Goal: Transaction & Acquisition: Book appointment/travel/reservation

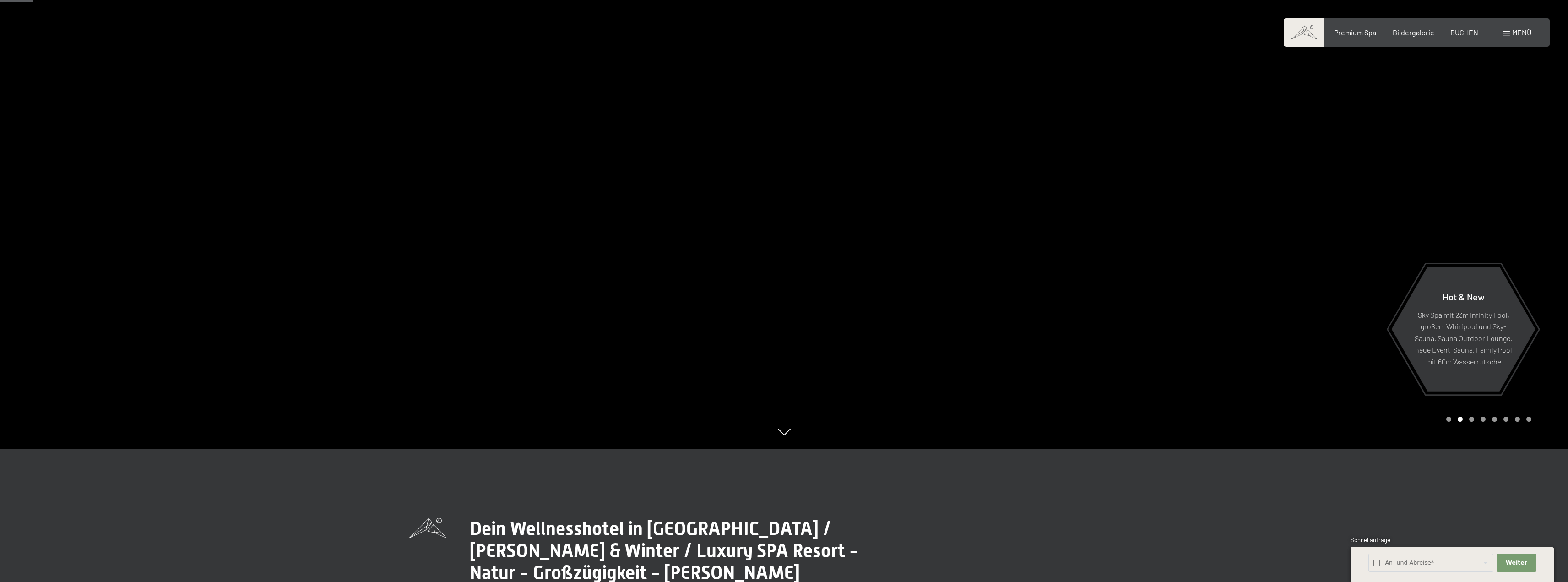
scroll to position [137, 0]
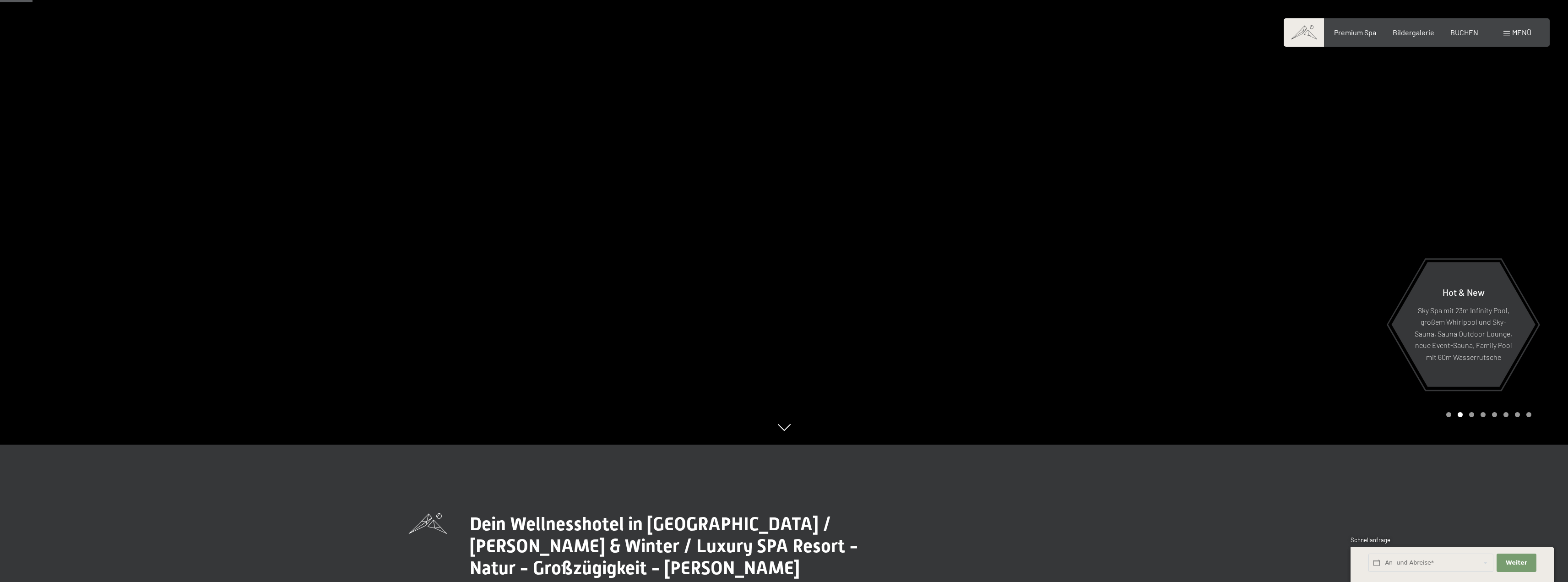
click at [1448, 414] on div "Carousel Page 1" at bounding box center [1448, 414] width 5 height 5
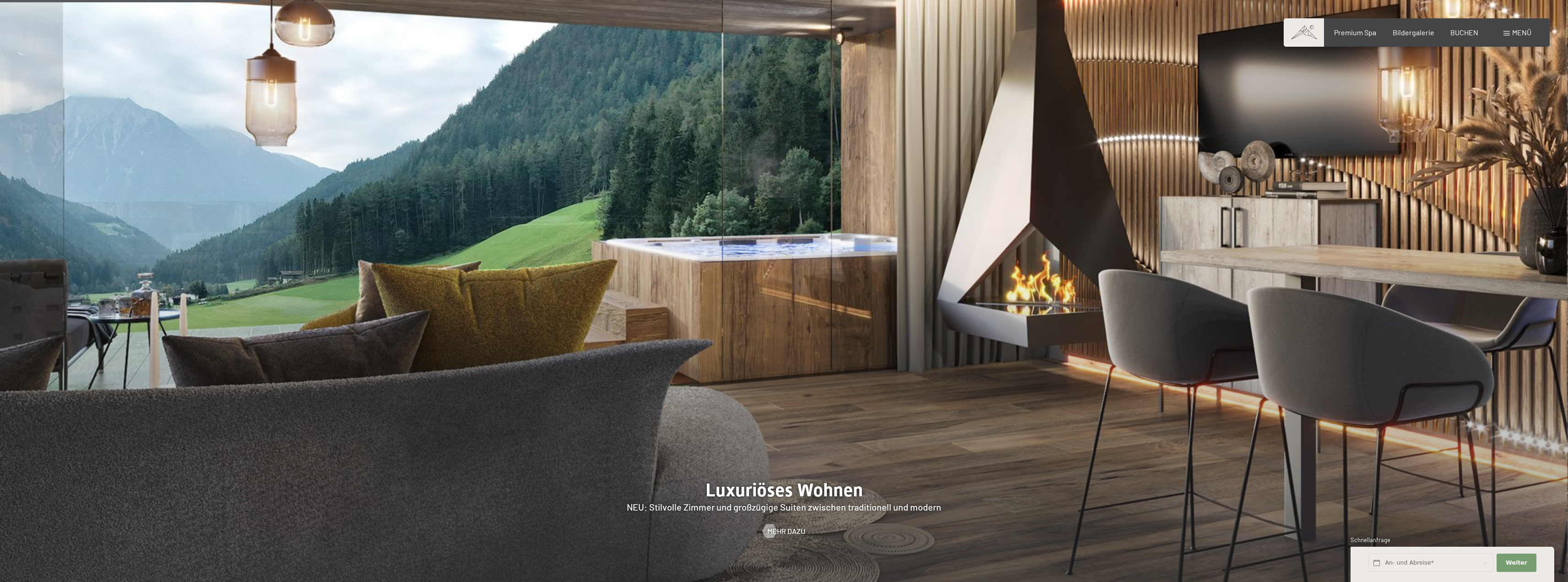
scroll to position [1145, 0]
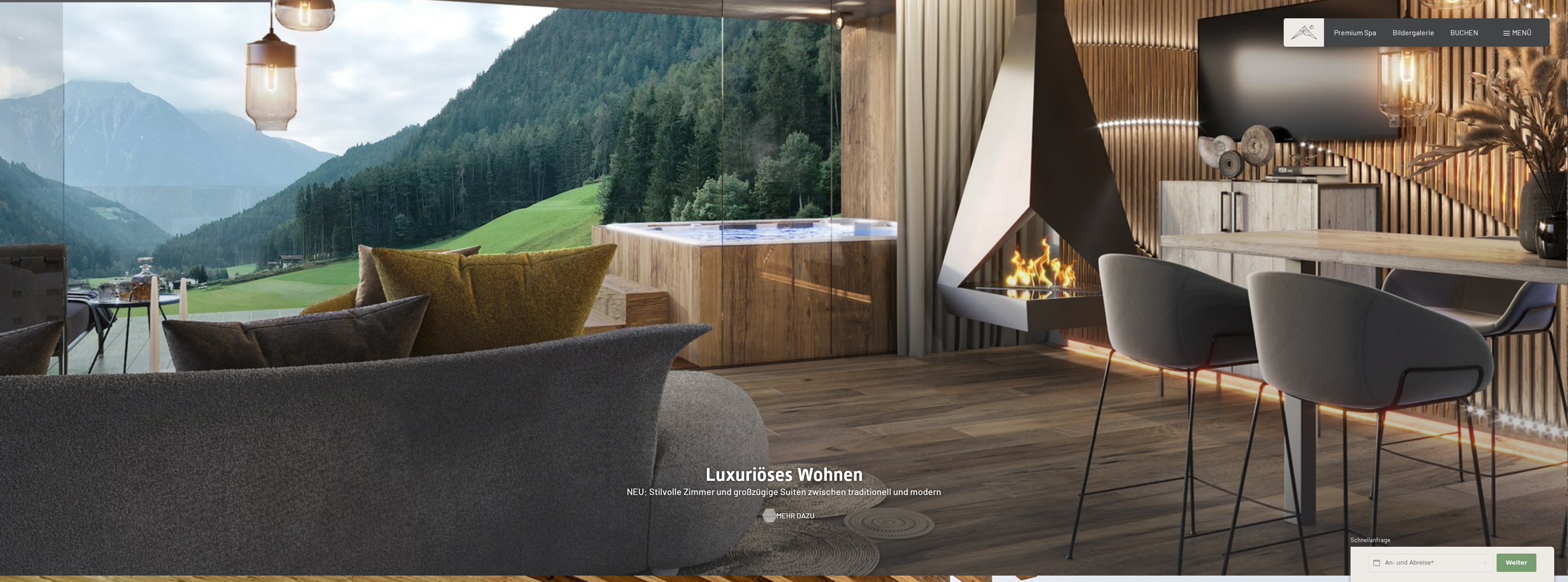
click at [784, 510] on span "Mehr dazu" at bounding box center [795, 515] width 38 height 10
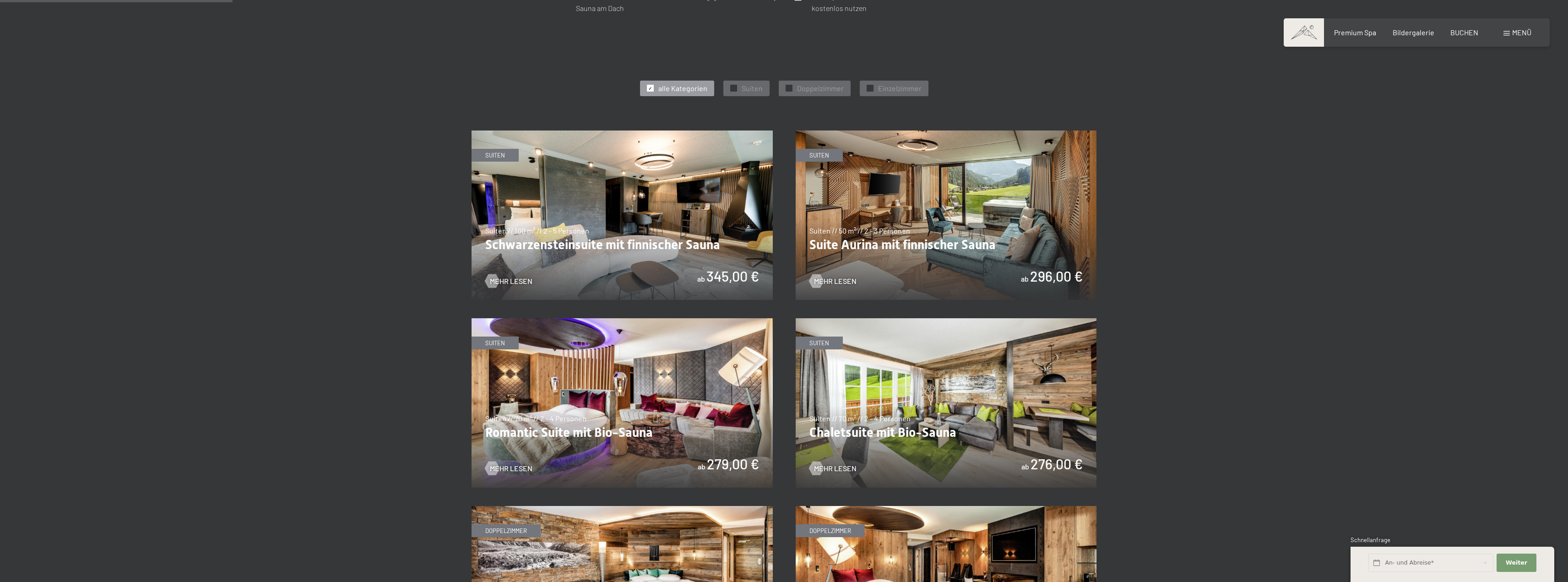
scroll to position [458, 0]
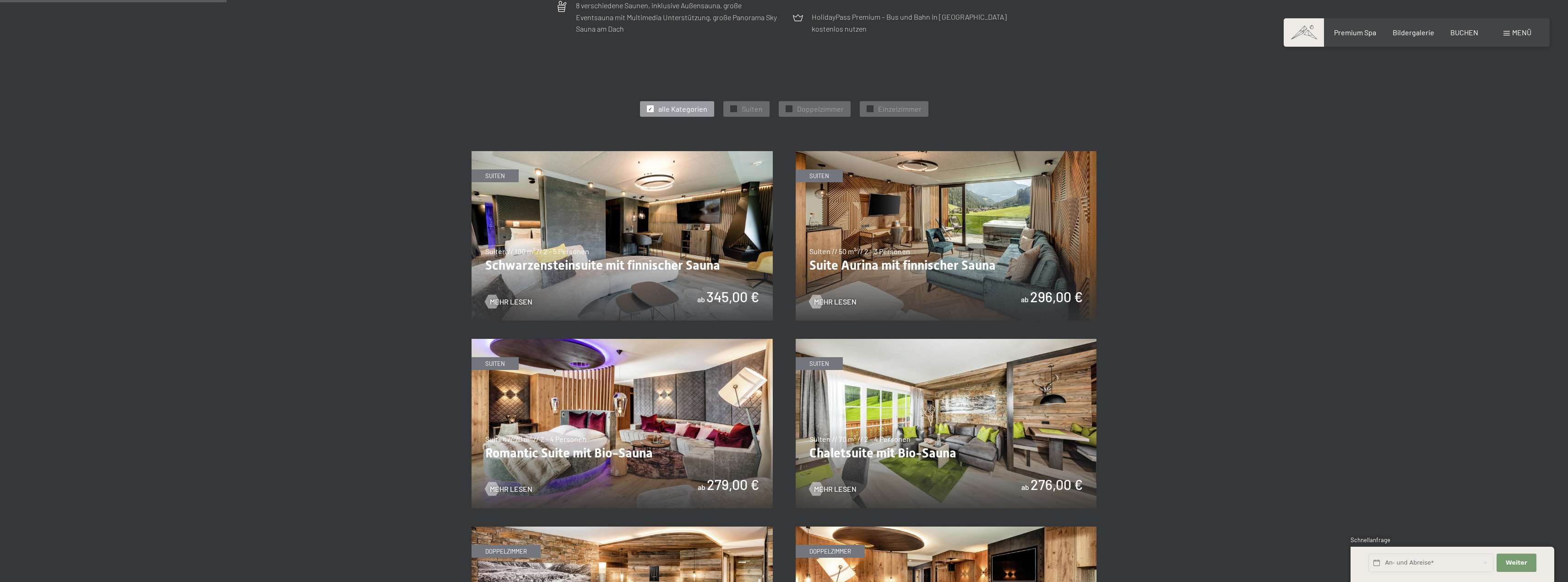
click at [665, 257] on img at bounding box center [622, 236] width 301 height 170
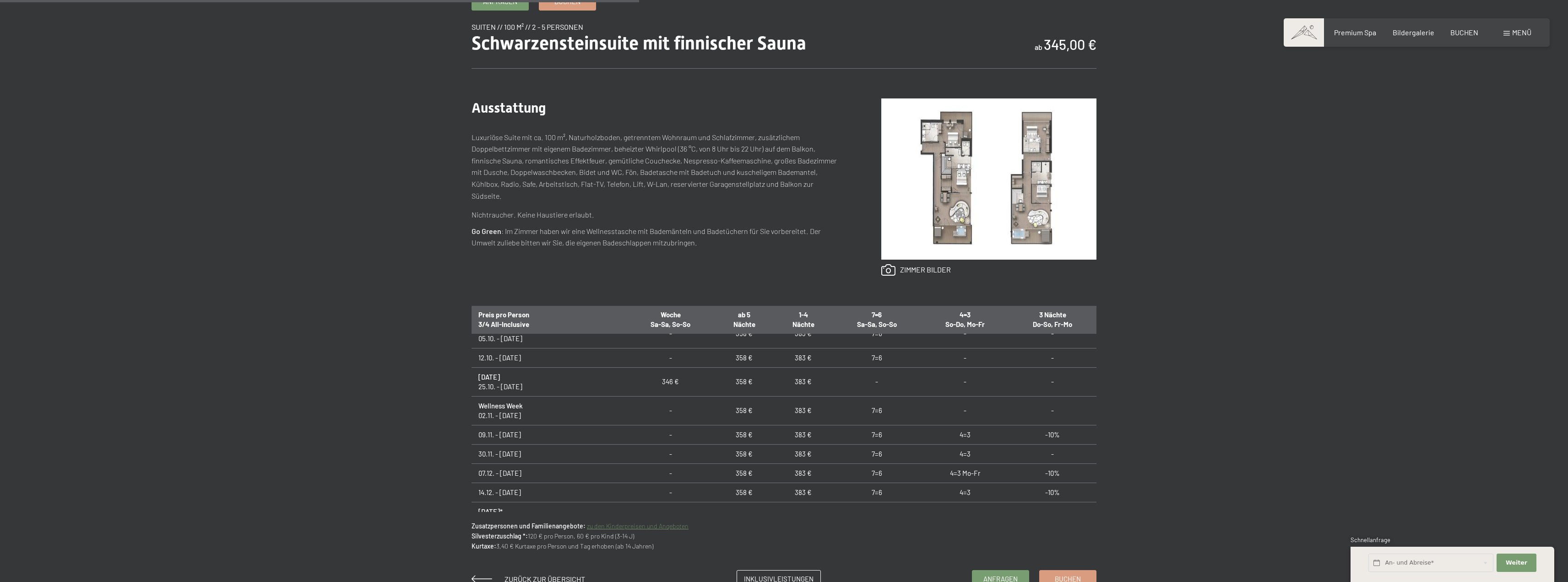
scroll to position [137, 0]
click at [774, 391] on td "383 €" at bounding box center [803, 394] width 59 height 29
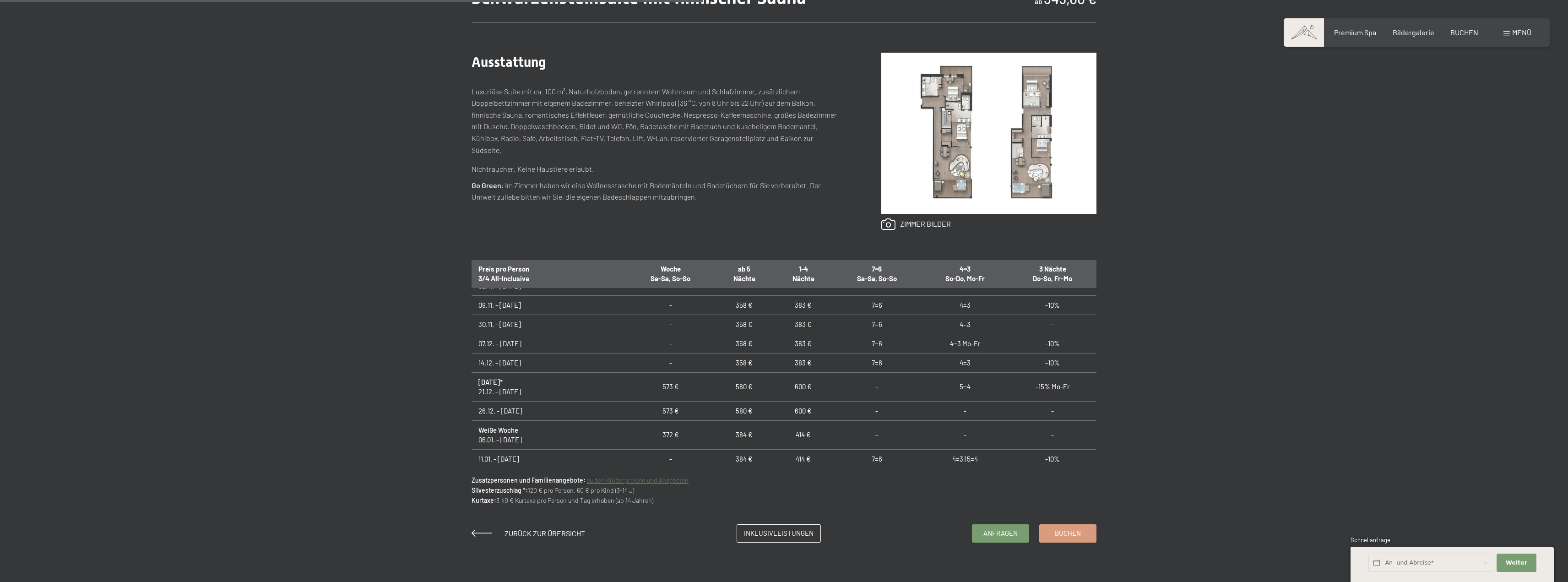
scroll to position [183, 0]
drag, startPoint x: 768, startPoint y: 302, endPoint x: 785, endPoint y: 301, distance: 17.0
click at [785, 301] on td "383 €" at bounding box center [803, 302] width 59 height 29
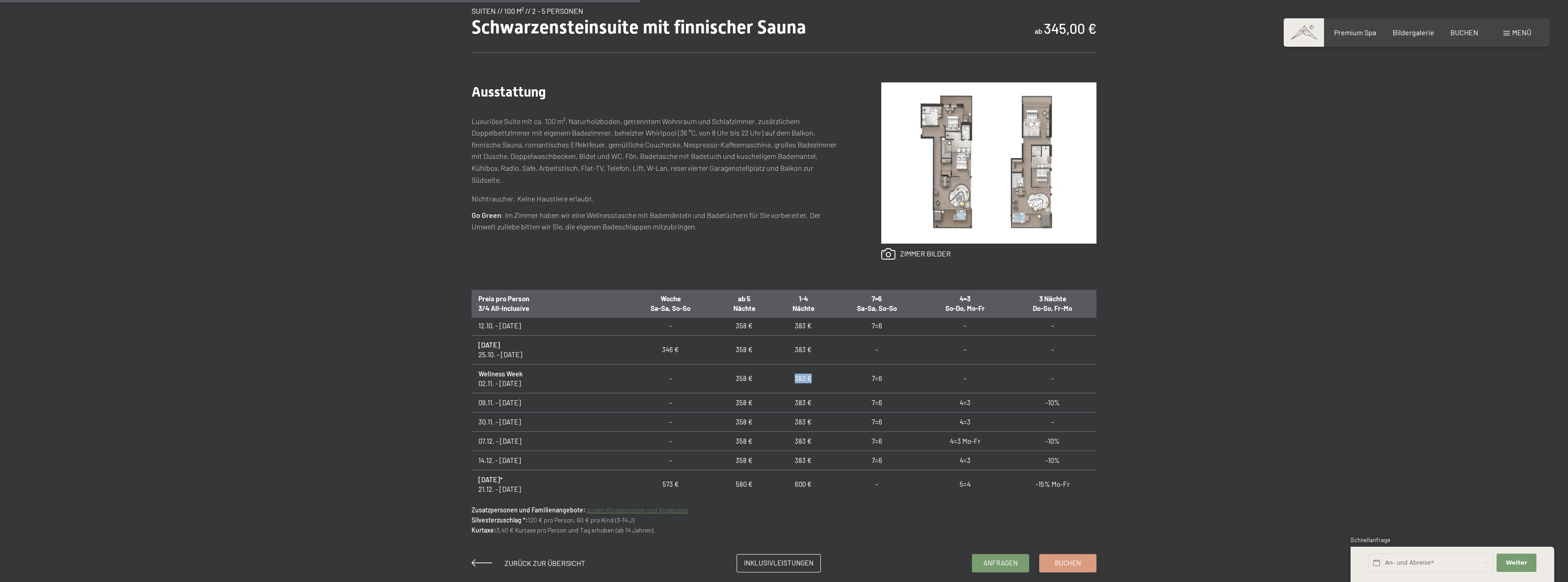
scroll to position [458, 0]
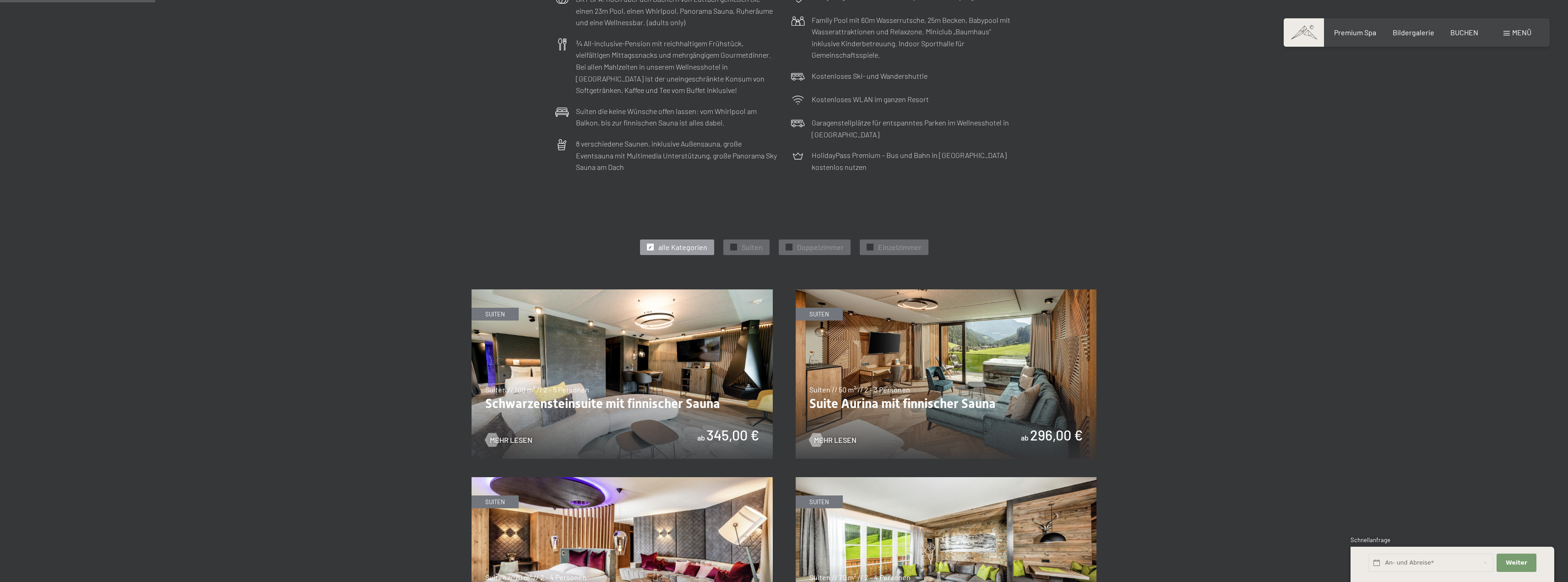
scroll to position [320, 0]
click at [737, 245] on div at bounding box center [734, 246] width 7 height 7
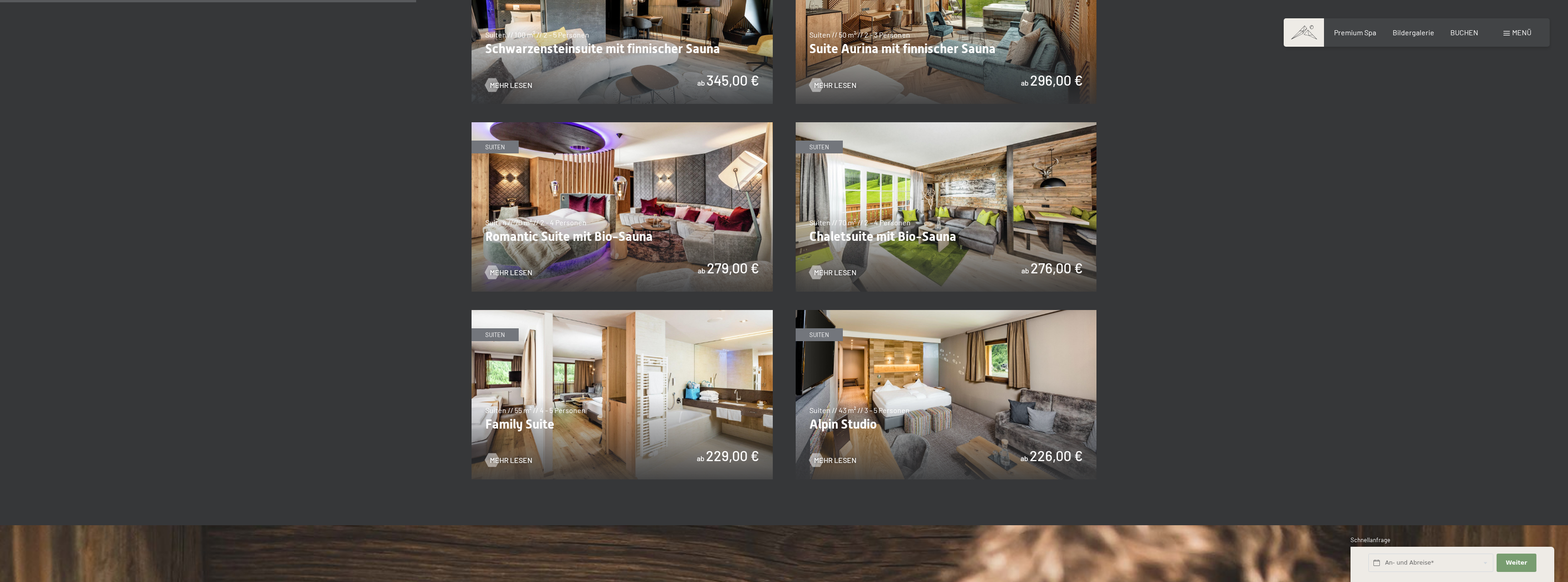
scroll to position [641, 0]
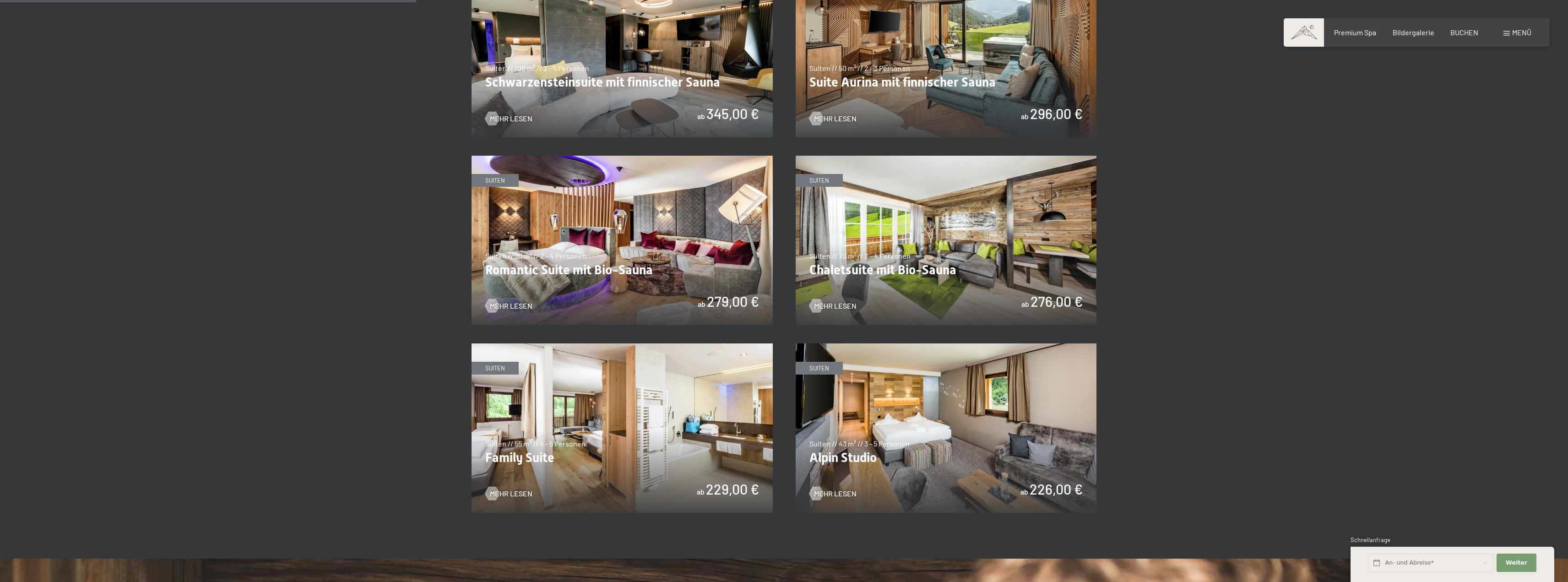
click at [694, 239] on img at bounding box center [622, 241] width 301 height 170
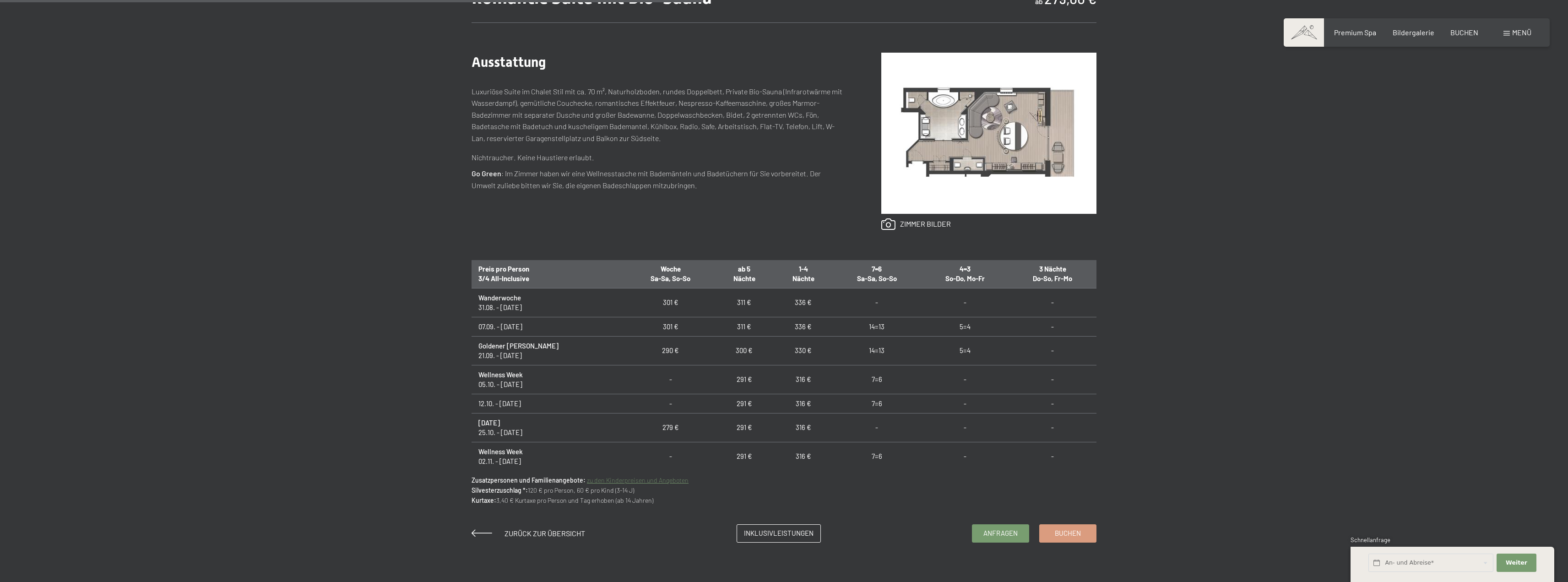
scroll to position [91, 0]
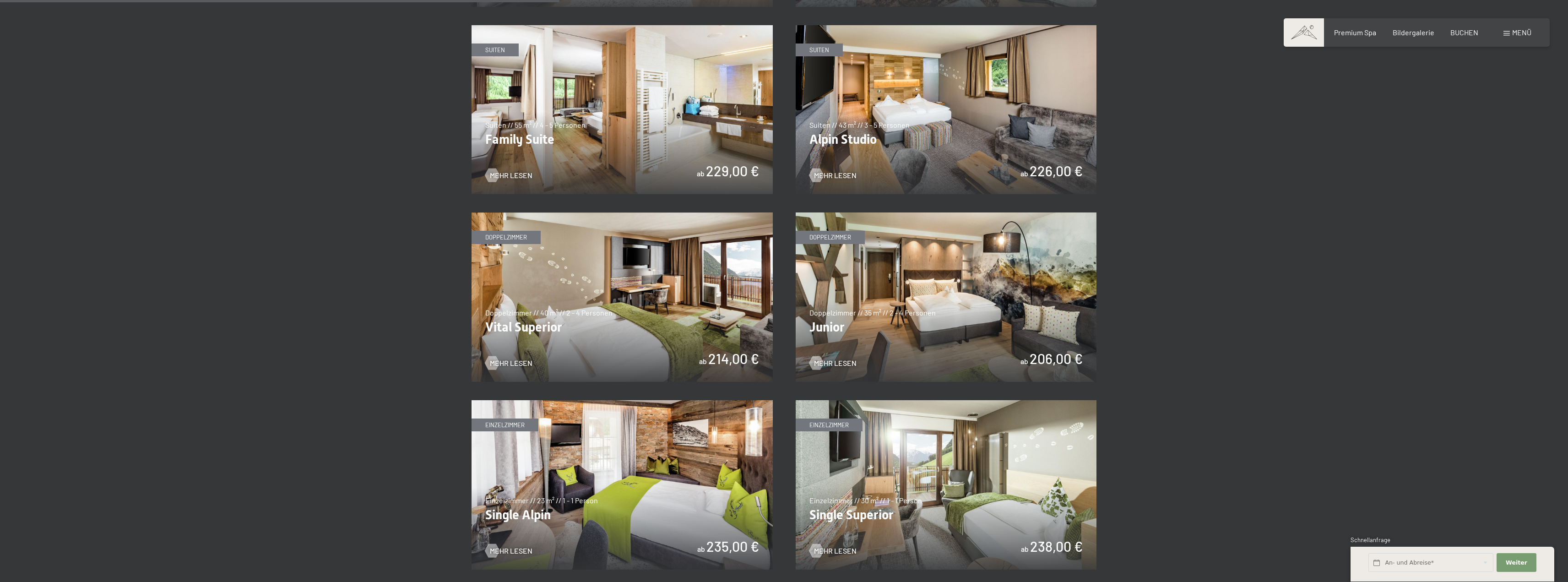
scroll to position [1101, 0]
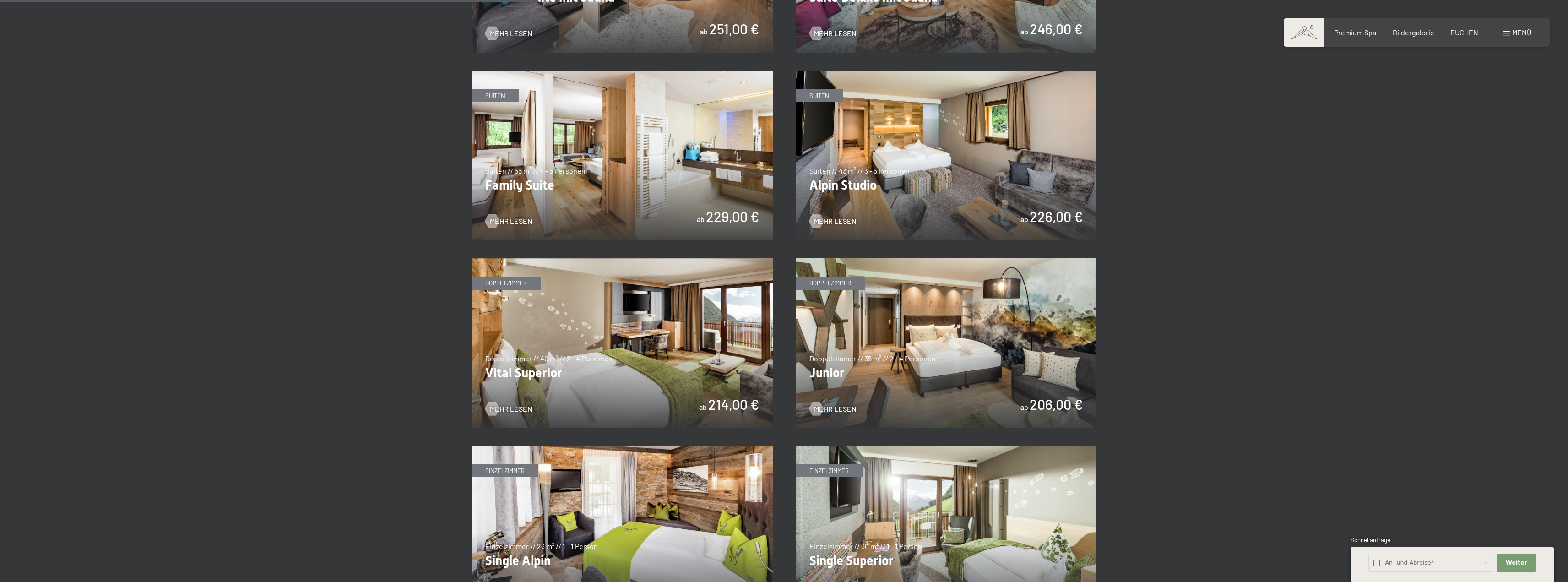
click at [947, 165] on img at bounding box center [946, 156] width 301 height 170
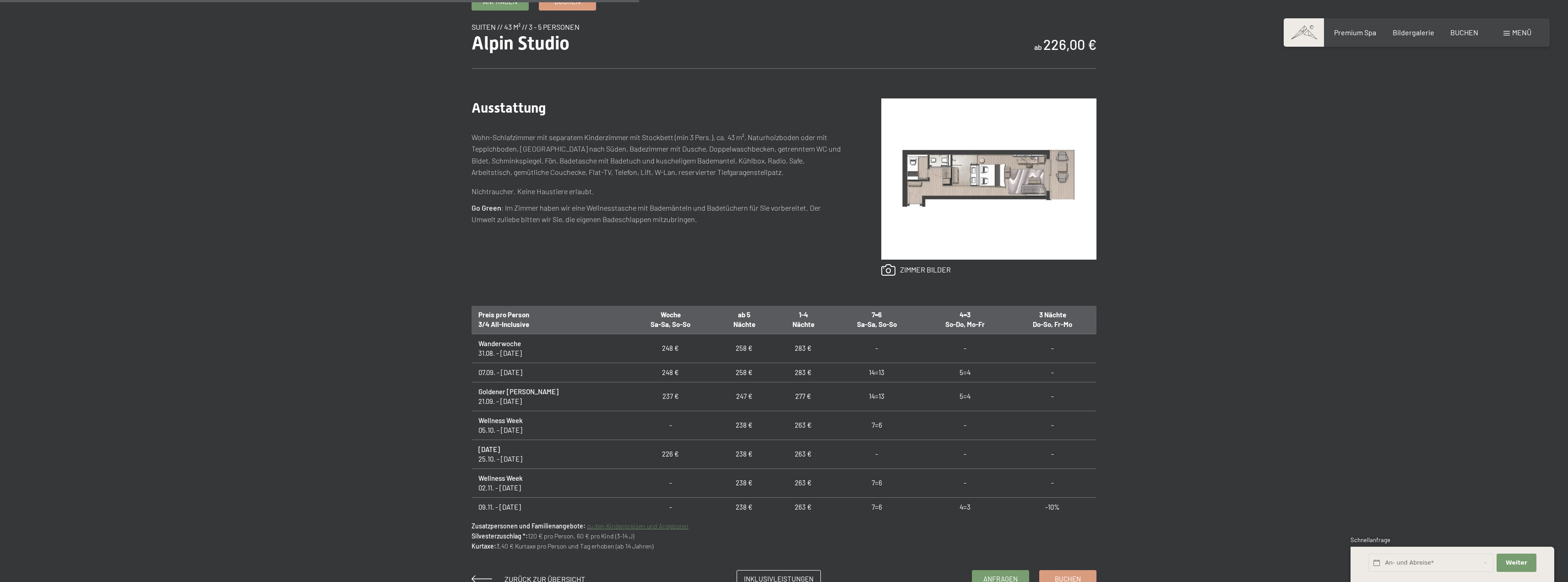
scroll to position [46, 0]
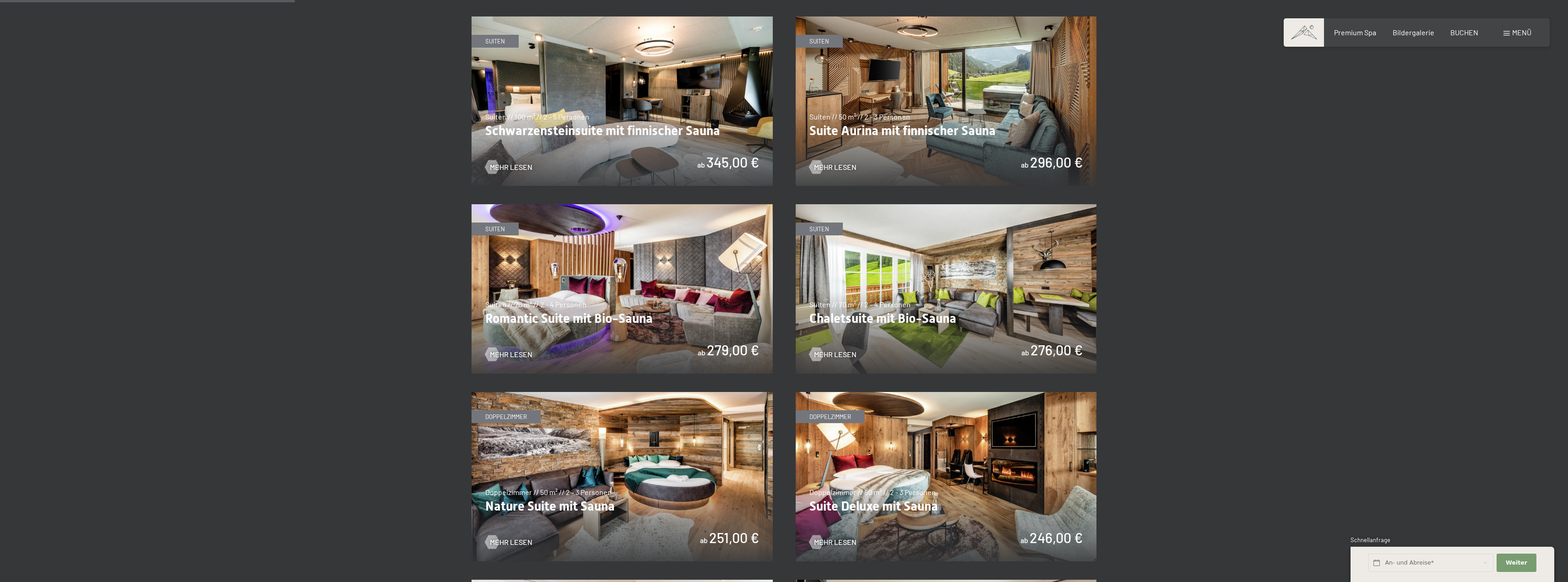
scroll to position [595, 0]
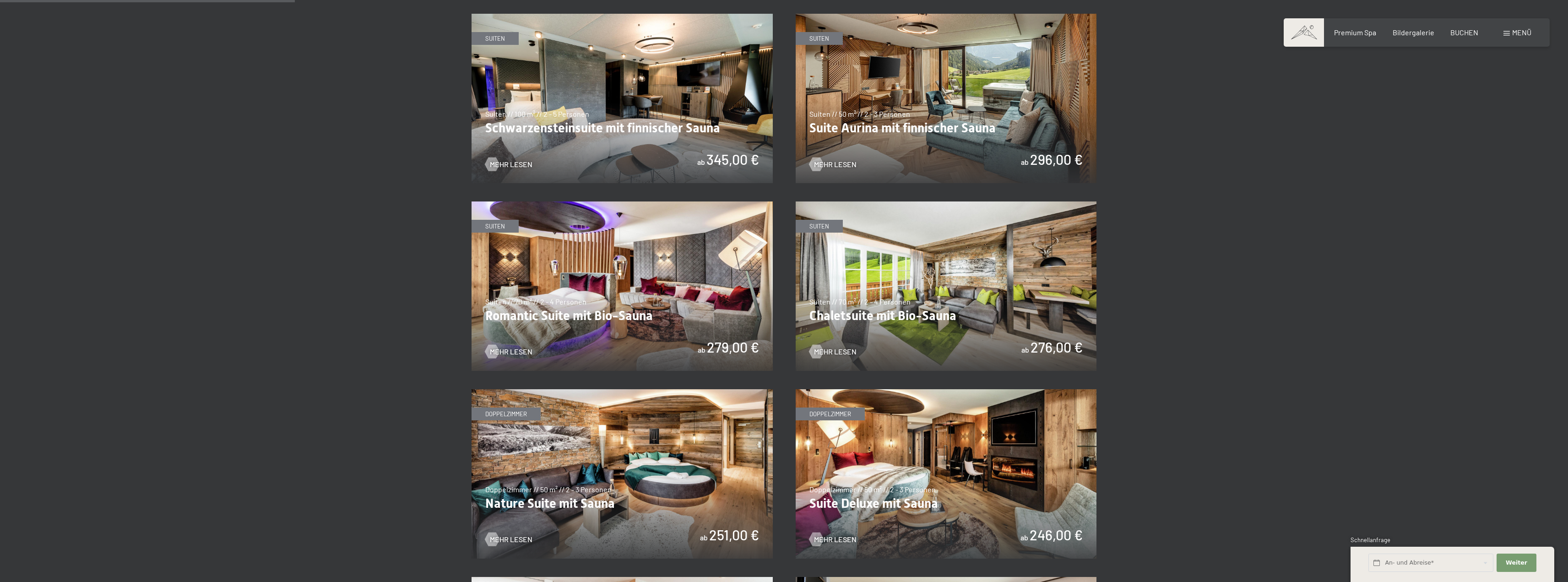
click at [666, 295] on img at bounding box center [622, 286] width 301 height 170
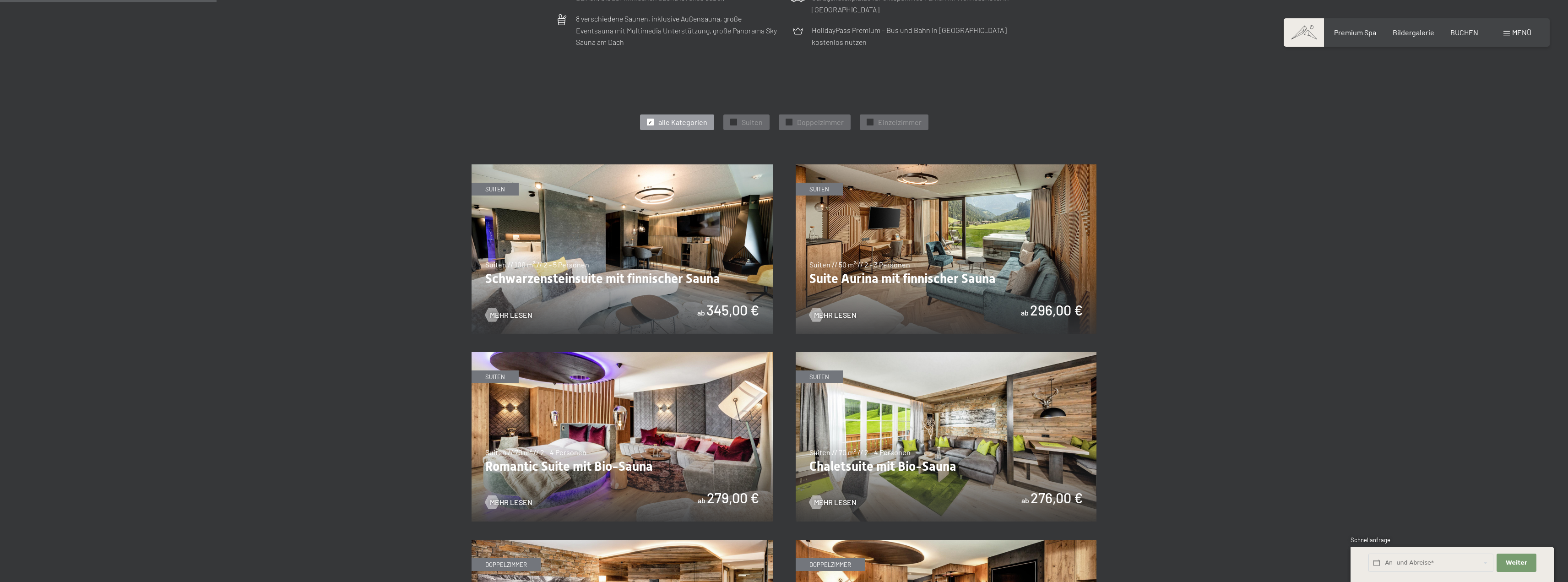
scroll to position [458, 0]
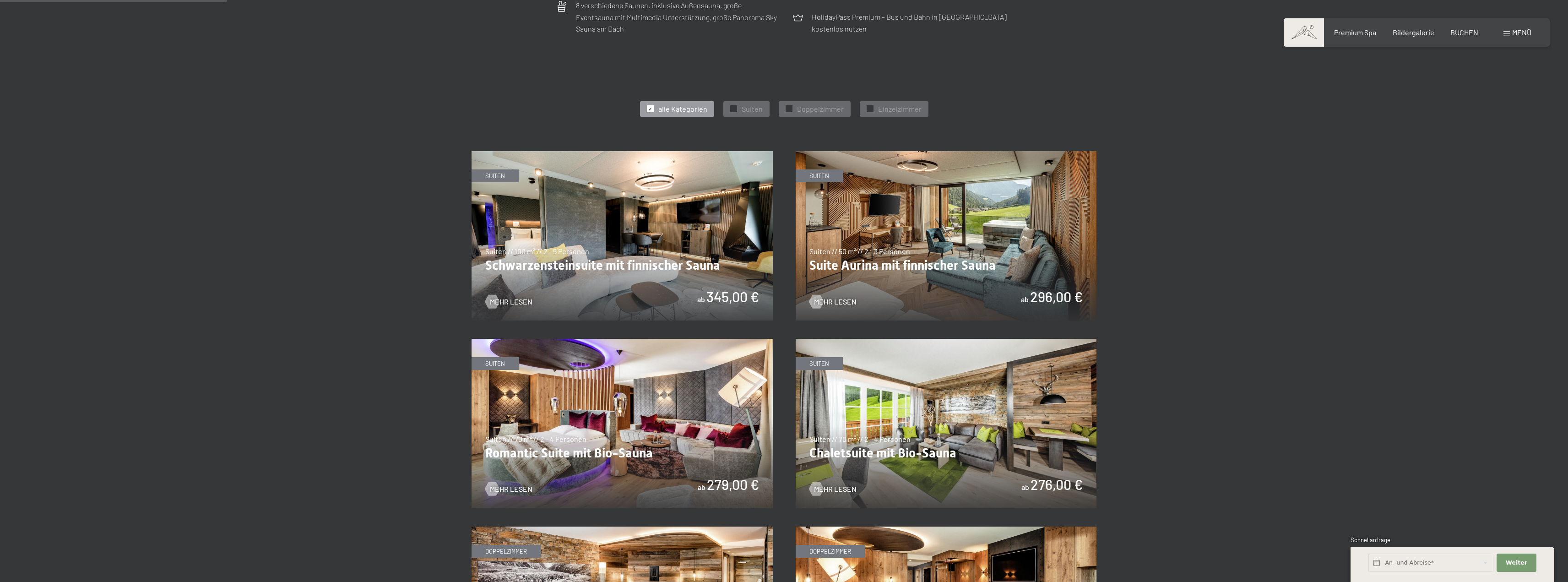
click at [983, 249] on img at bounding box center [946, 236] width 301 height 170
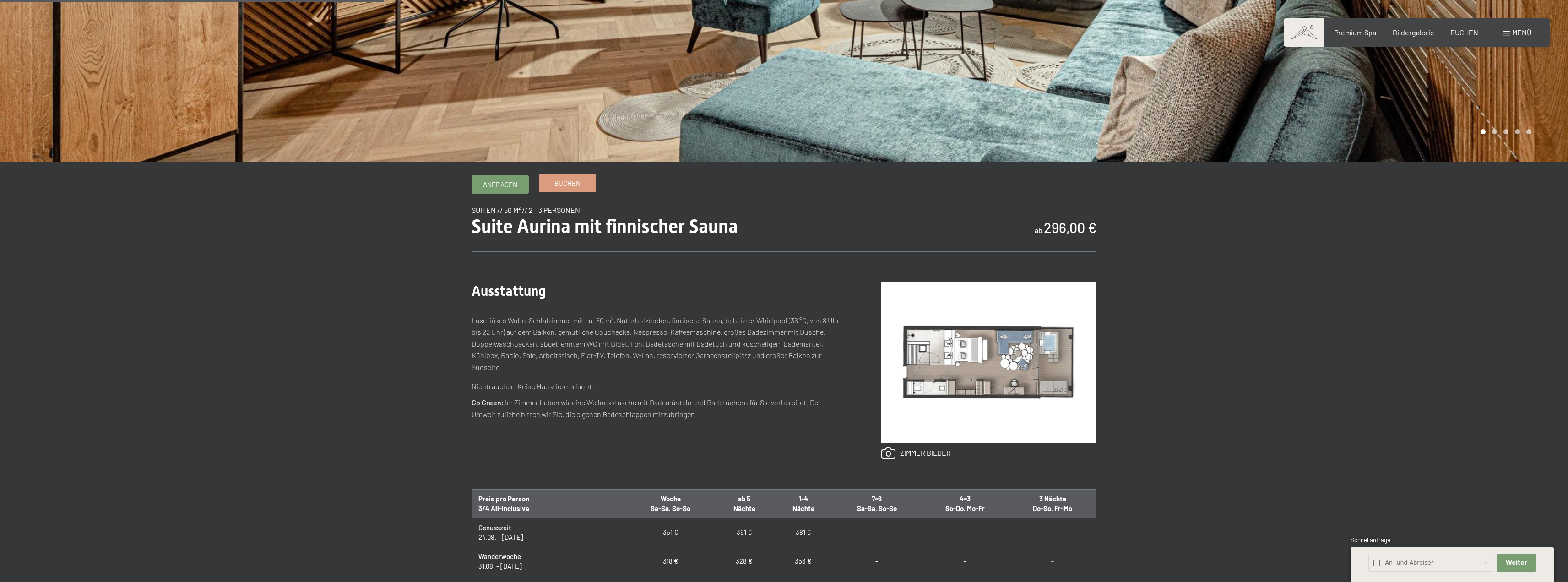
click at [571, 183] on span "Buchen" at bounding box center [567, 183] width 26 height 9
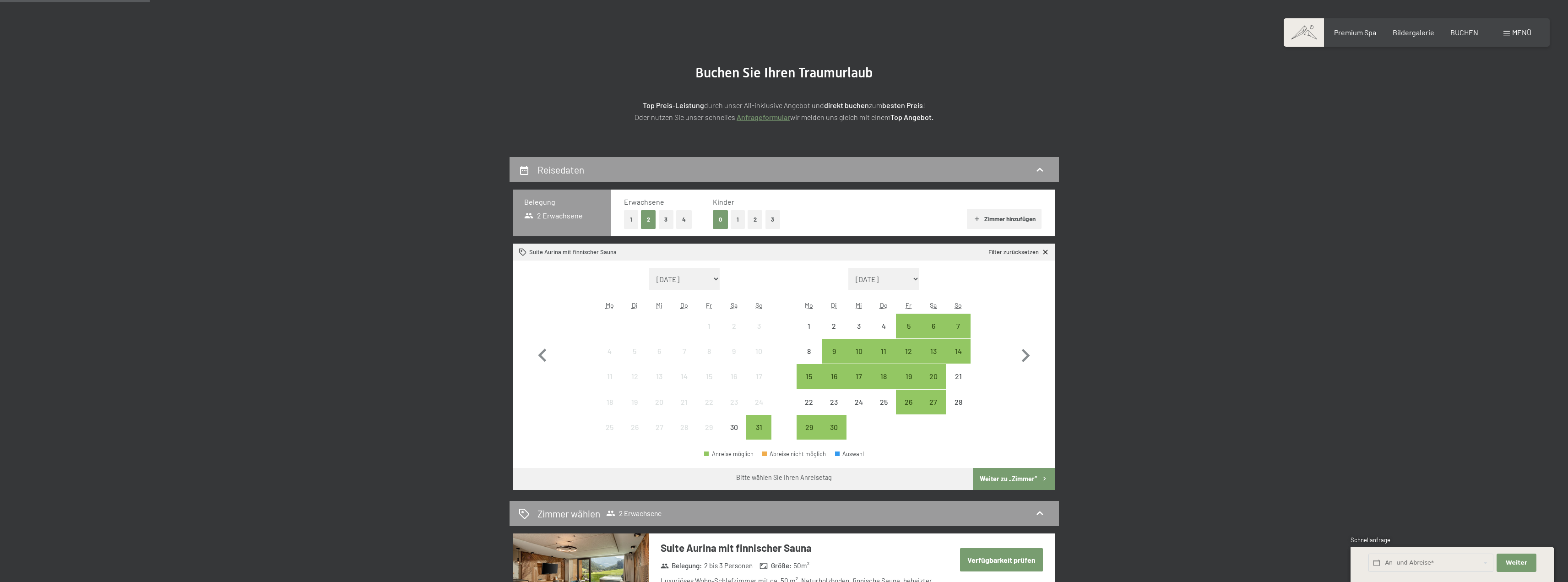
scroll to position [91, 0]
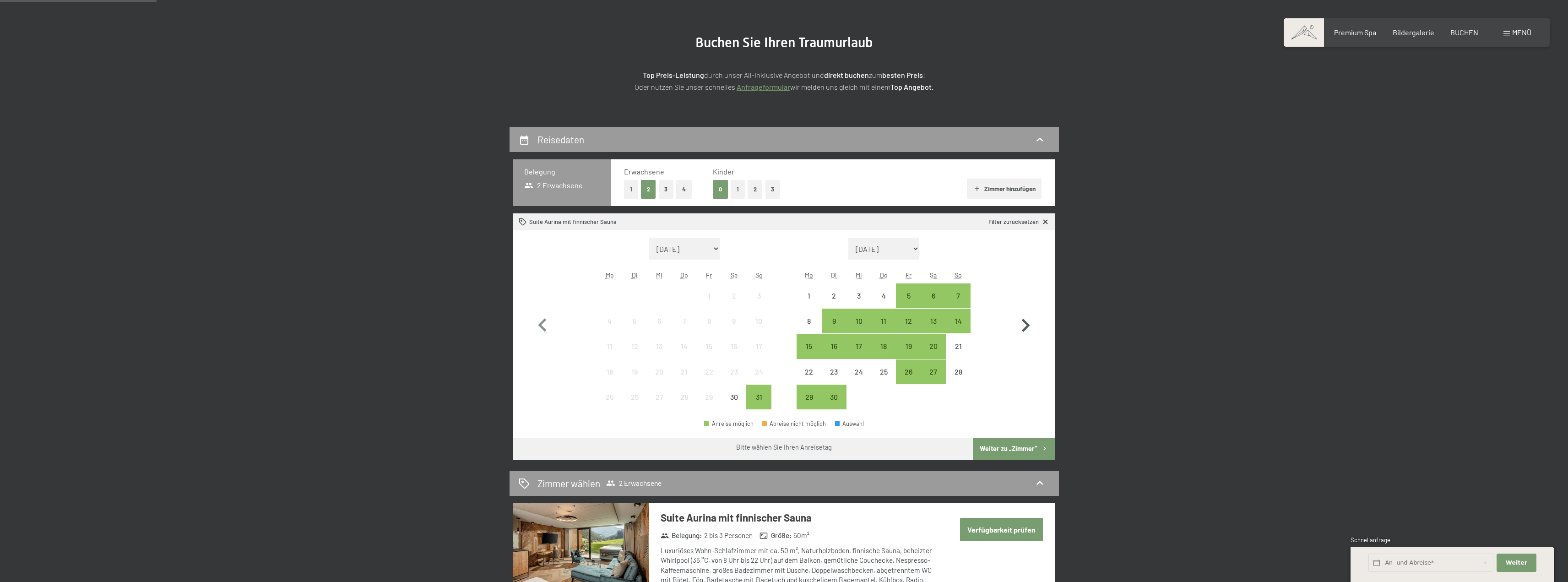
click at [1020, 322] on icon "button" at bounding box center [1025, 325] width 27 height 27
select select "2025-09-01"
select select "2025-10-01"
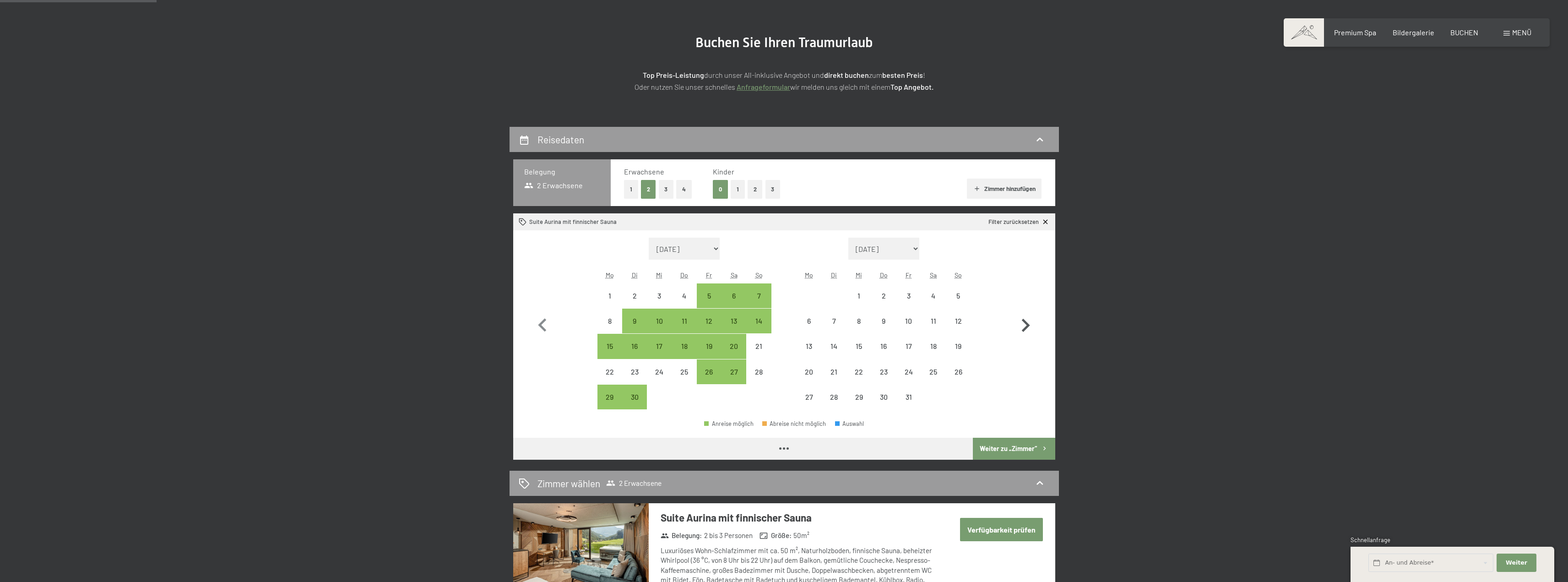
select select "2025-09-01"
select select "2025-10-01"
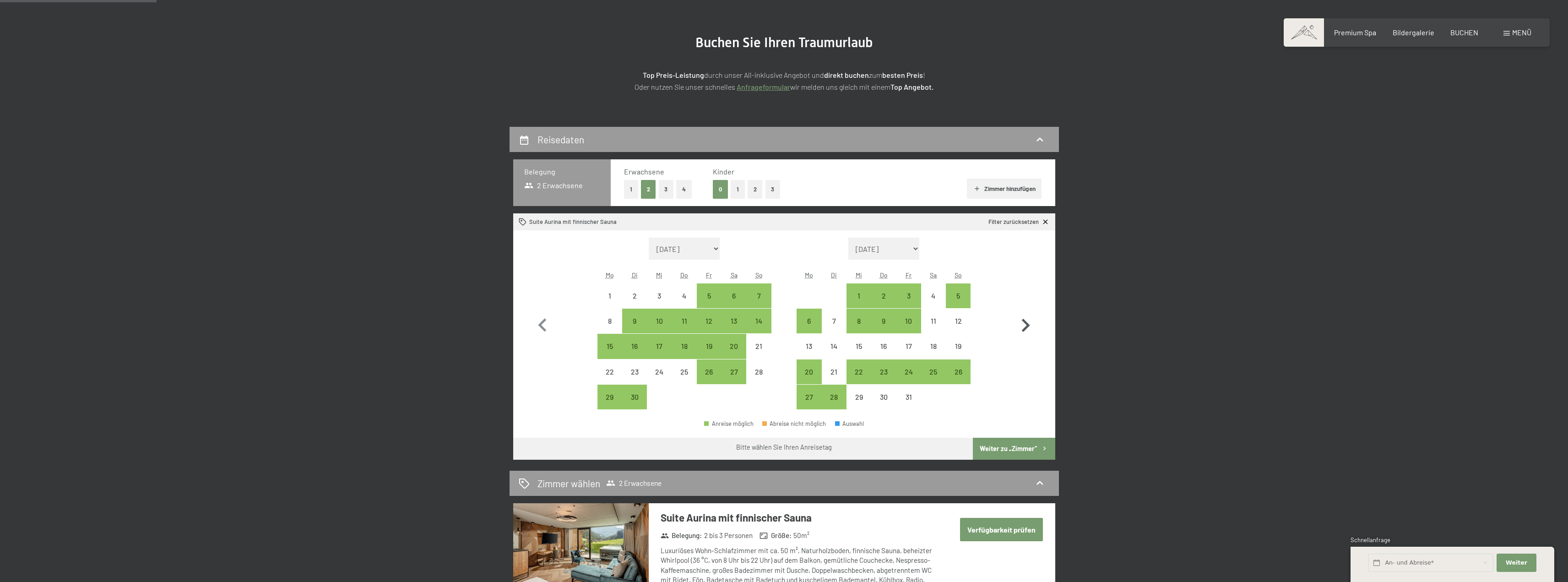
click at [1023, 322] on icon "button" at bounding box center [1025, 325] width 27 height 27
select select "2025-10-01"
select select "2025-11-01"
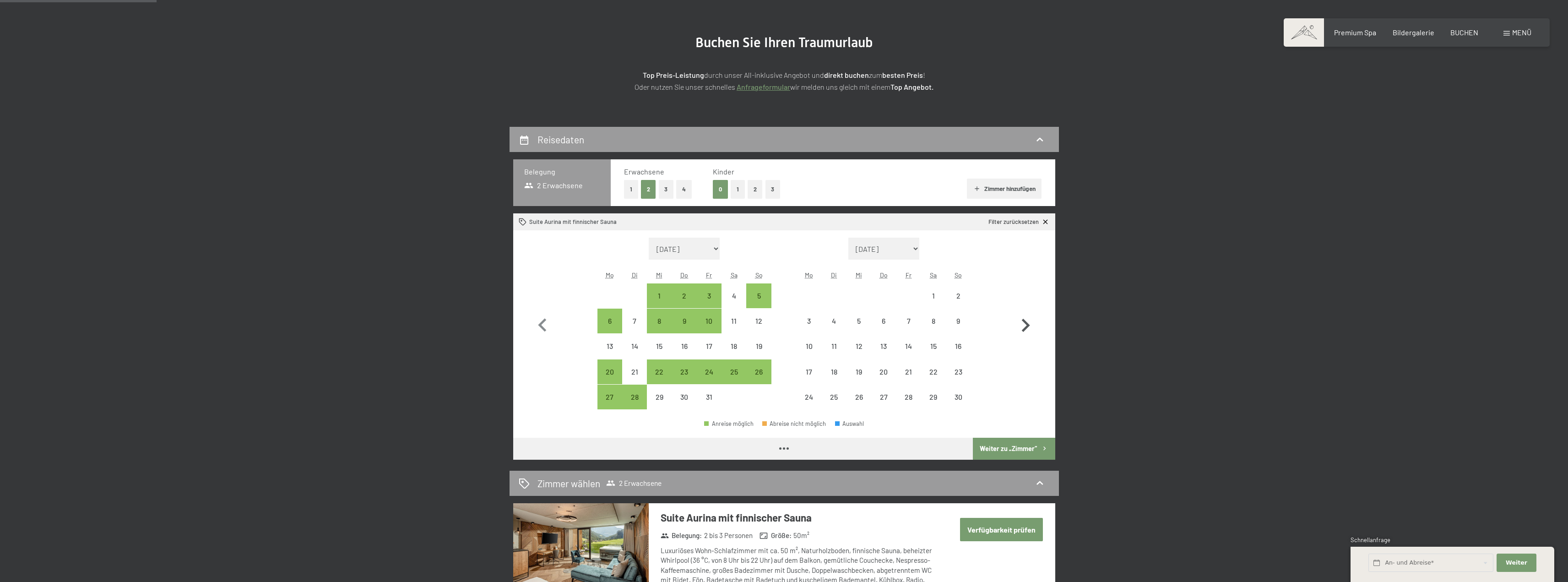
select select "2025-10-01"
select select "2025-11-01"
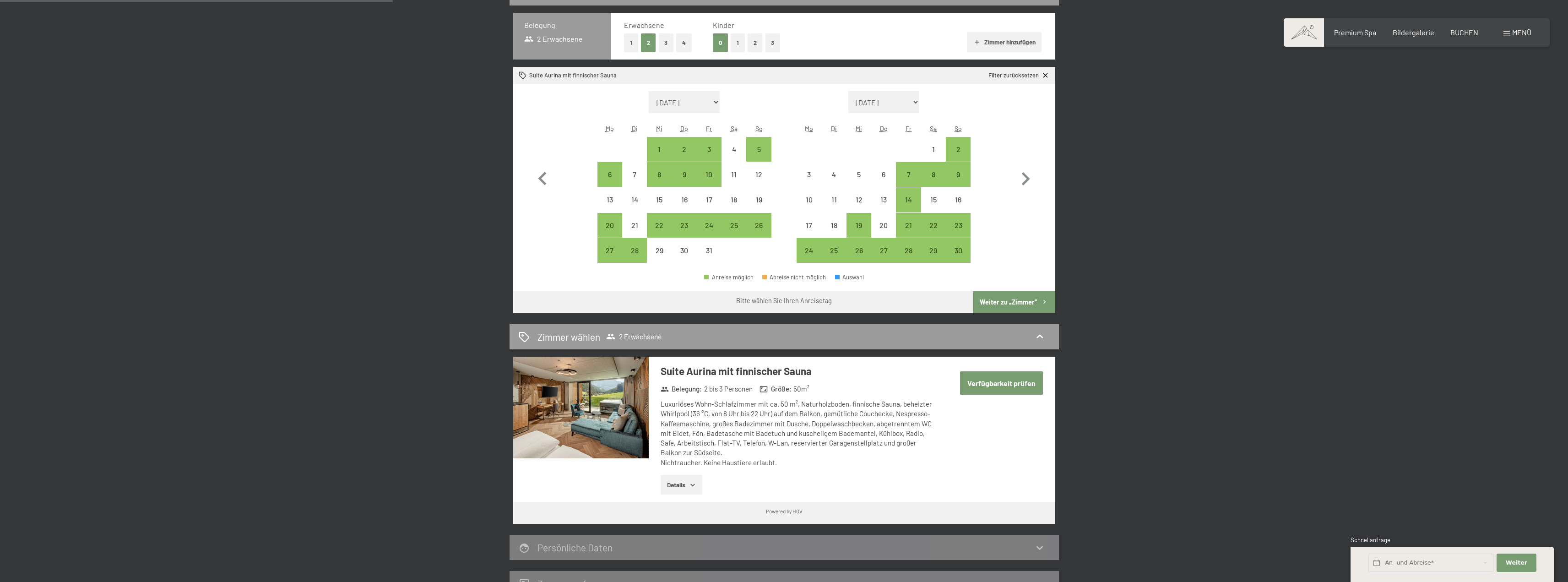
scroll to position [274, 0]
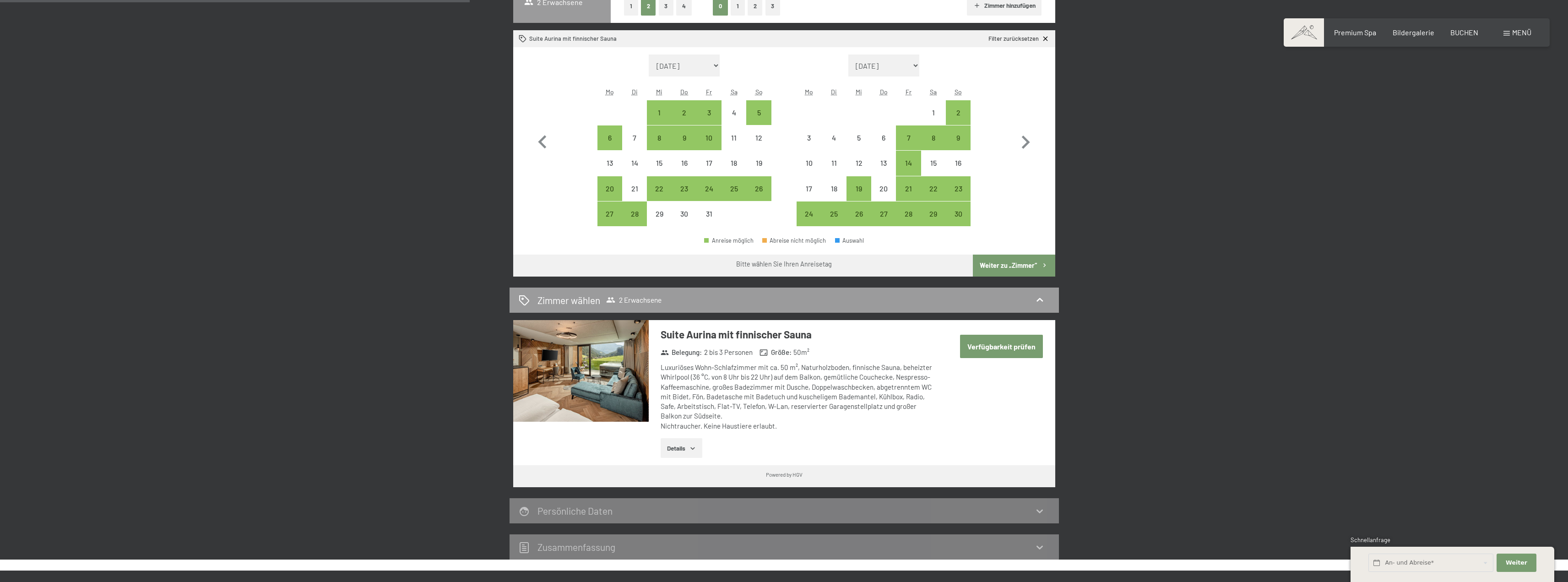
click at [993, 343] on button "Verfügbarkeit prüfen" at bounding box center [1001, 346] width 83 height 23
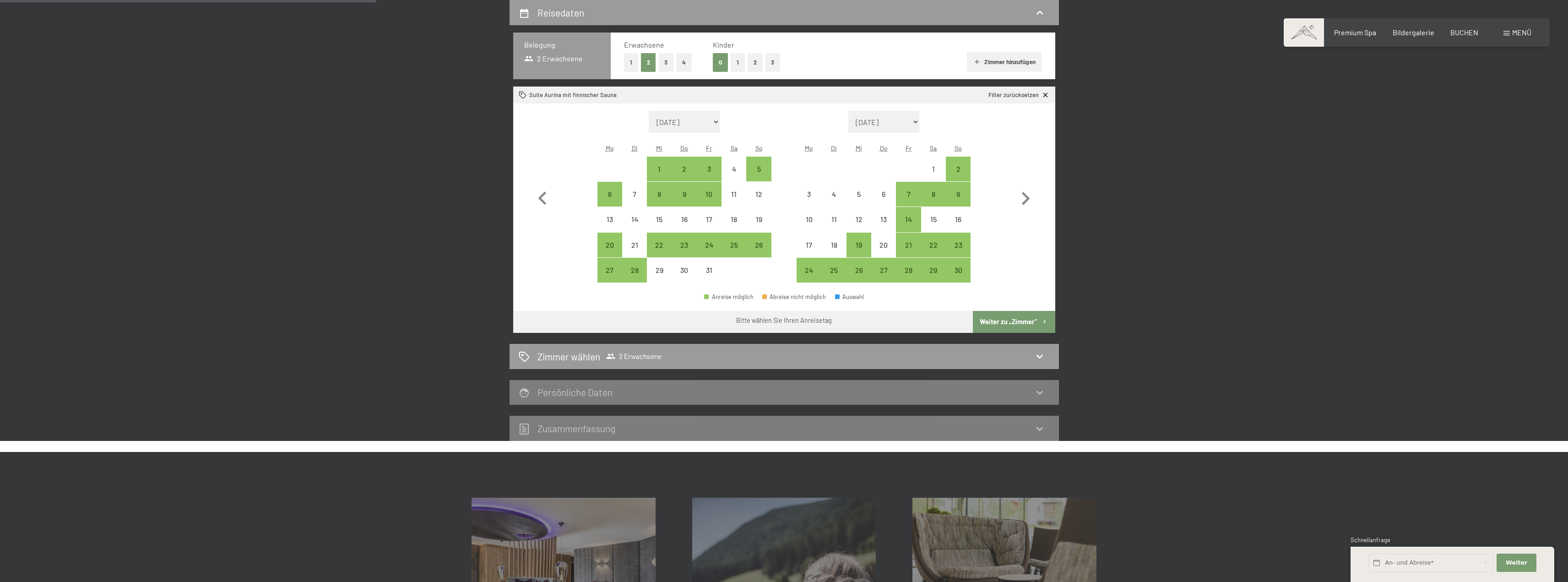
click at [995, 65] on button "Zimmer hinzufügen" at bounding box center [1004, 62] width 75 height 20
select select "2025-10-01"
select select "2025-11-01"
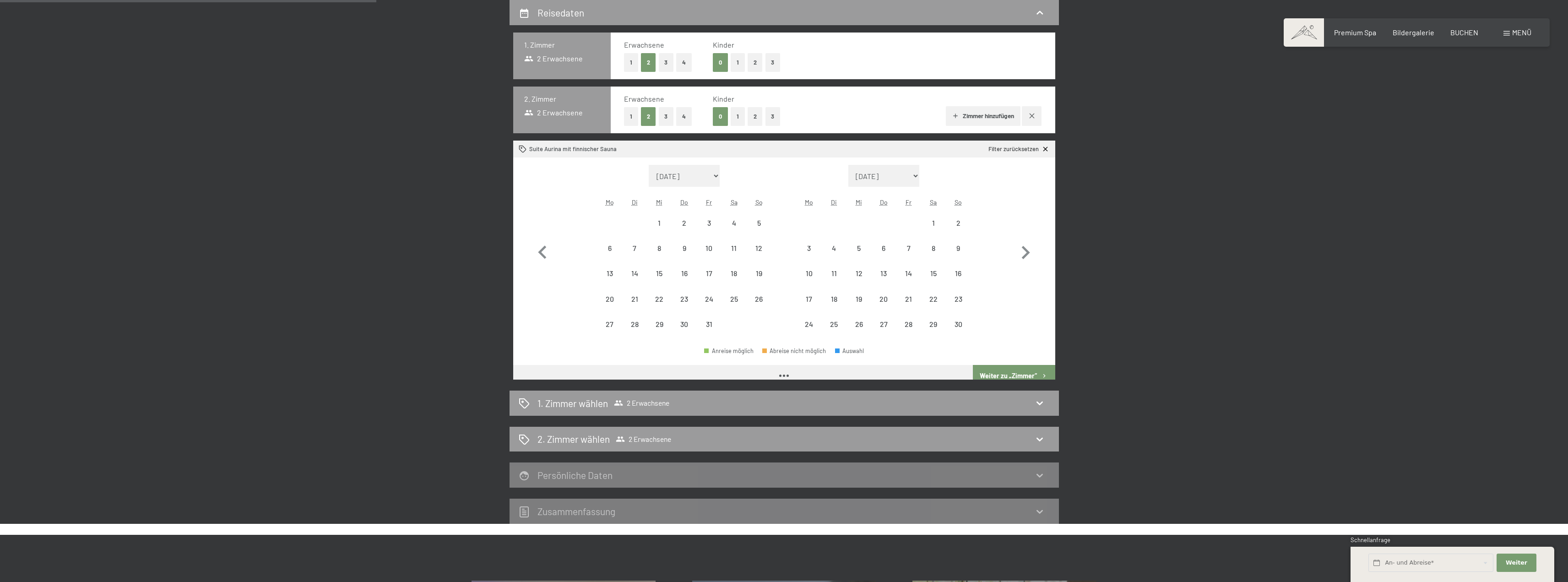
select select "2025-10-01"
select select "2025-11-01"
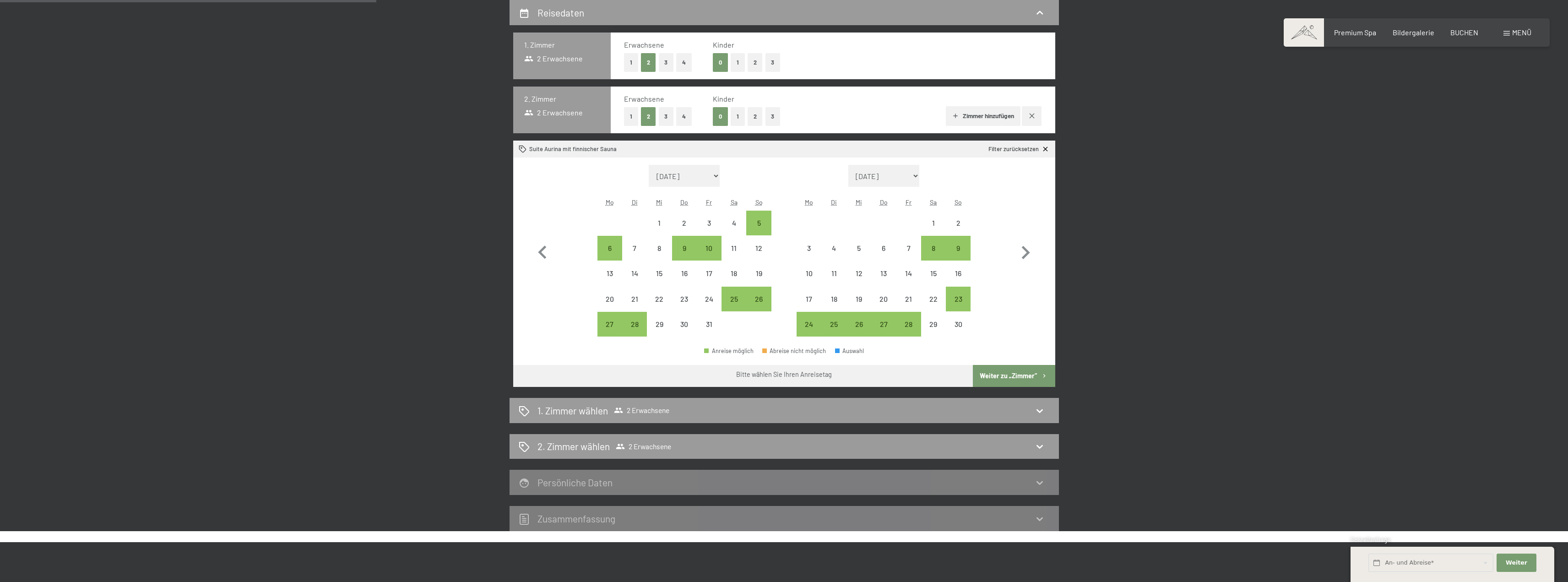
click at [1038, 116] on button "button" at bounding box center [1031, 116] width 19 height 19
select select "2025-10-01"
select select "2025-11-01"
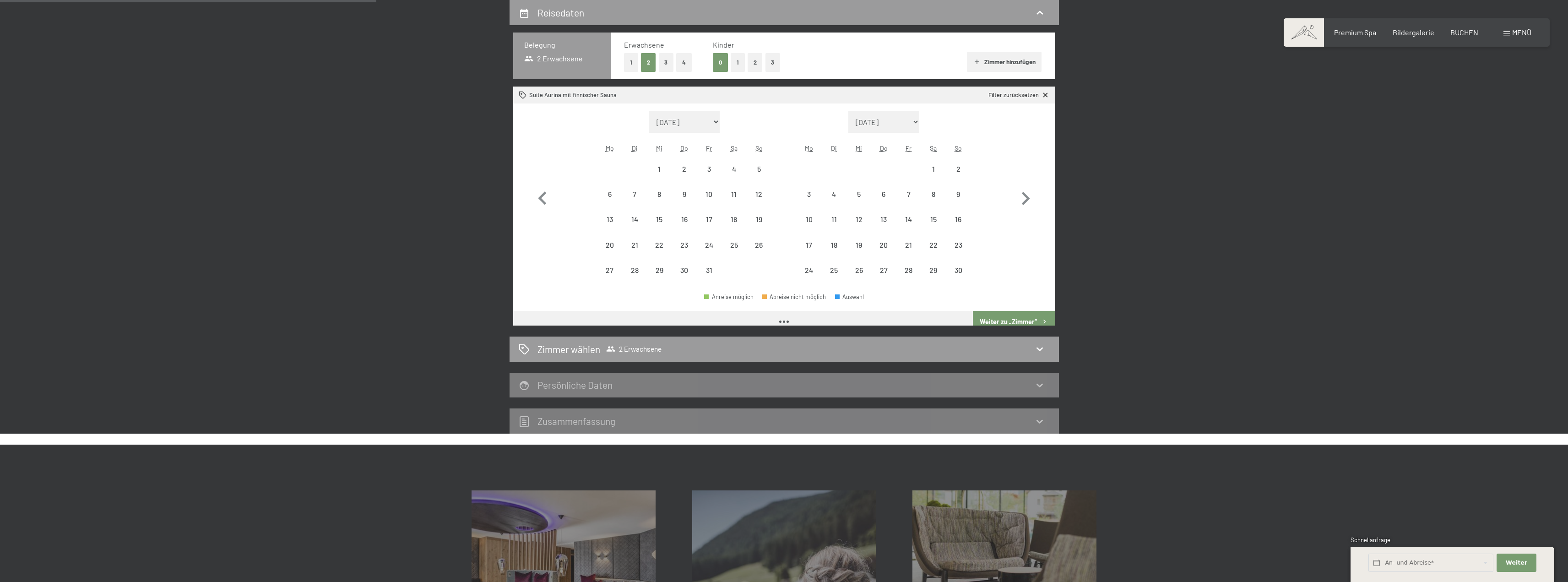
select select "2025-10-01"
select select "2025-11-01"
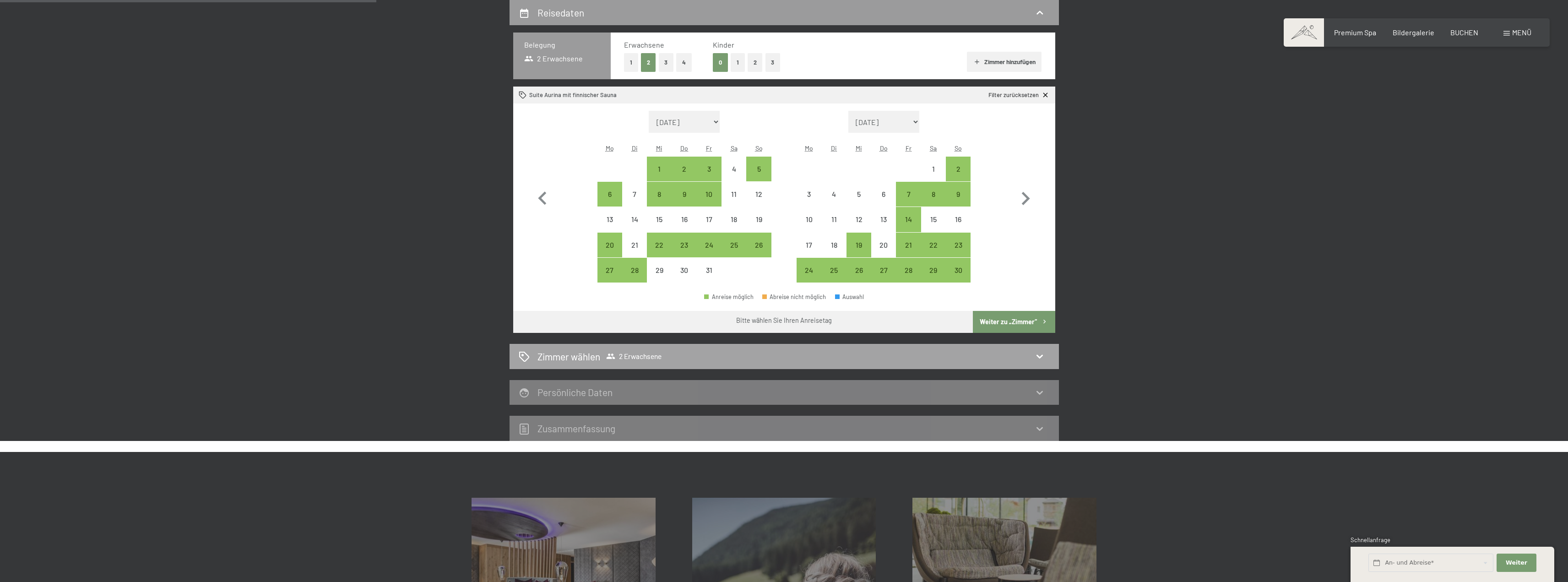
click at [1045, 351] on icon at bounding box center [1039, 356] width 11 height 11
select select "2025-10-01"
select select "2025-11-01"
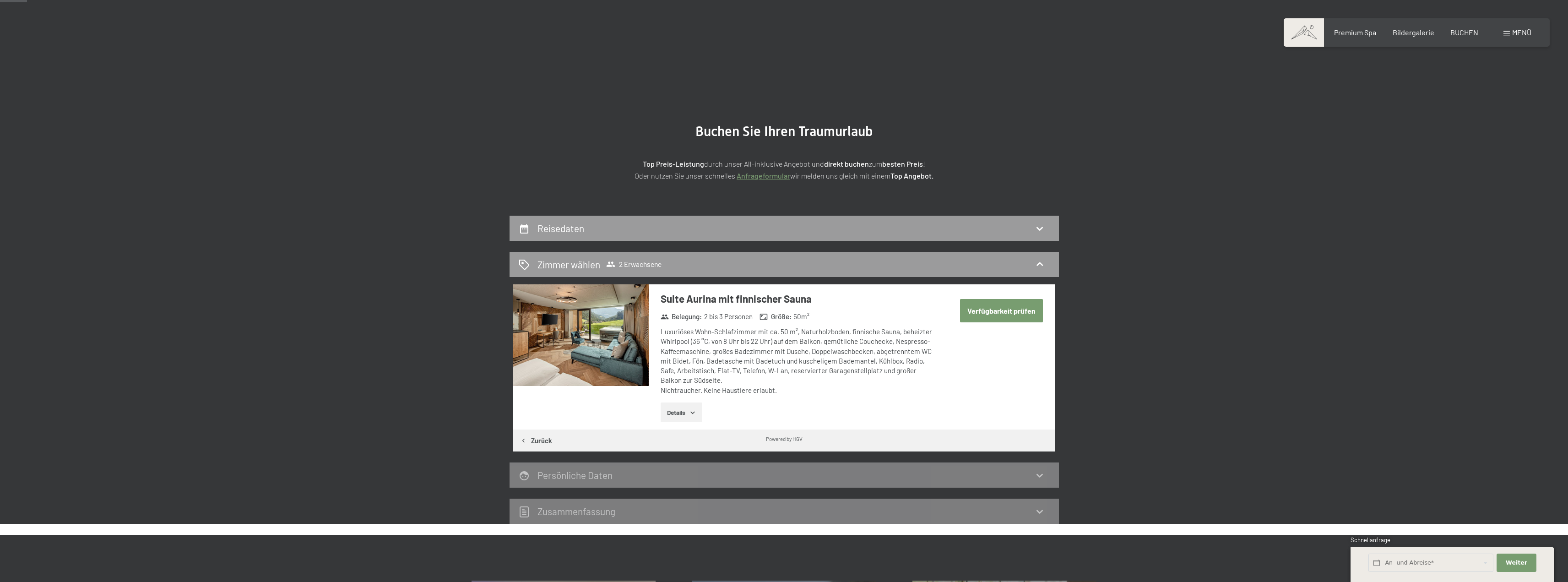
scroll to position [0, 0]
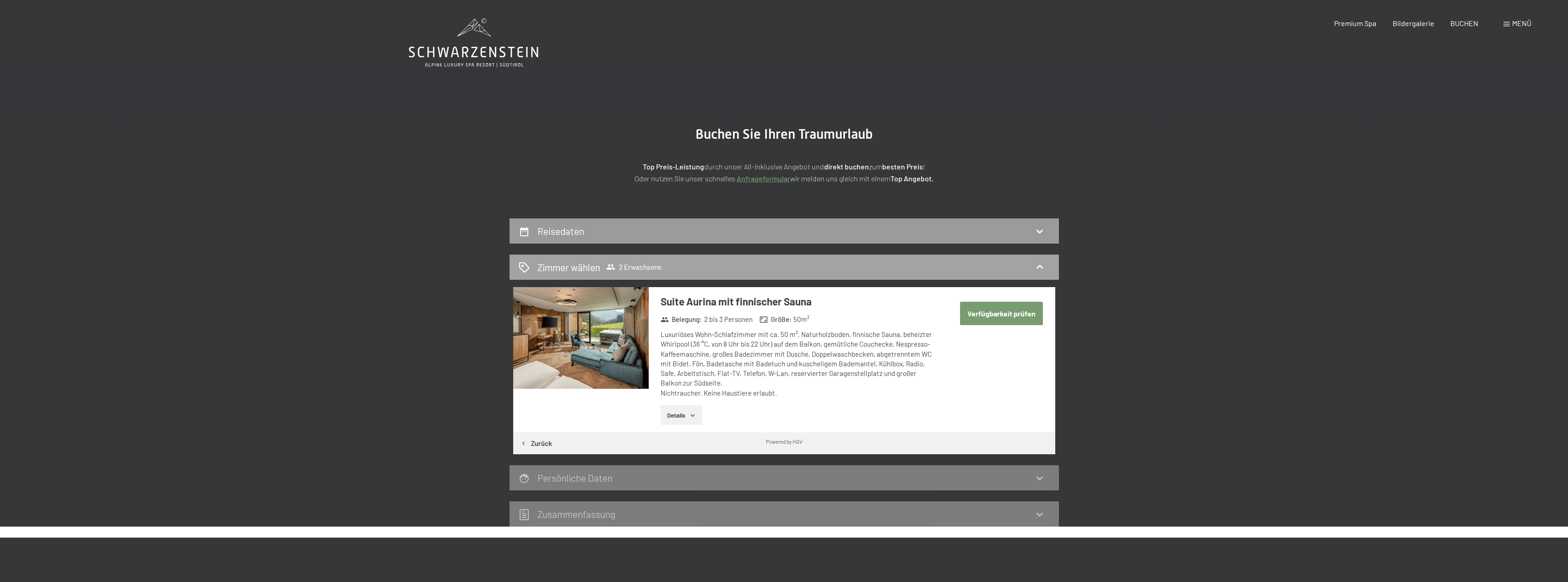
click at [1038, 267] on icon at bounding box center [1039, 267] width 6 height 4
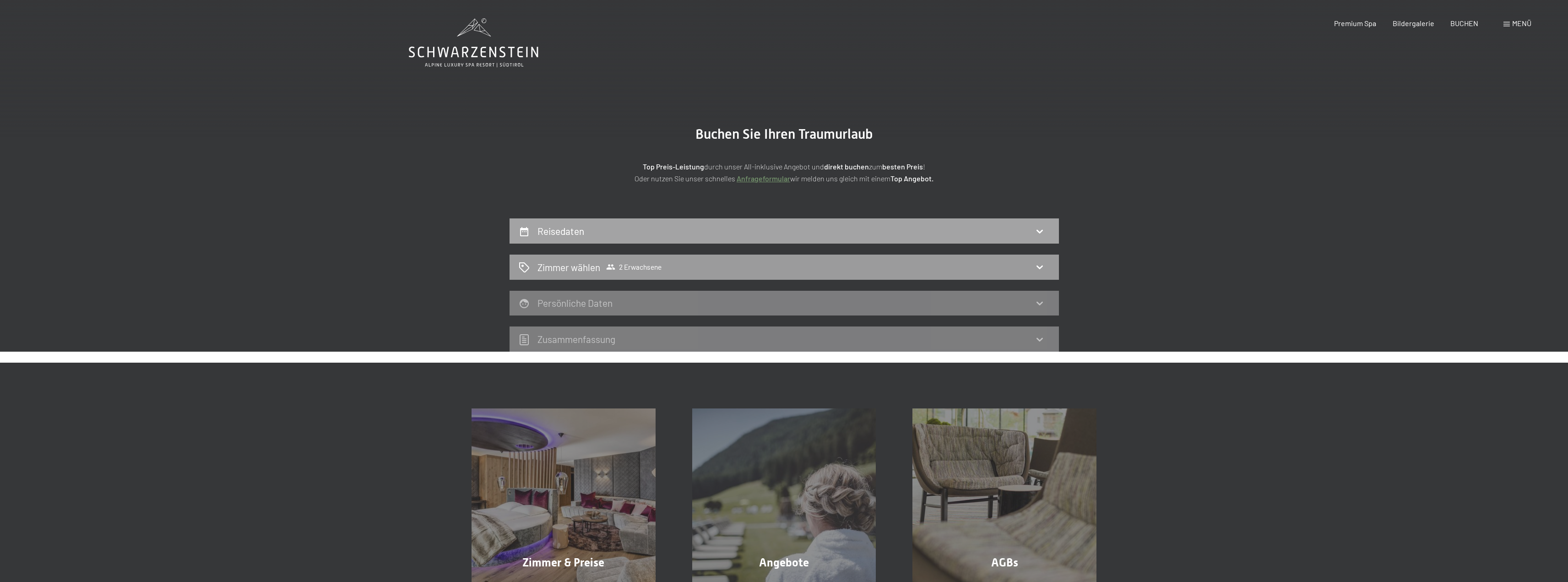
click at [1038, 238] on div "Reisedaten" at bounding box center [784, 231] width 549 height 25
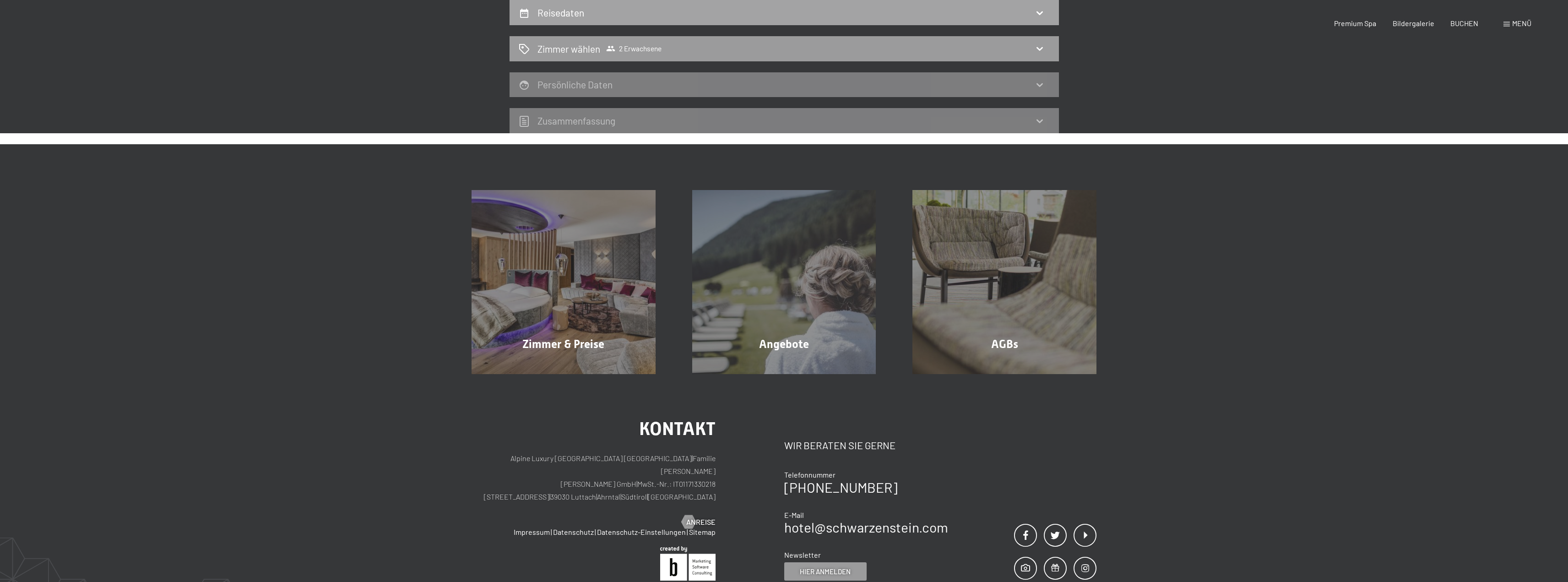
select select "2025-10-01"
select select "2025-11-01"
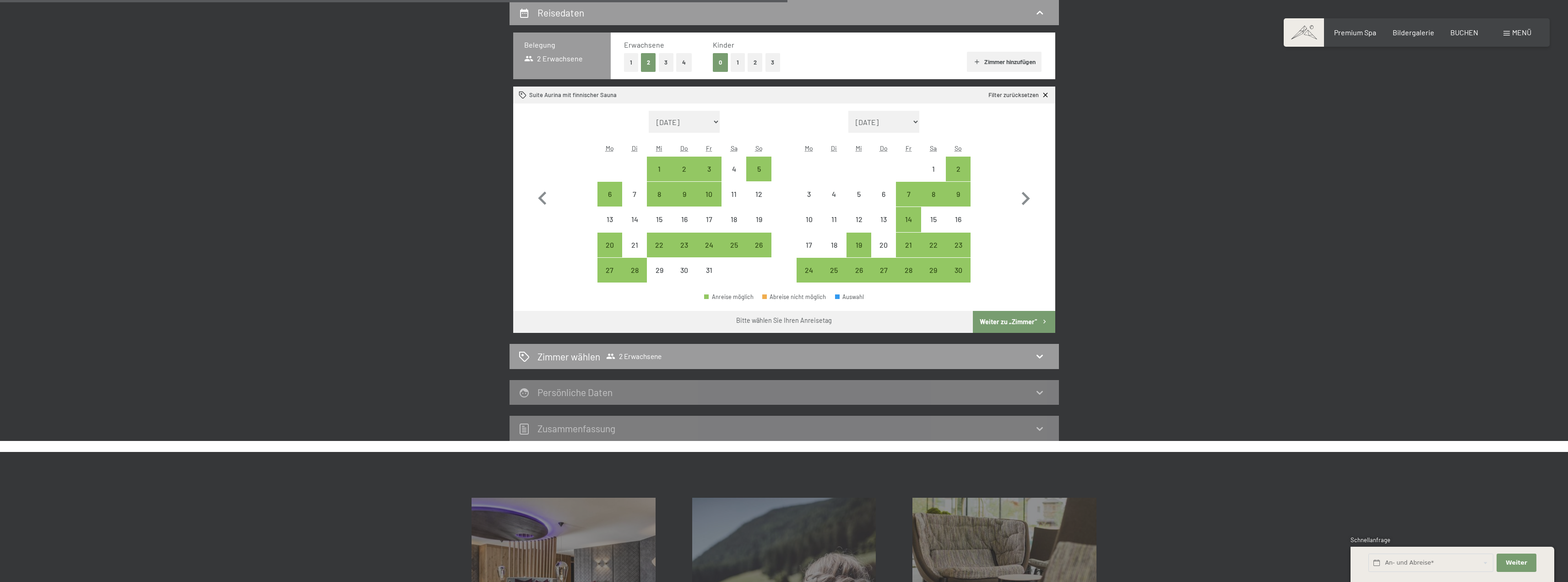
click at [795, 196] on div "Monat/Jahr August 2025 September 2025 Oktober 2025 November 2025 Dezember 2025 …" at bounding box center [783, 197] width 509 height 172
click at [806, 196] on div "3" at bounding box center [809, 202] width 23 height 23
select select "2025-10-01"
select select "2025-11-01"
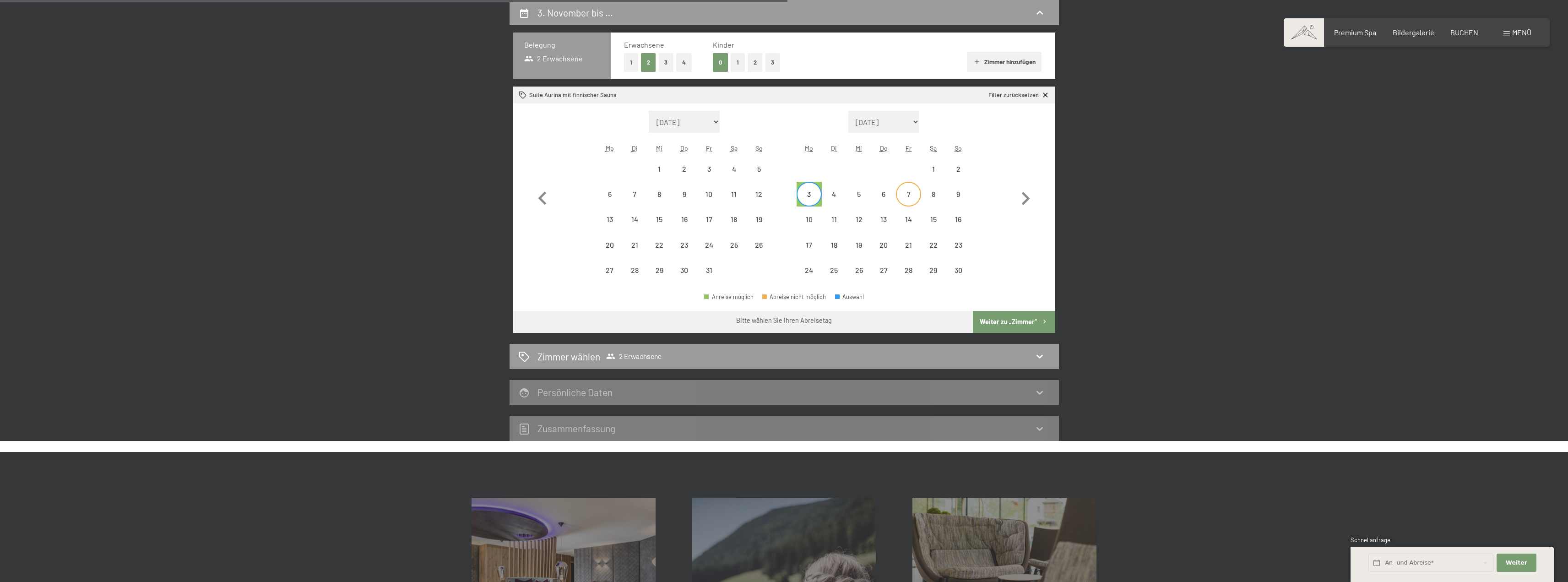
click at [911, 202] on div "7" at bounding box center [908, 202] width 23 height 23
select select "2025-10-01"
select select "2025-11-01"
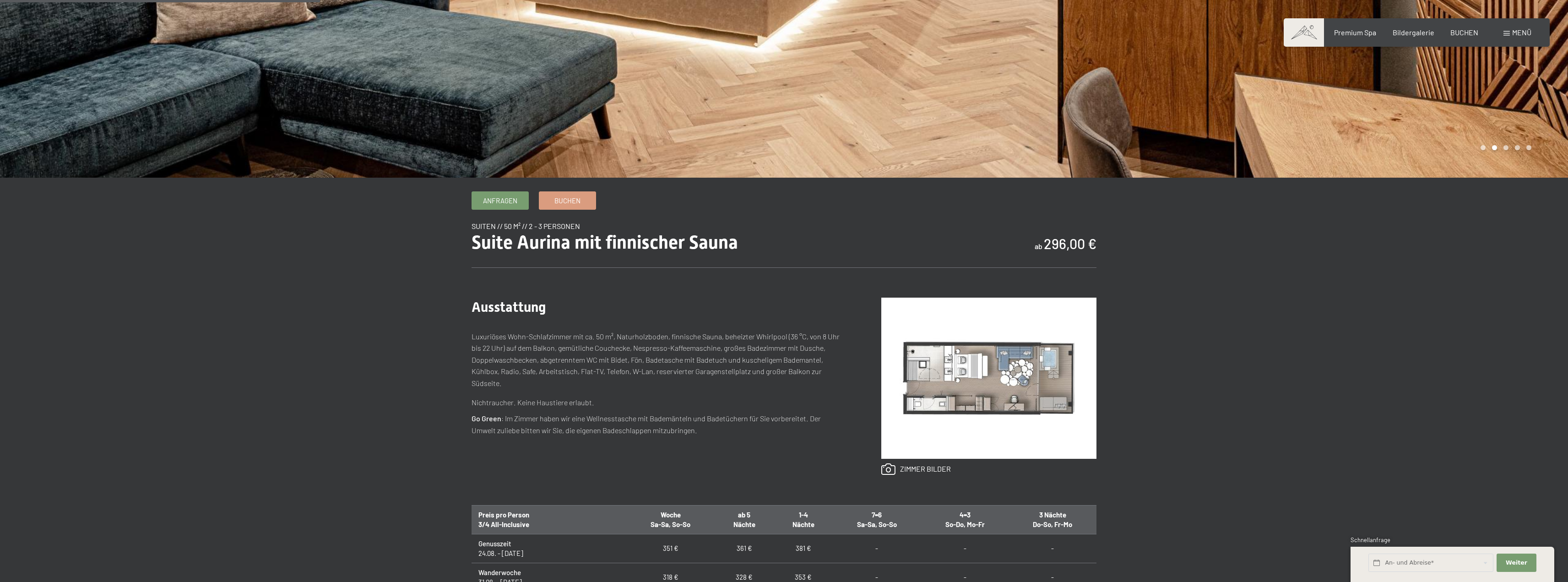
scroll to position [274, 0]
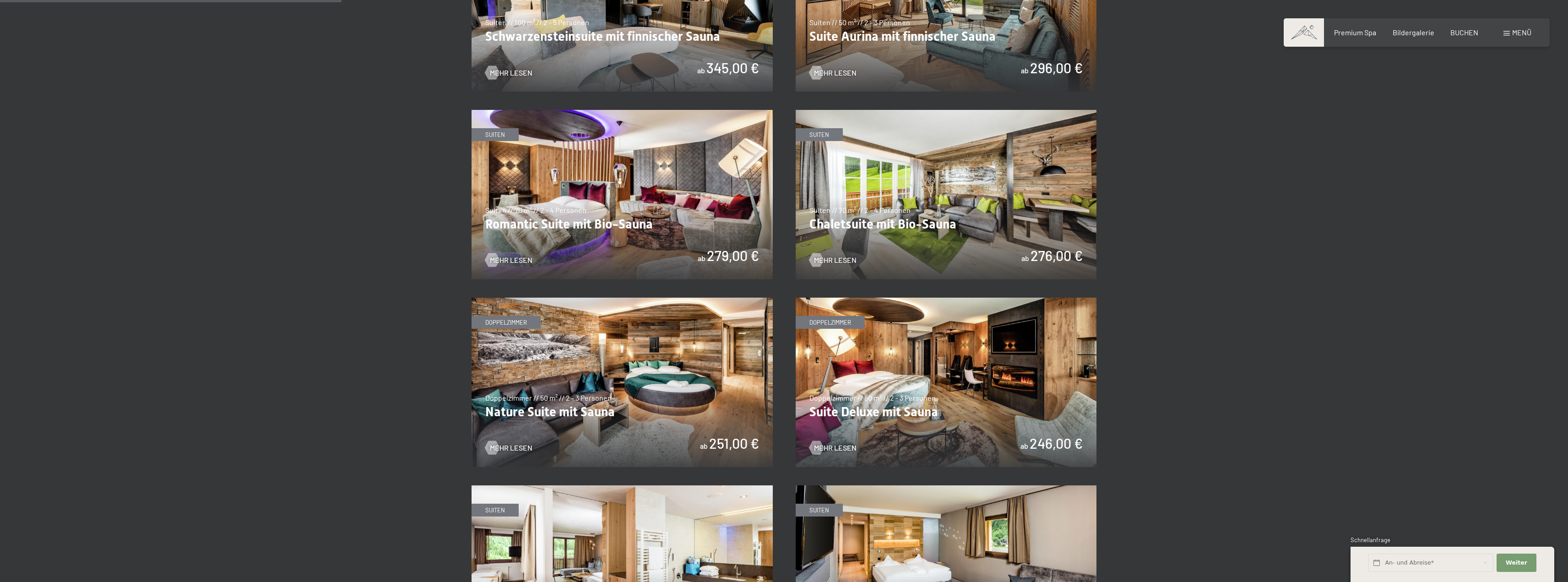
scroll to position [732, 0]
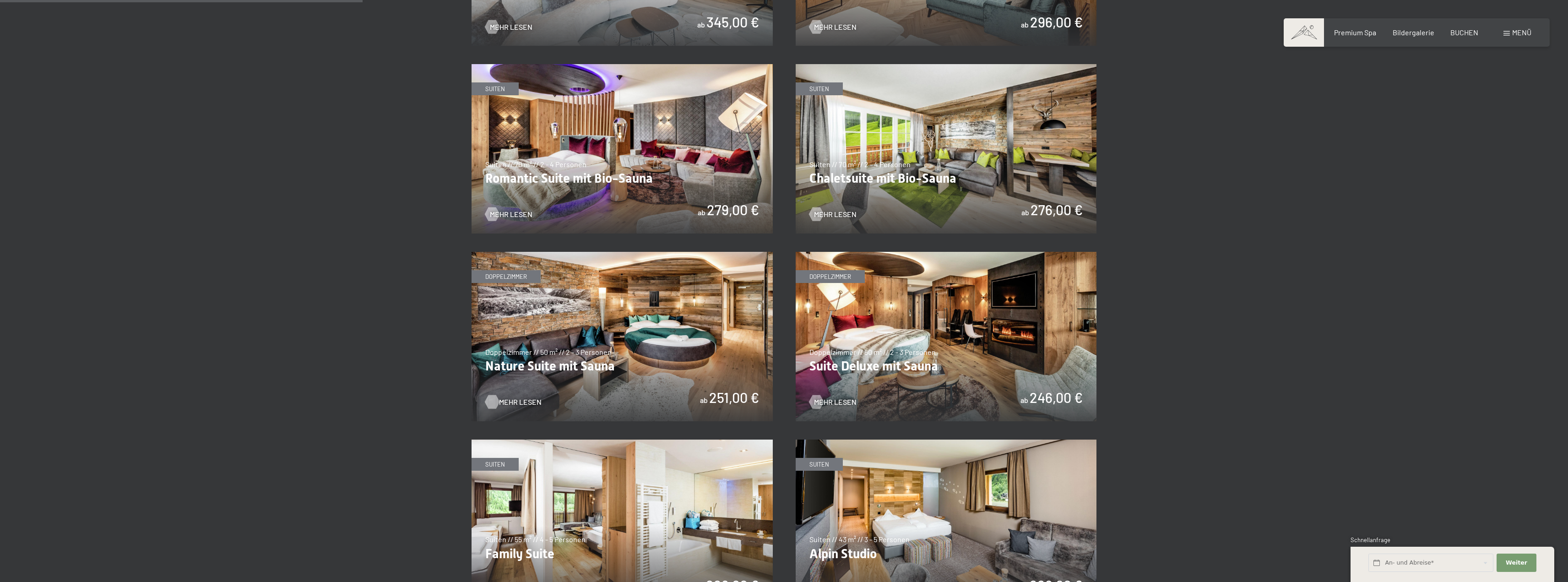
click at [531, 402] on span "Mehr Lesen" at bounding box center [520, 402] width 42 height 10
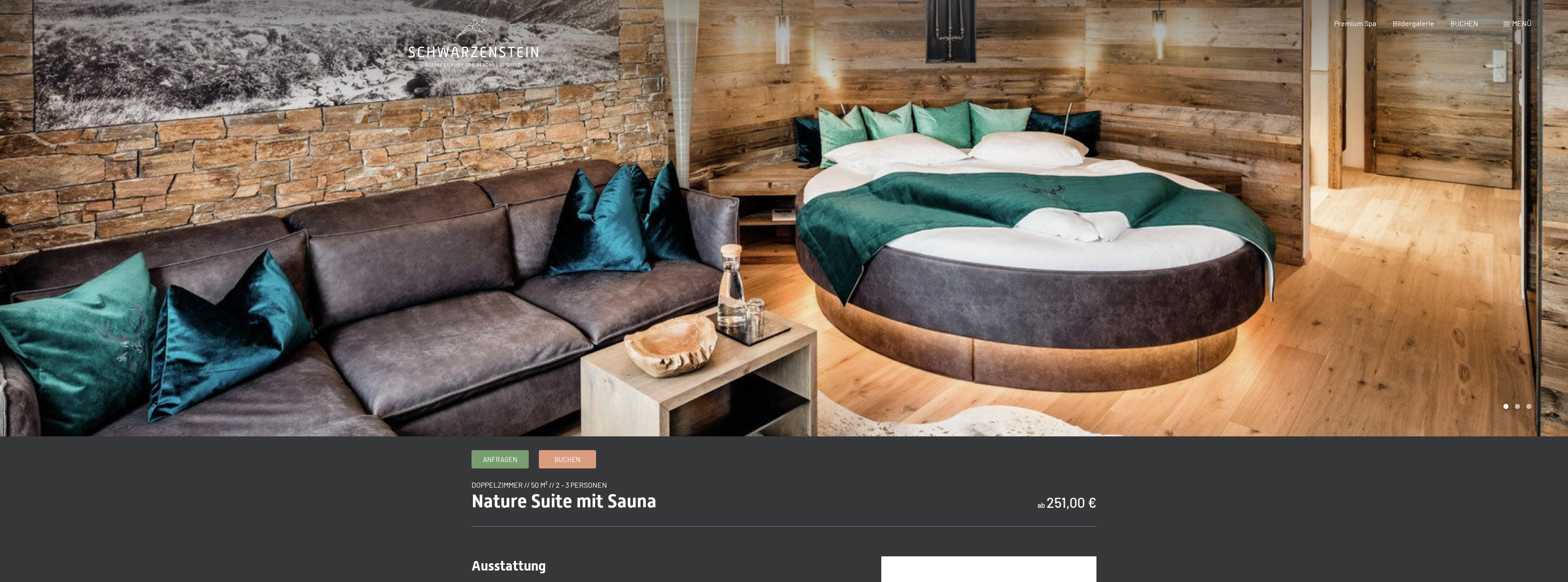
click at [1368, 257] on div at bounding box center [1176, 218] width 784 height 436
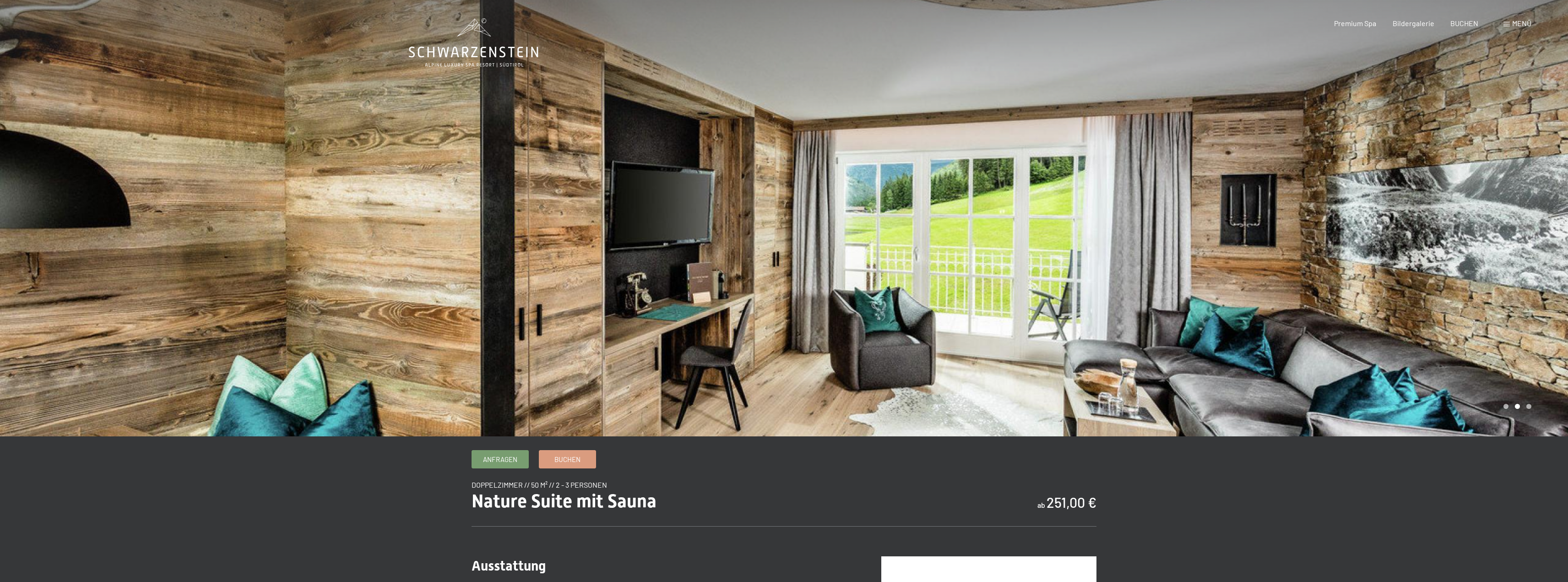
click at [1368, 257] on div at bounding box center [1176, 218] width 784 height 436
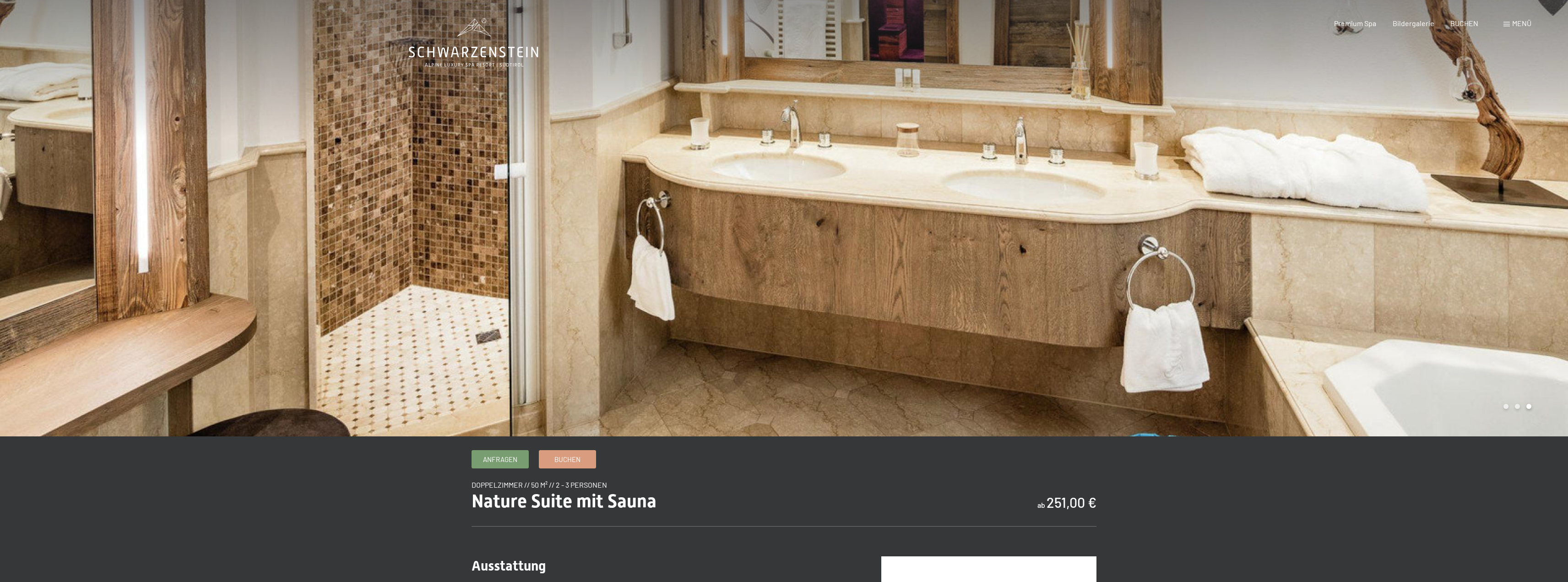
click at [1368, 257] on div at bounding box center [1176, 218] width 784 height 436
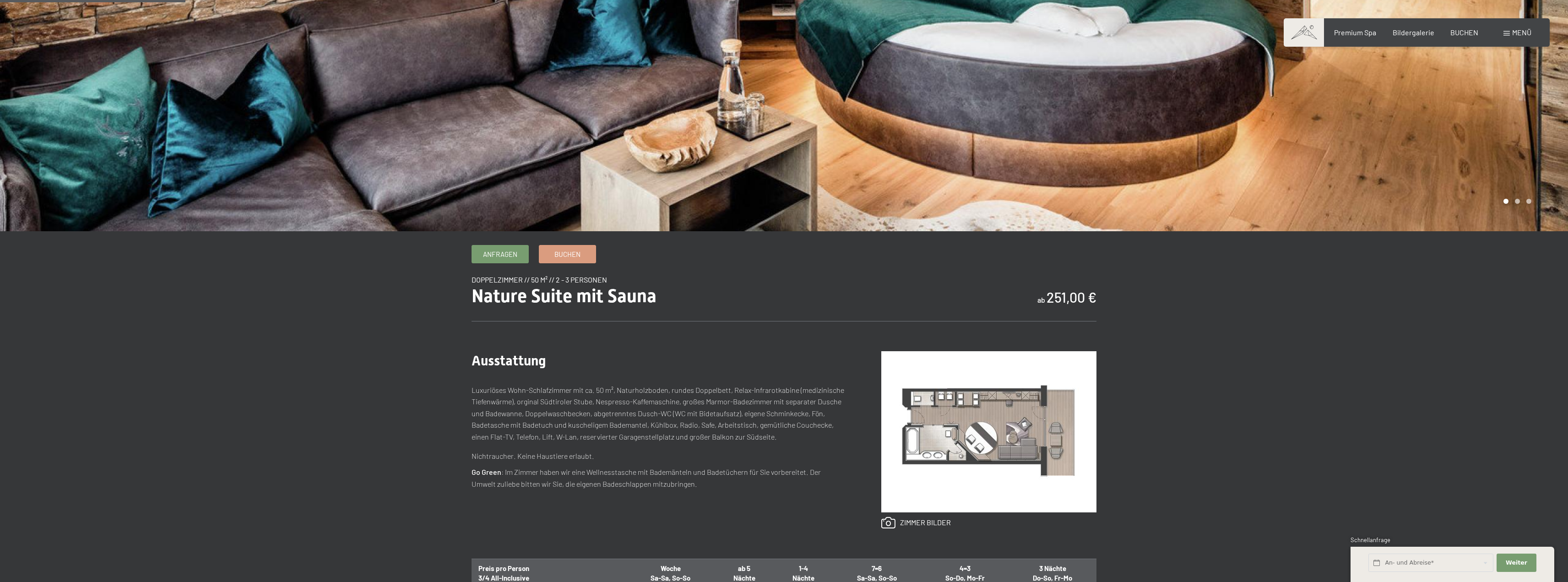
scroll to position [229, 0]
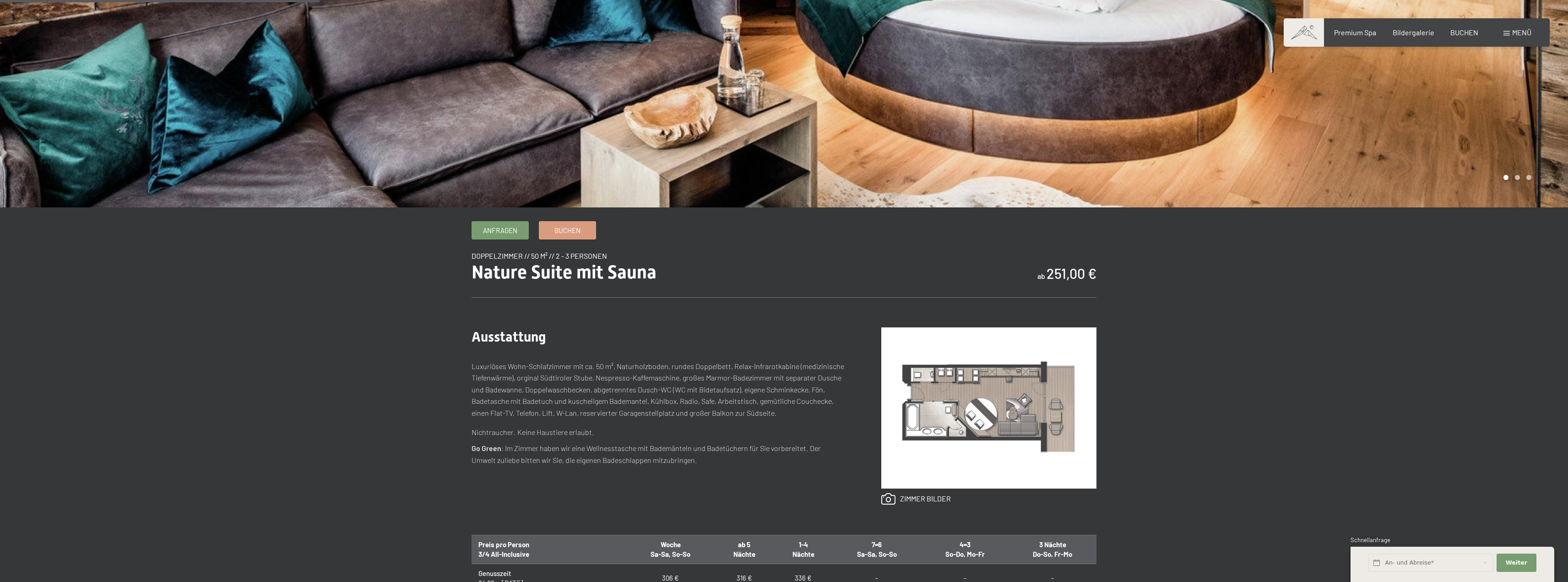
click at [944, 377] on img at bounding box center [988, 407] width 215 height 161
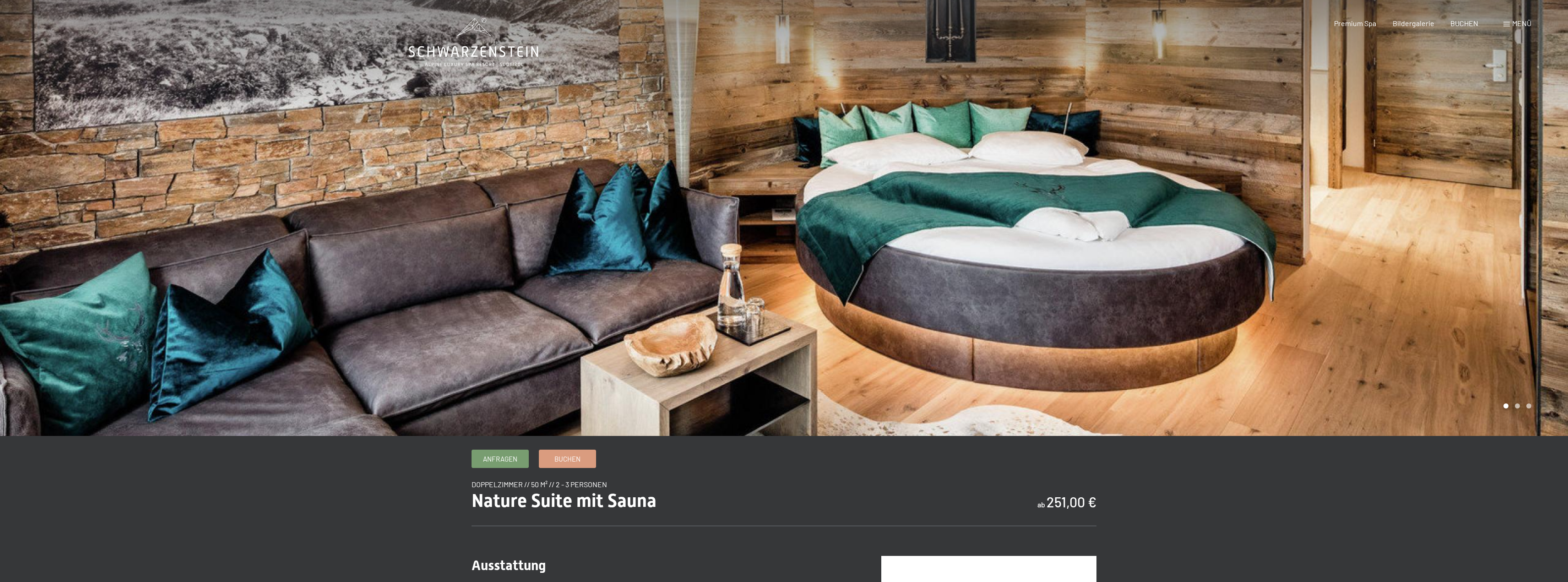
scroll to position [0, 0]
click at [1504, 180] on div at bounding box center [1176, 218] width 784 height 436
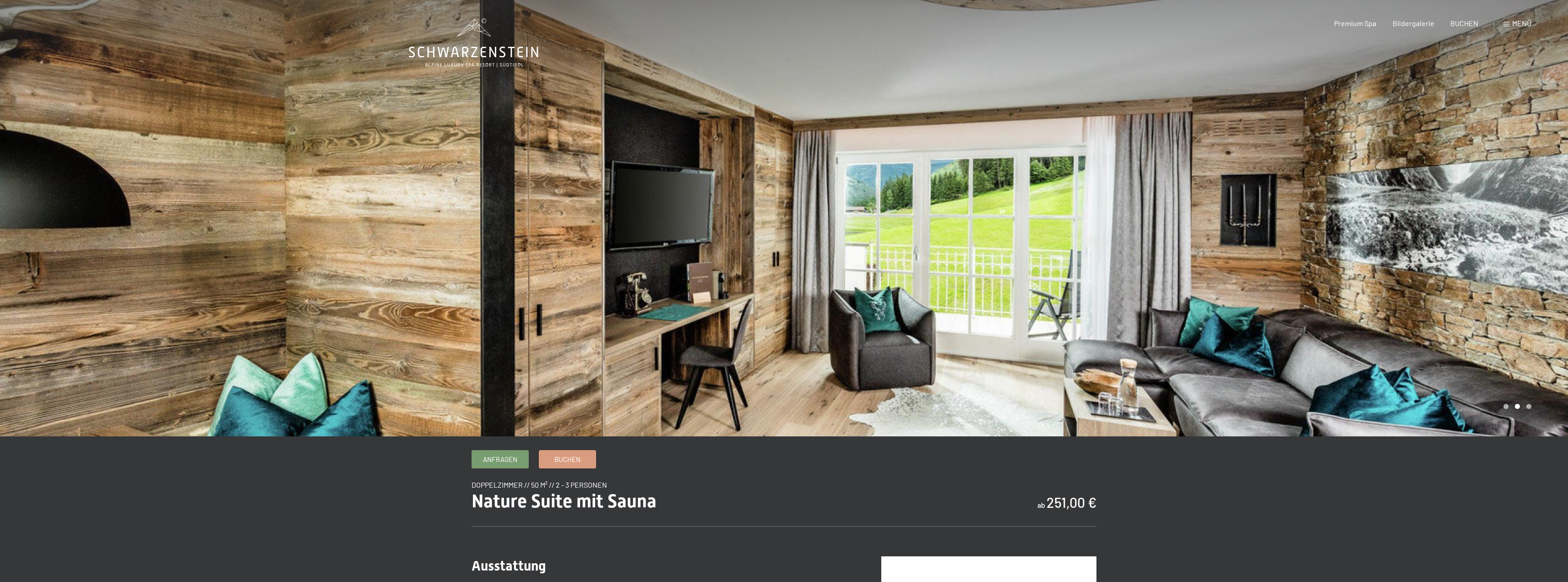
click at [1408, 219] on div at bounding box center [1176, 218] width 784 height 436
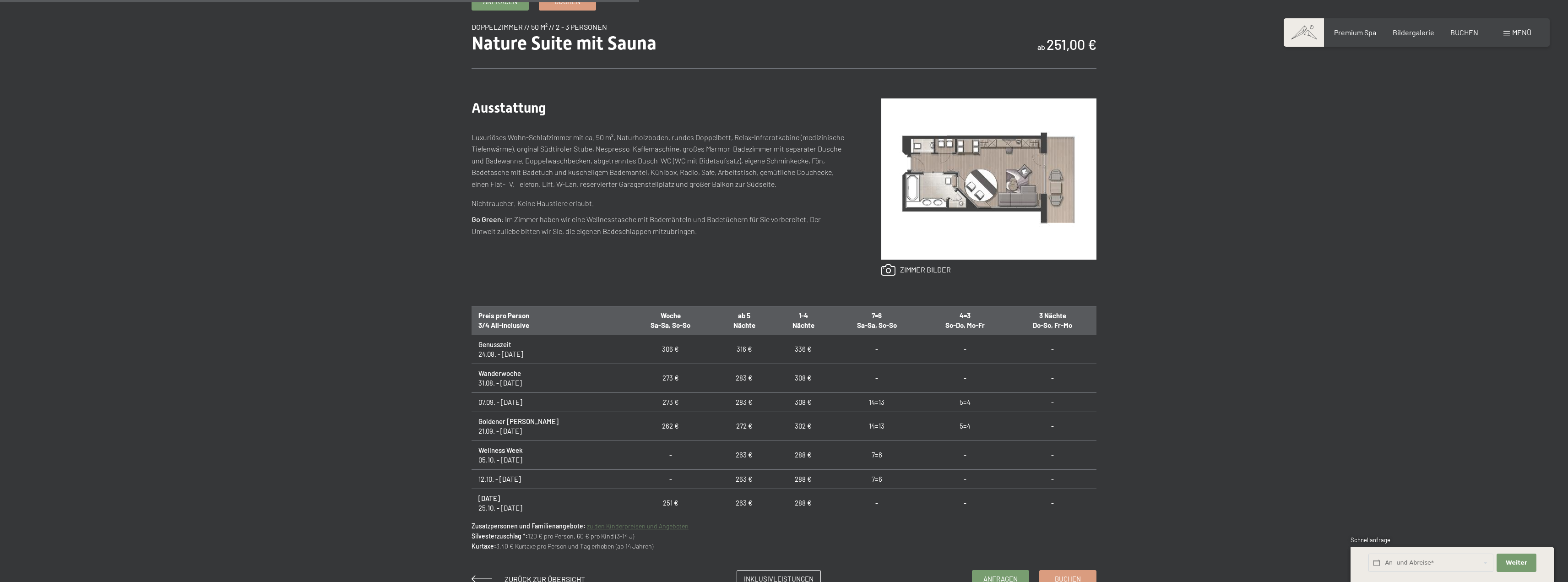
scroll to position [46, 0]
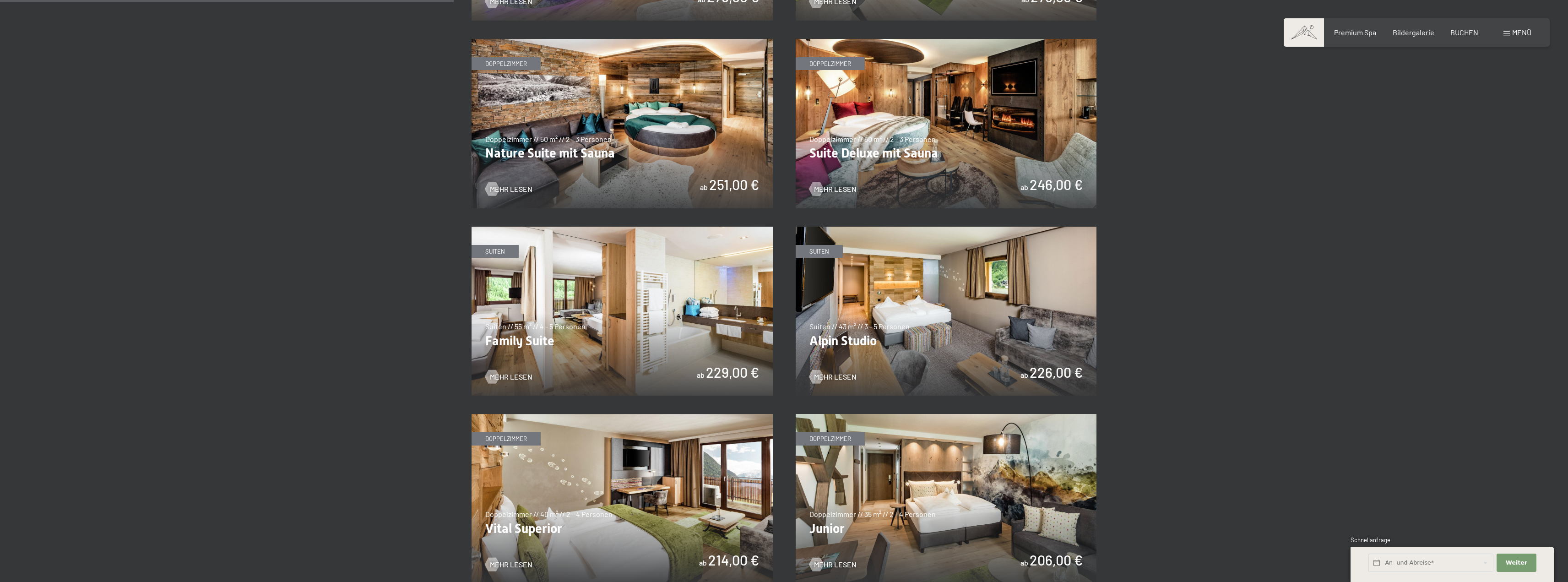
scroll to position [961, 0]
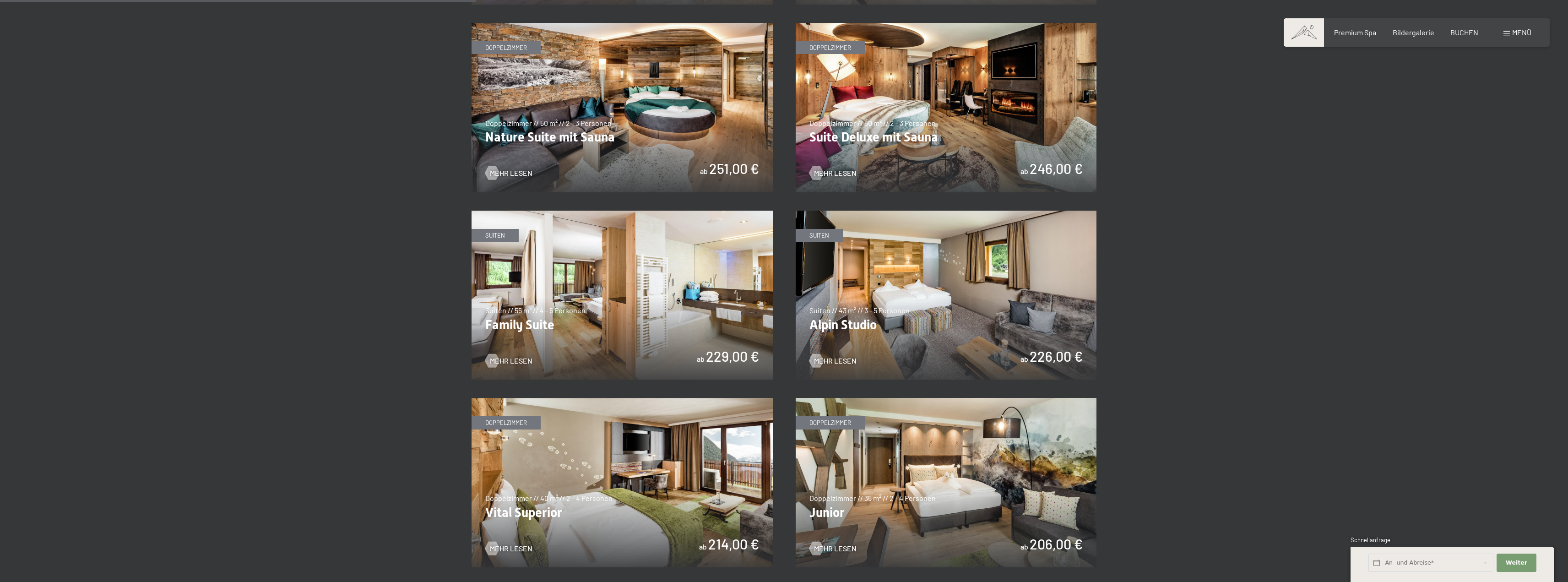
click at [959, 95] on img at bounding box center [946, 108] width 301 height 170
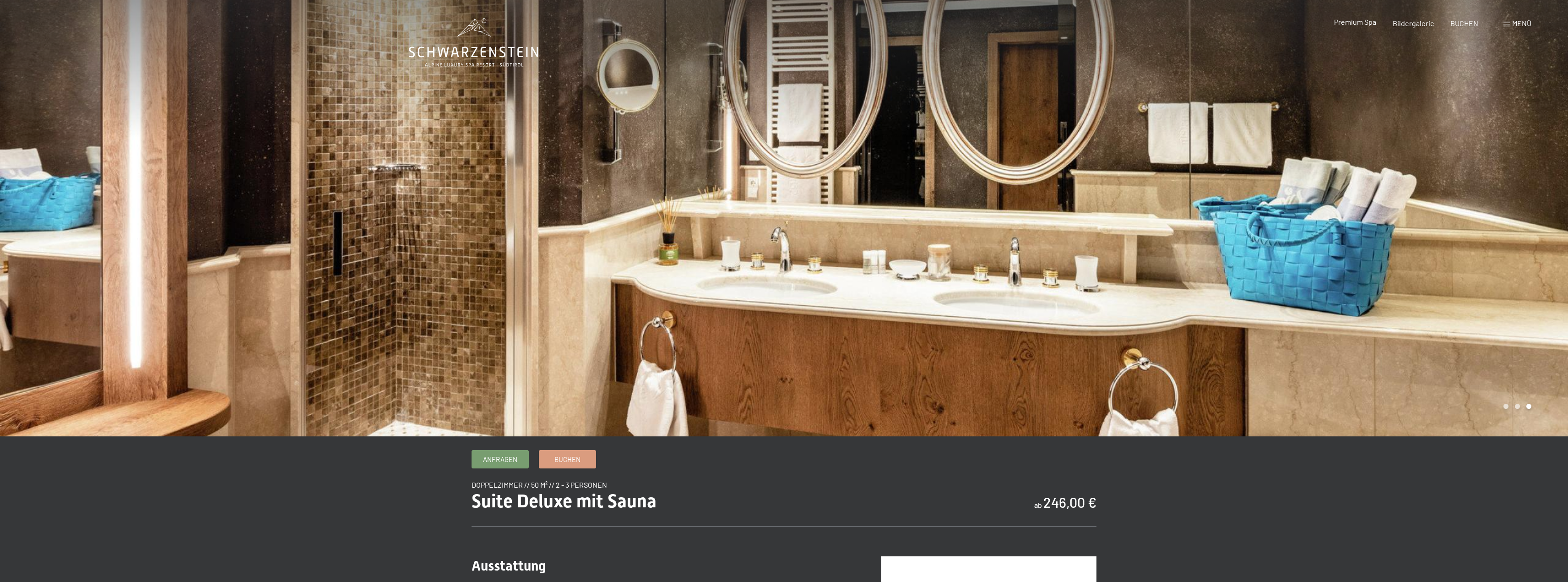
click at [1355, 22] on span "Premium Spa" at bounding box center [1355, 22] width 42 height 9
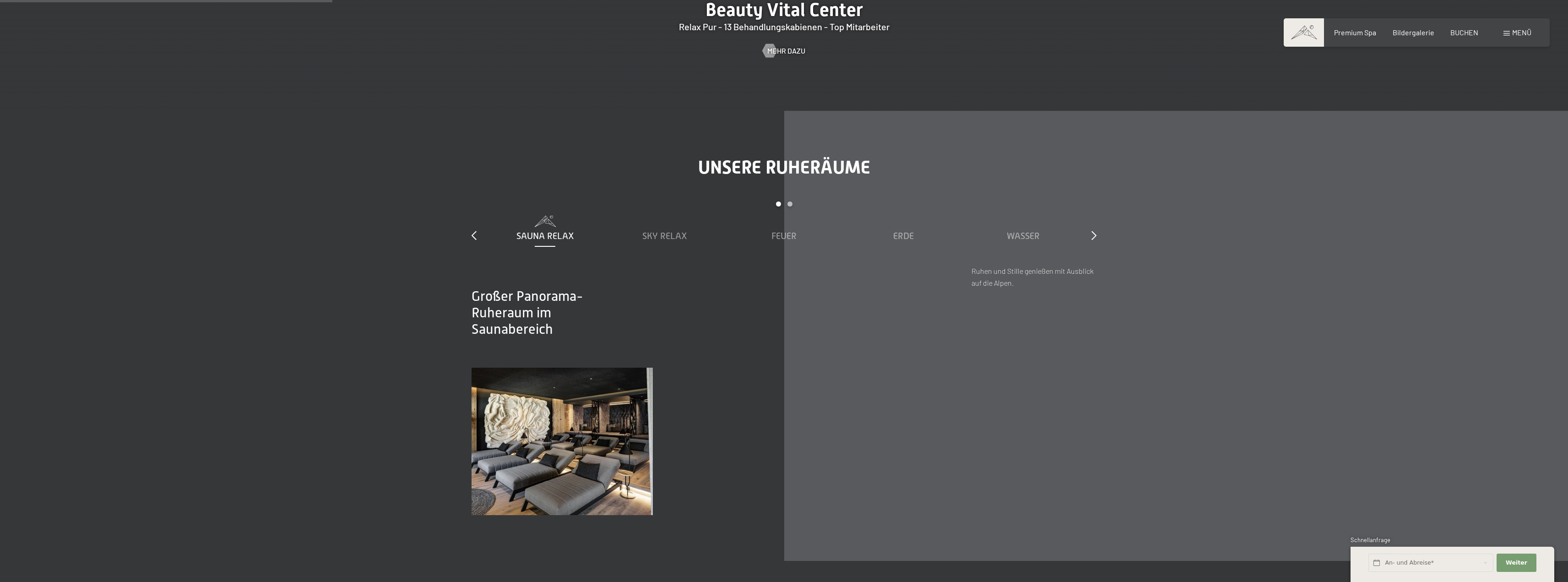
scroll to position [1740, 0]
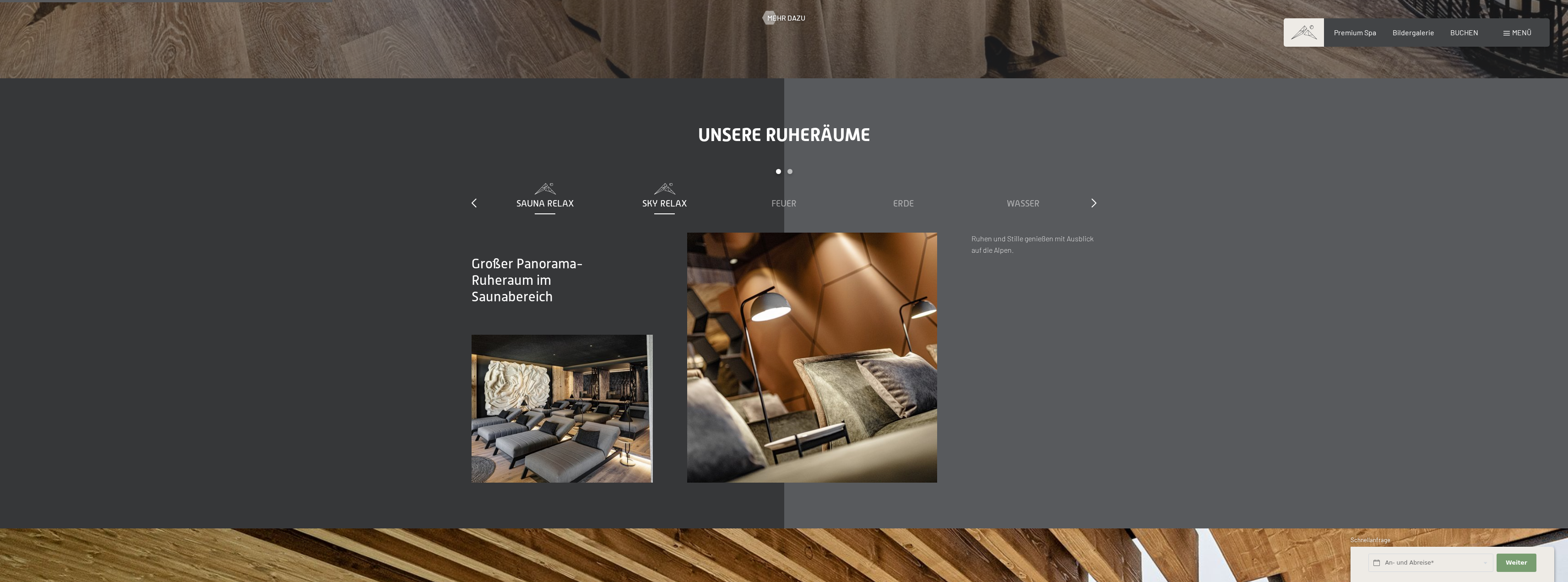
click at [678, 203] on span "Sky Relax" at bounding box center [665, 203] width 45 height 10
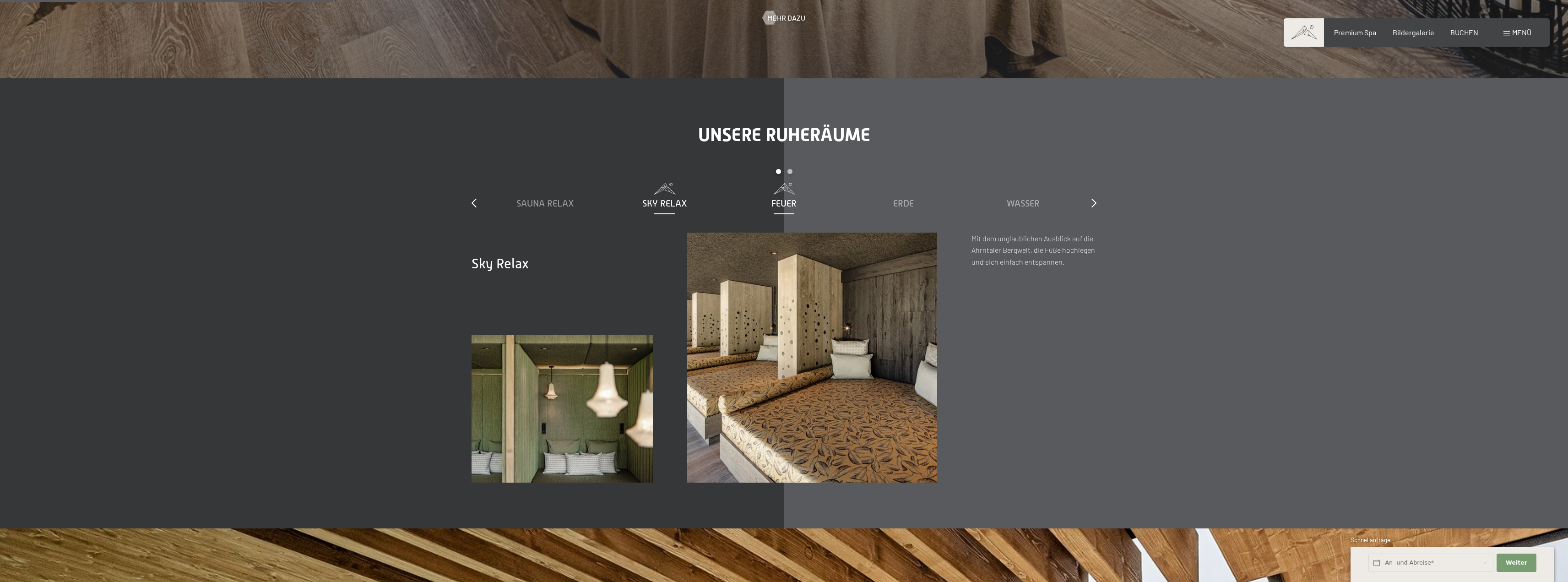
click at [775, 203] on span "Feuer" at bounding box center [783, 203] width 25 height 10
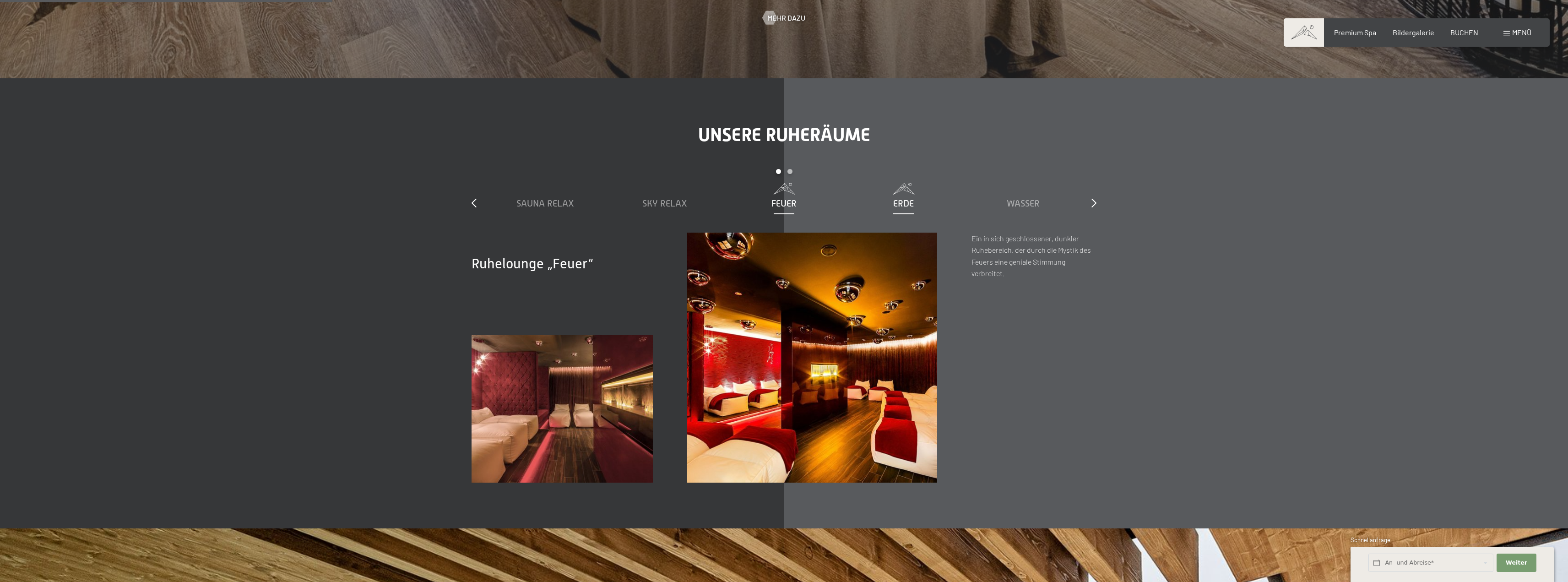
click at [893, 205] on span "Erde" at bounding box center [903, 203] width 21 height 10
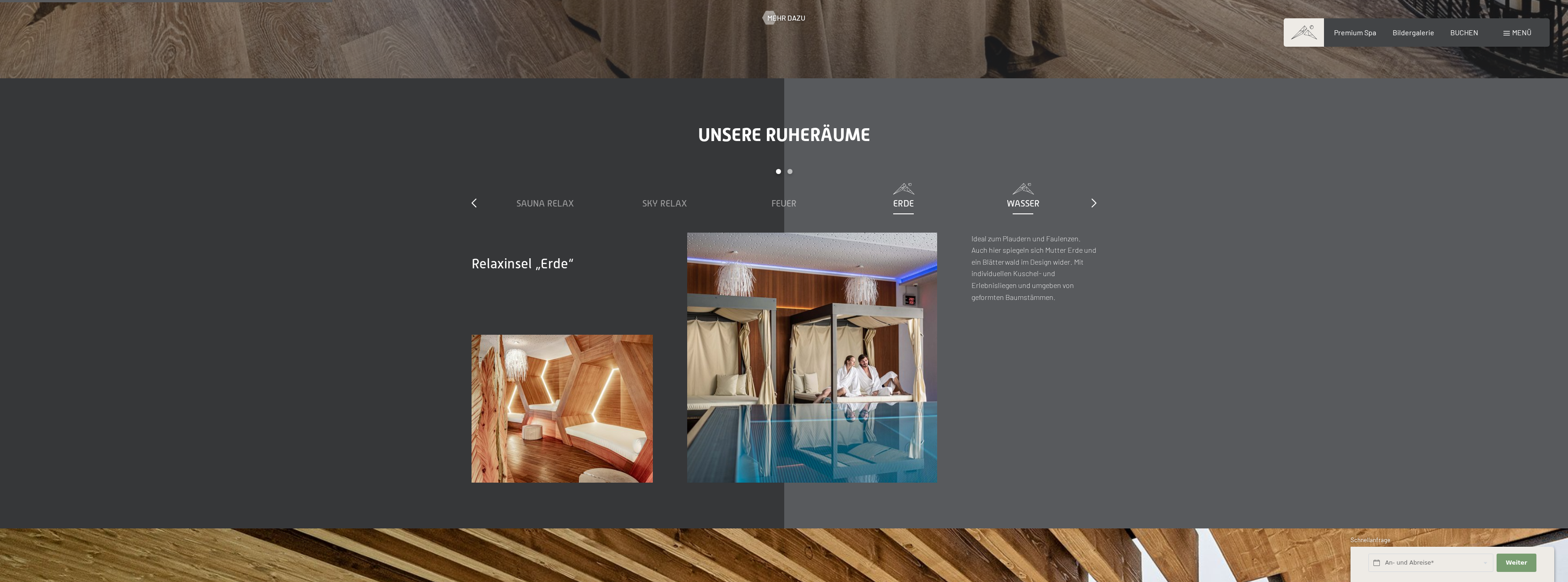
click at [1010, 203] on span "Wasser" at bounding box center [1023, 203] width 33 height 10
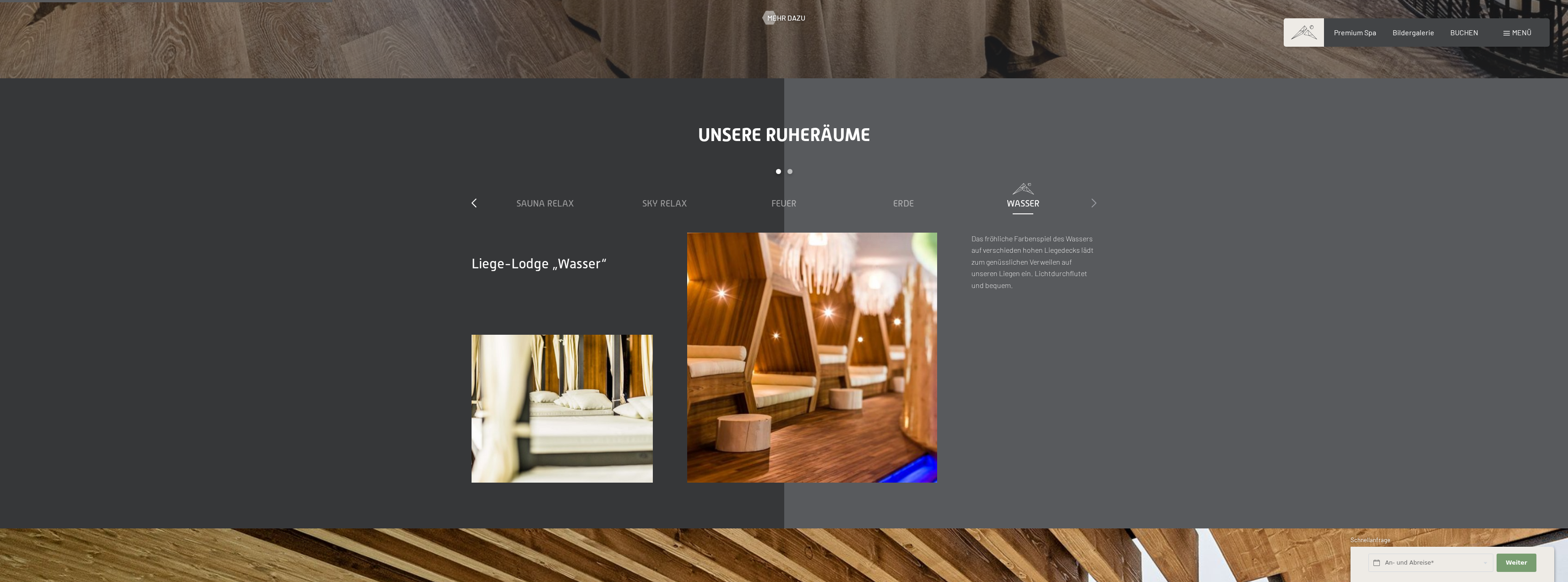
click at [1094, 201] on icon at bounding box center [1094, 203] width 5 height 9
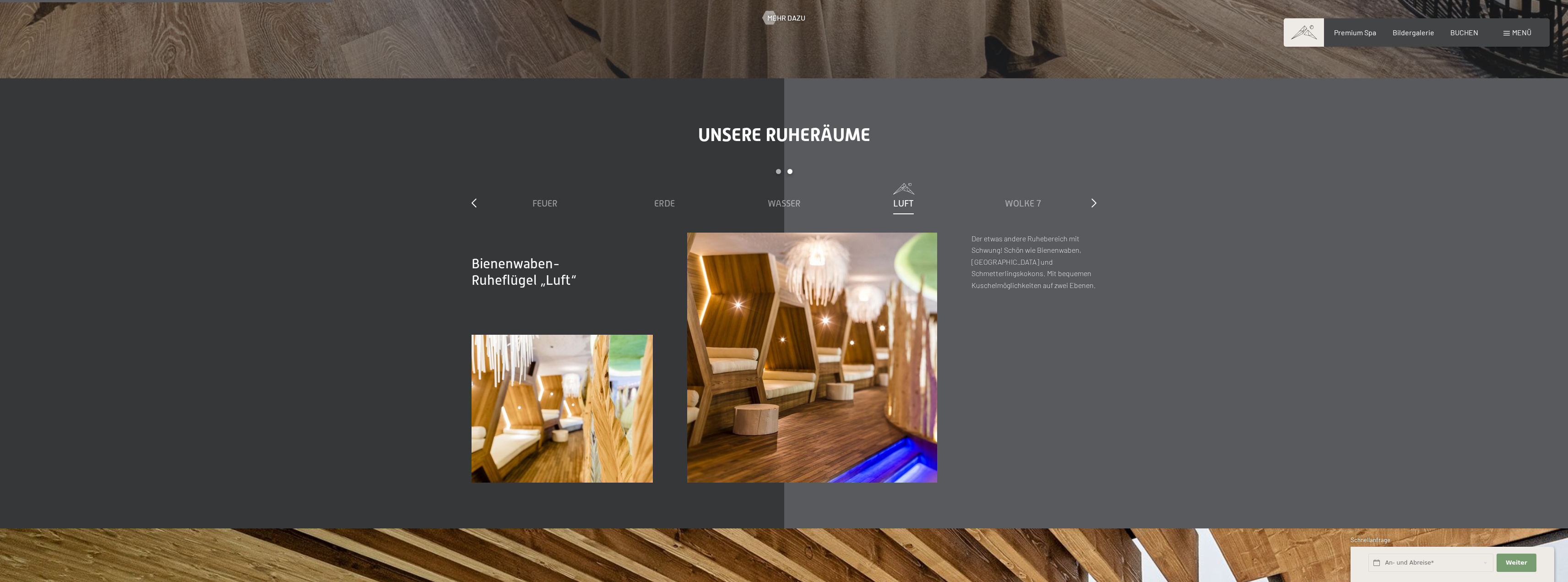
click at [908, 204] on span "Luft" at bounding box center [903, 203] width 21 height 10
click at [1027, 205] on span "Wolke 7" at bounding box center [1023, 203] width 36 height 10
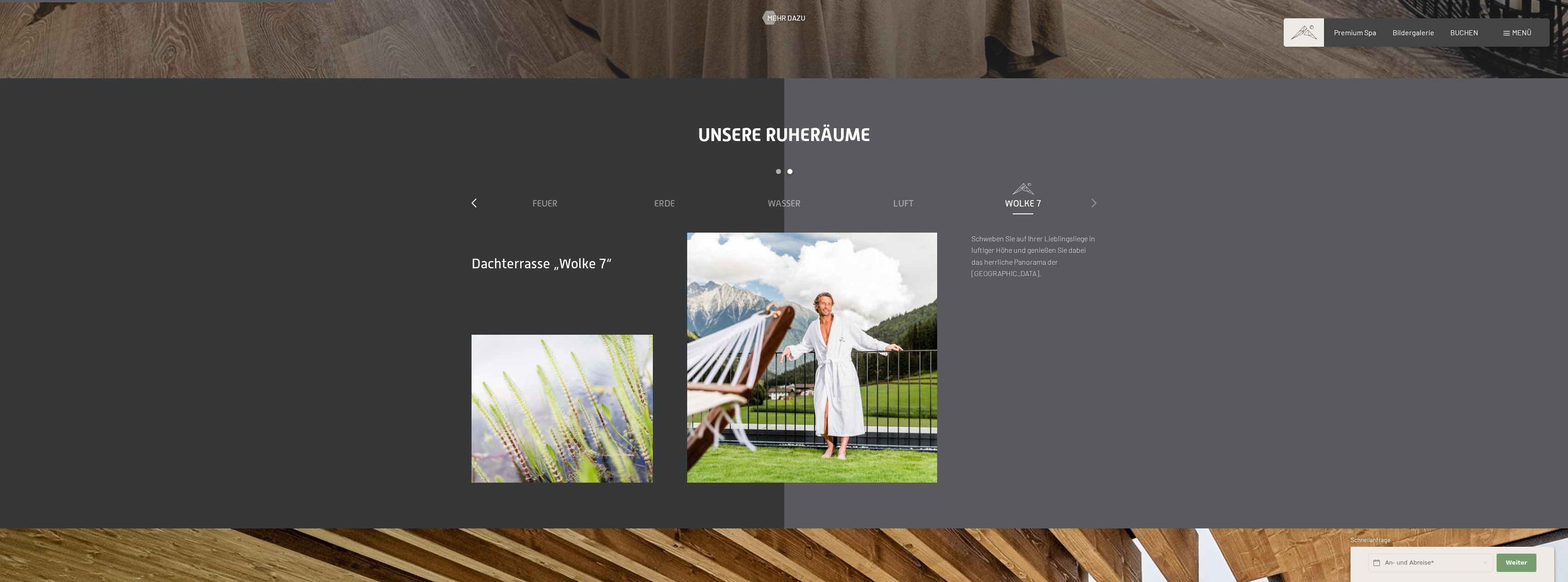
click at [1093, 203] on icon at bounding box center [1094, 203] width 5 height 9
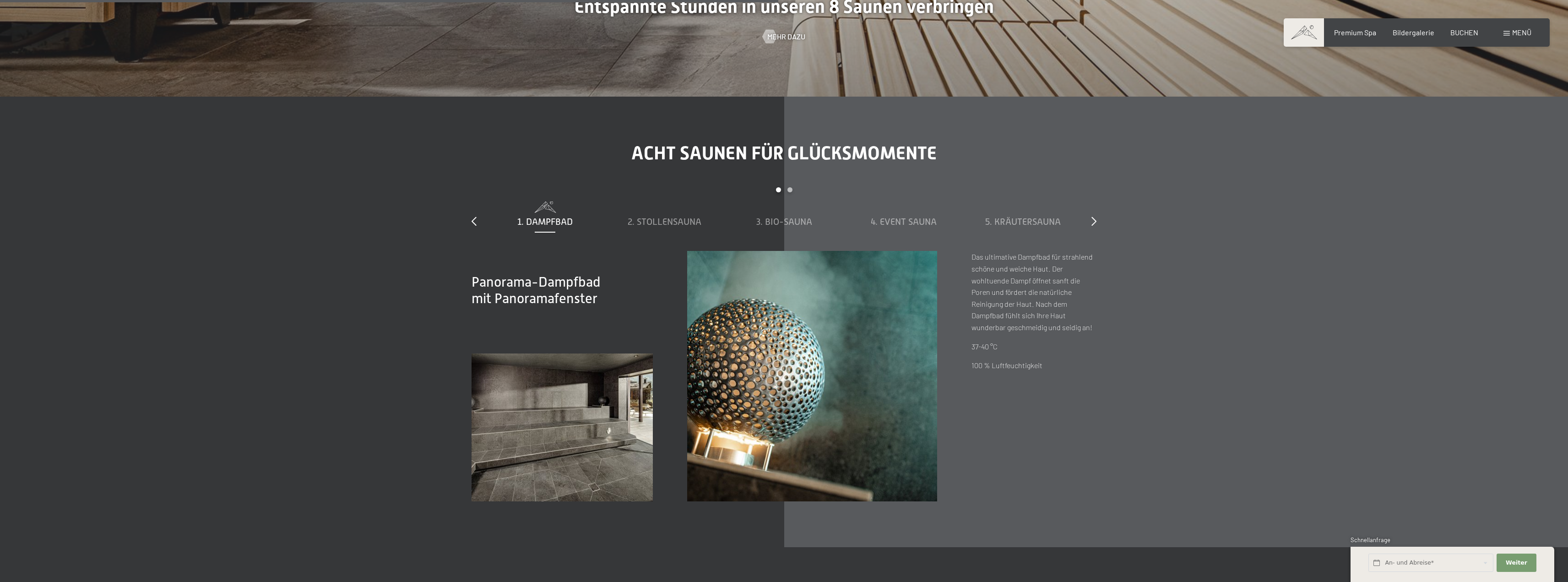
scroll to position [4073, 0]
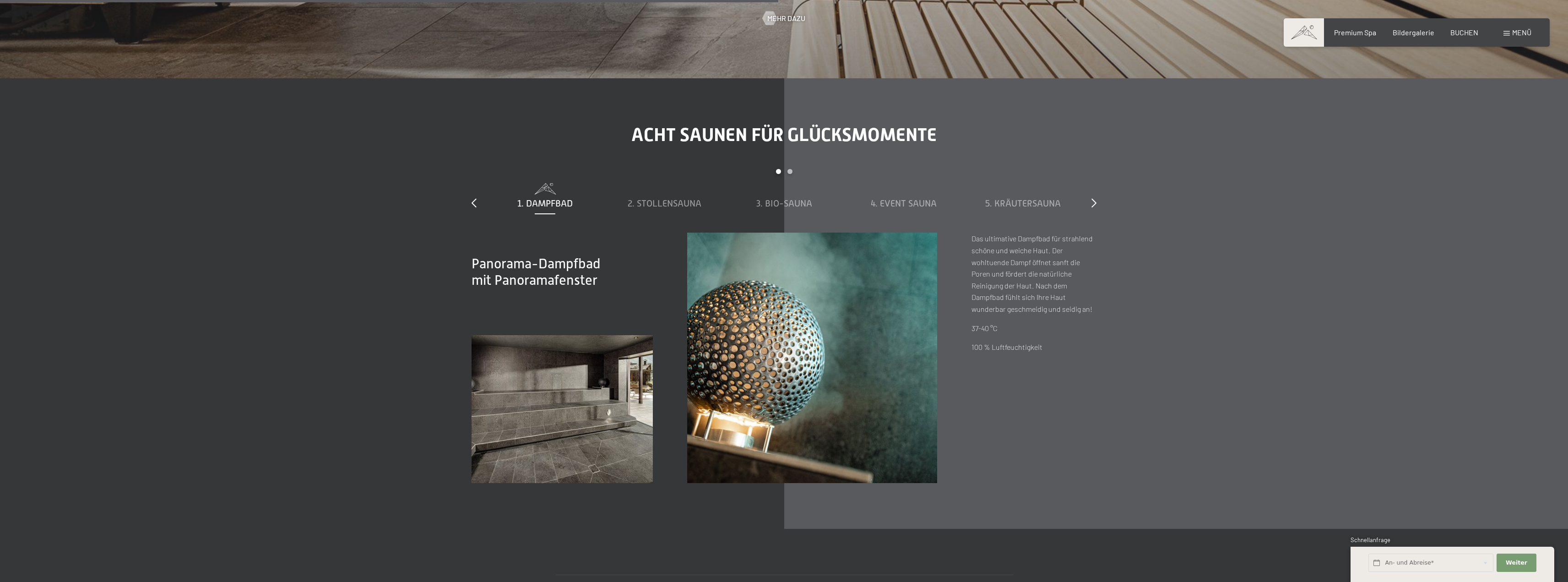
click at [1524, 32] on span "Menü" at bounding box center [1521, 32] width 19 height 9
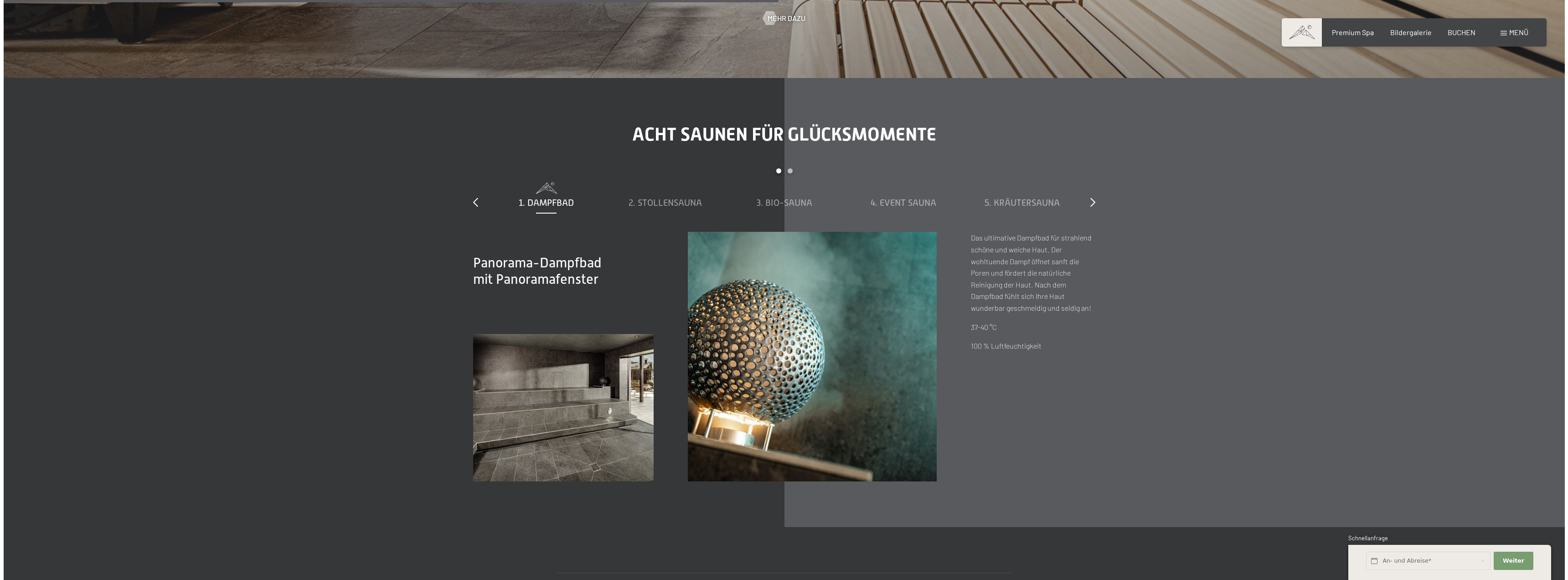
scroll to position [4066, 0]
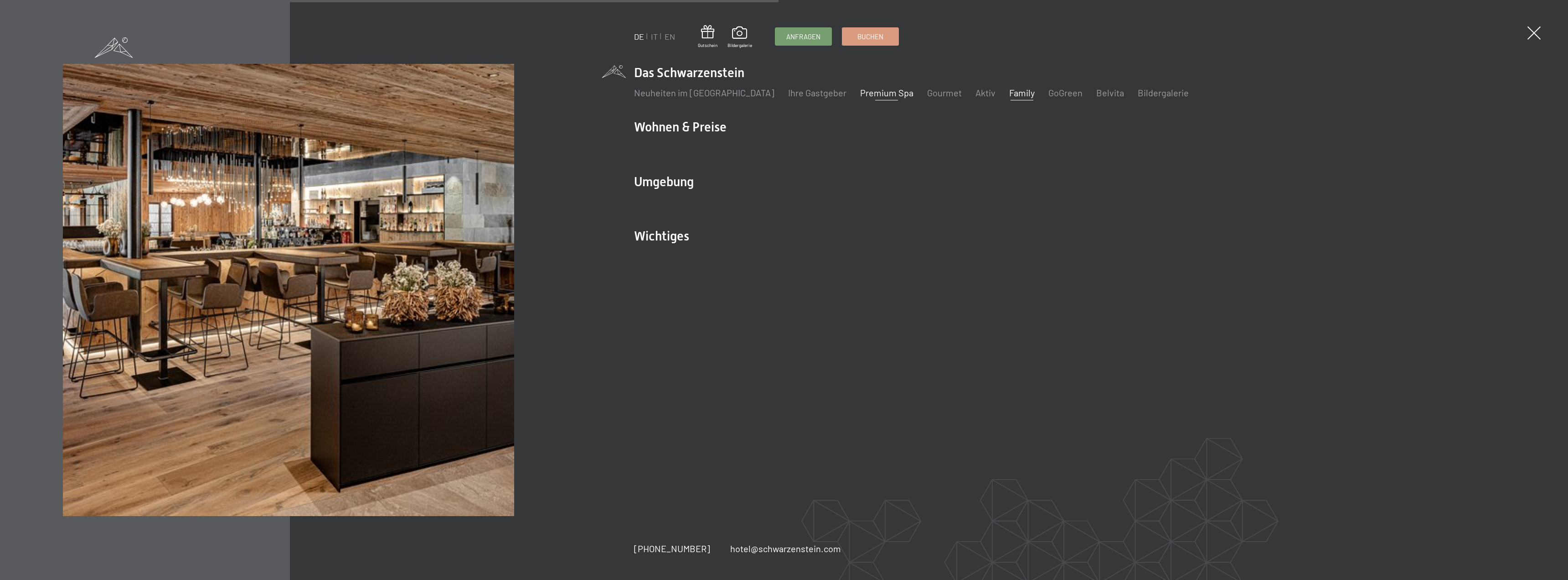
click at [1009, 95] on link "Family" at bounding box center [1022, 92] width 26 height 11
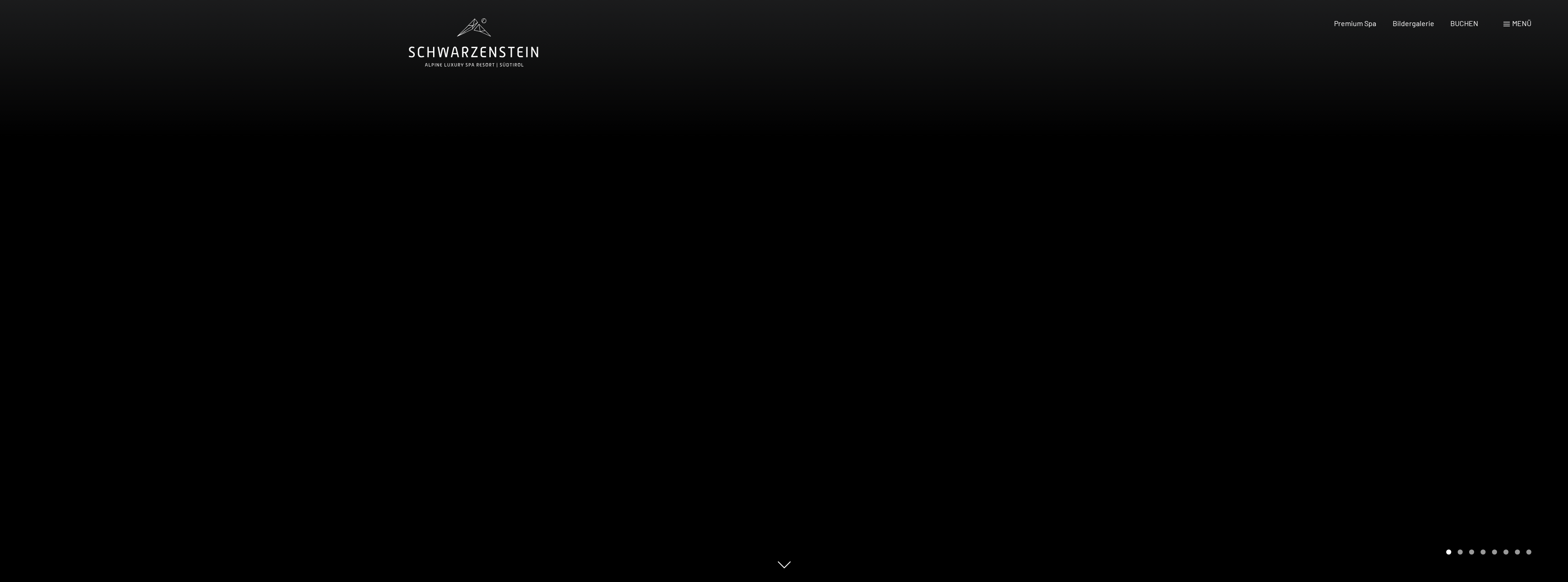
click at [1107, 293] on div at bounding box center [1176, 291] width 784 height 582
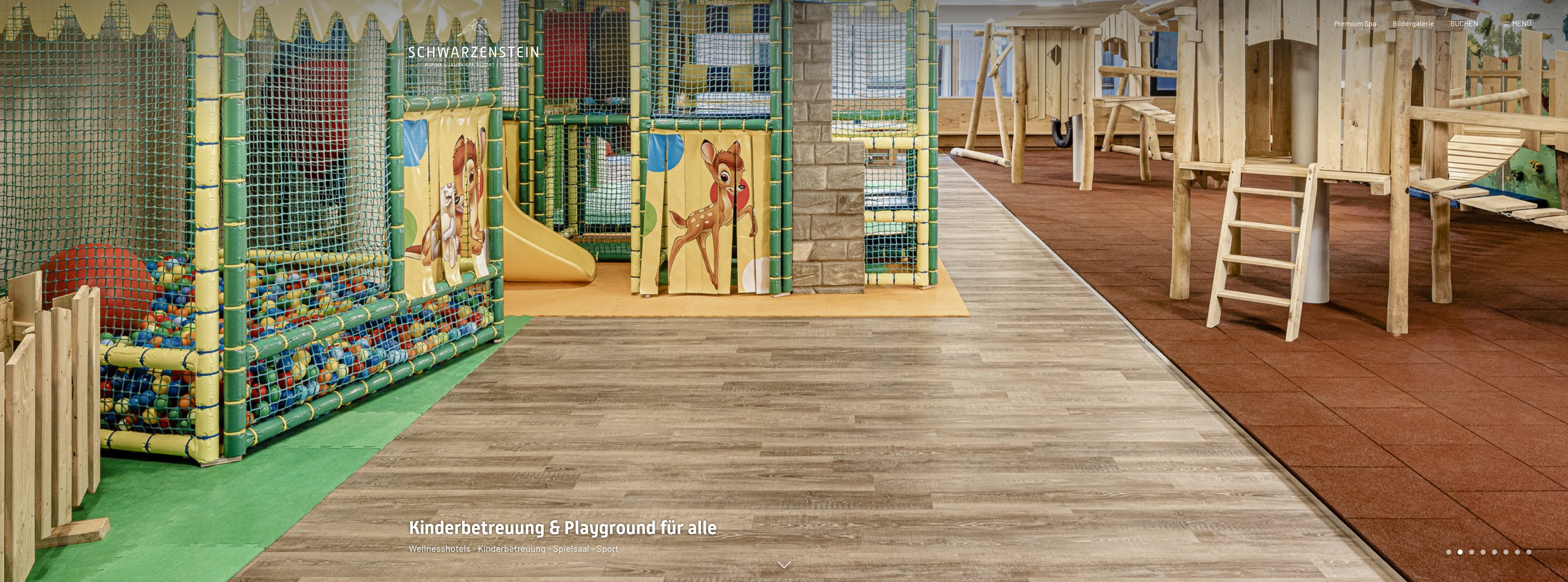
click at [1107, 293] on div at bounding box center [1176, 291] width 784 height 582
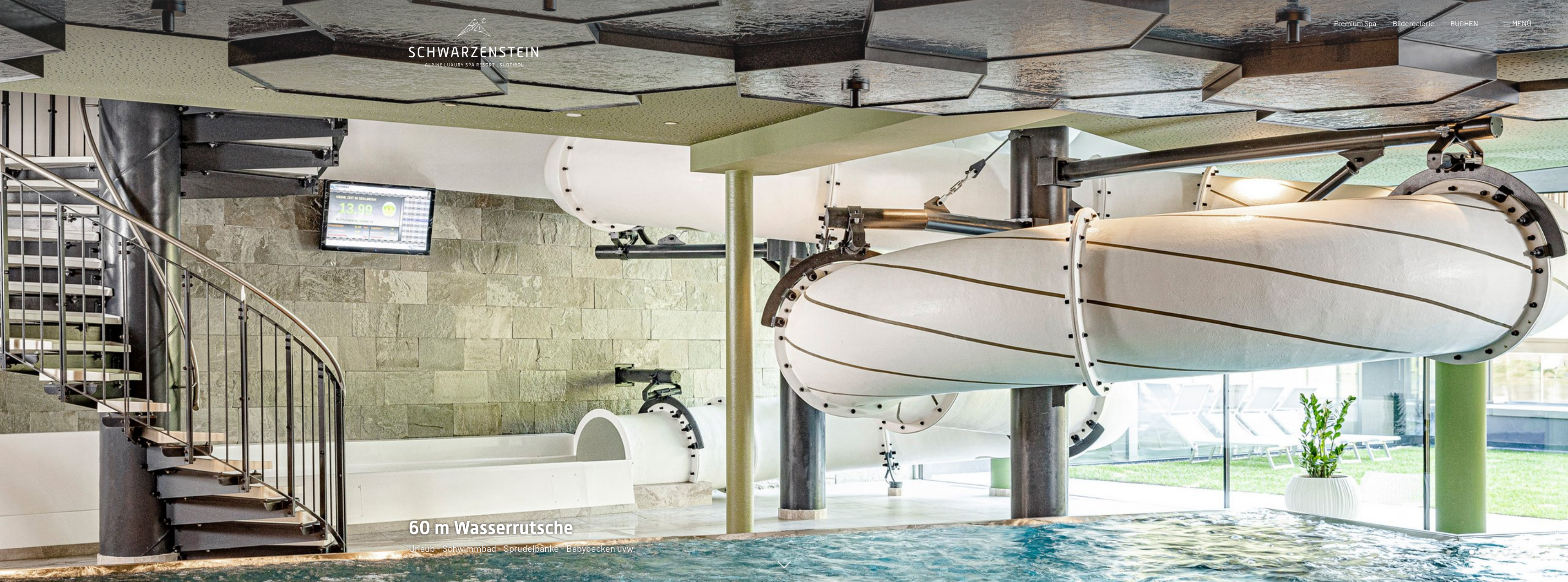
click at [1107, 293] on div at bounding box center [1176, 291] width 784 height 582
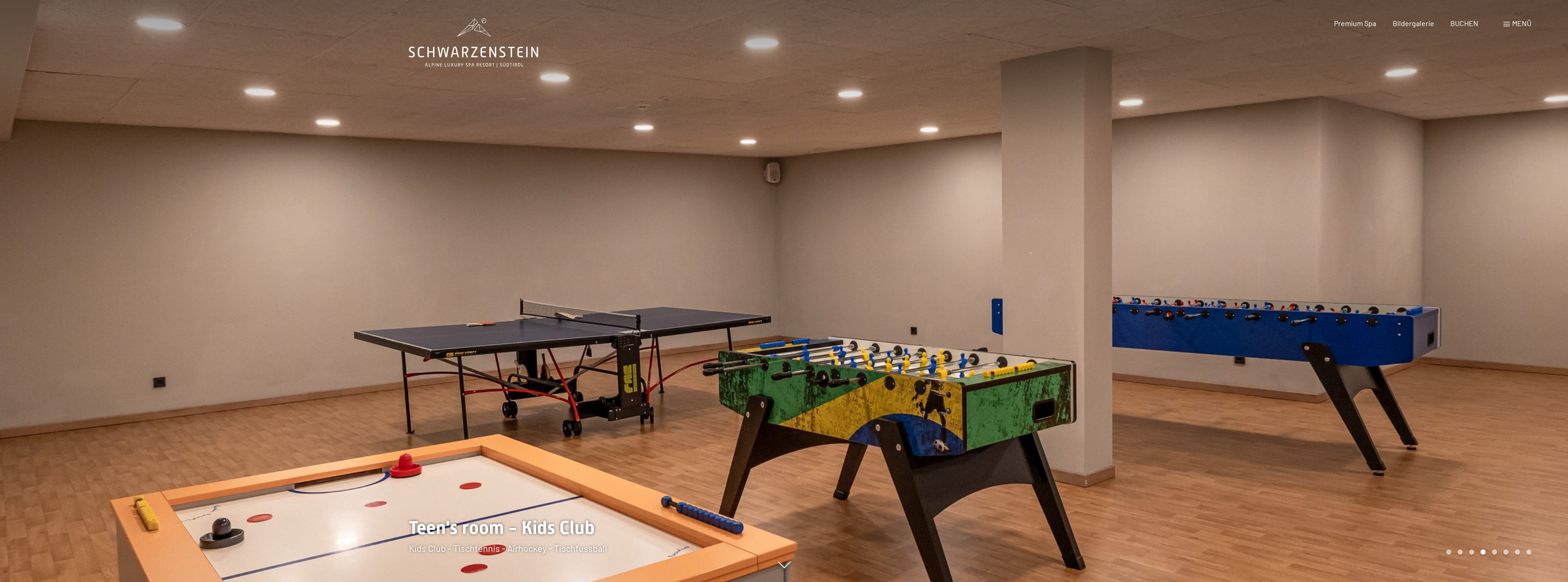
click at [1107, 293] on div at bounding box center [1176, 291] width 784 height 582
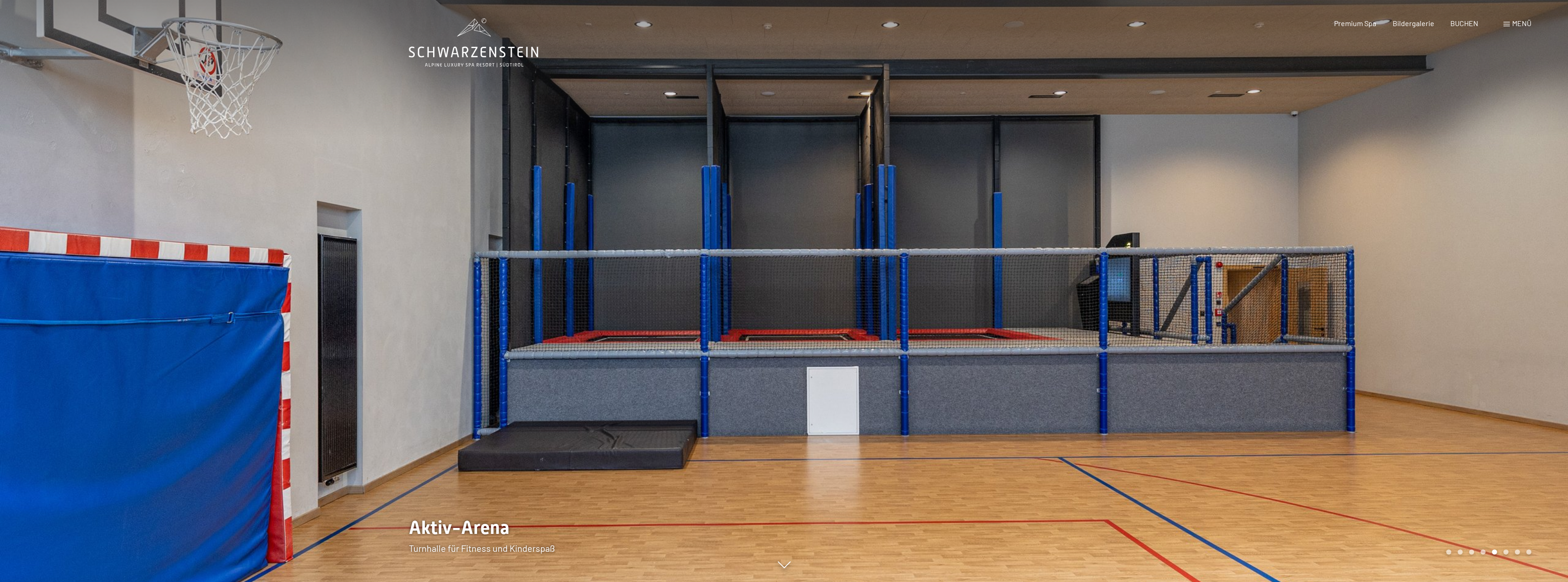
click at [1107, 293] on div at bounding box center [1176, 291] width 784 height 582
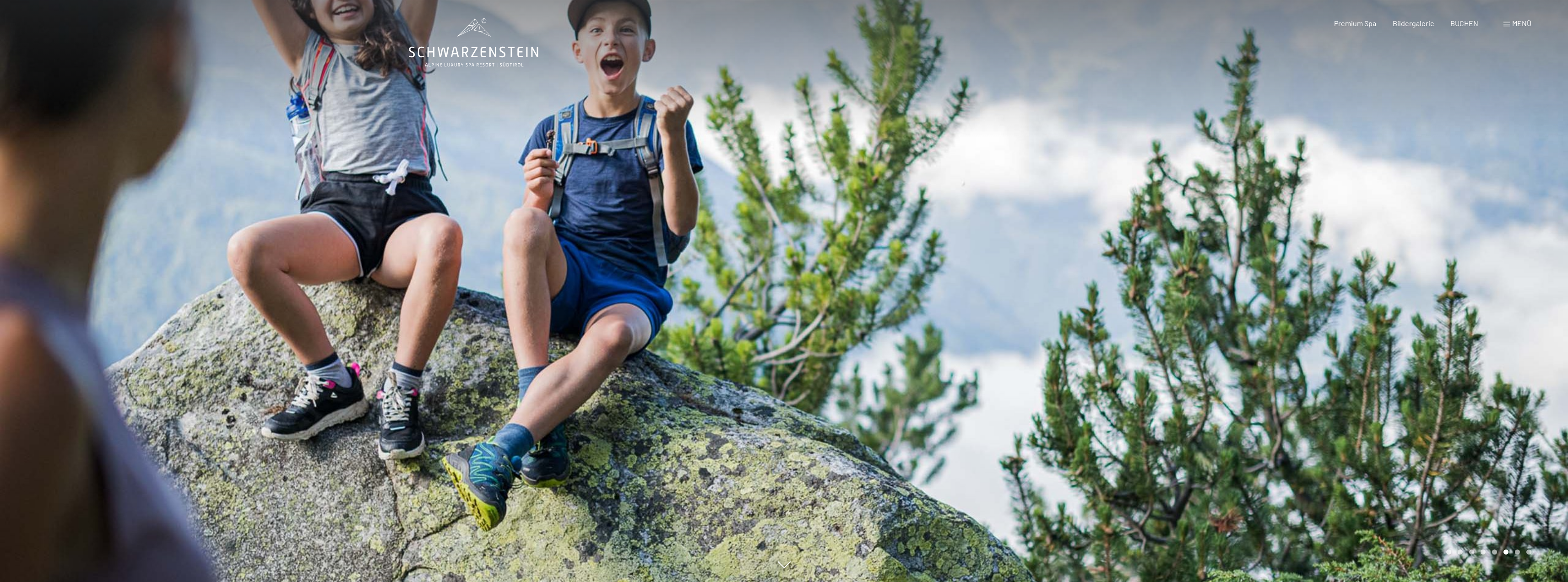
click at [1107, 293] on div at bounding box center [1176, 291] width 784 height 582
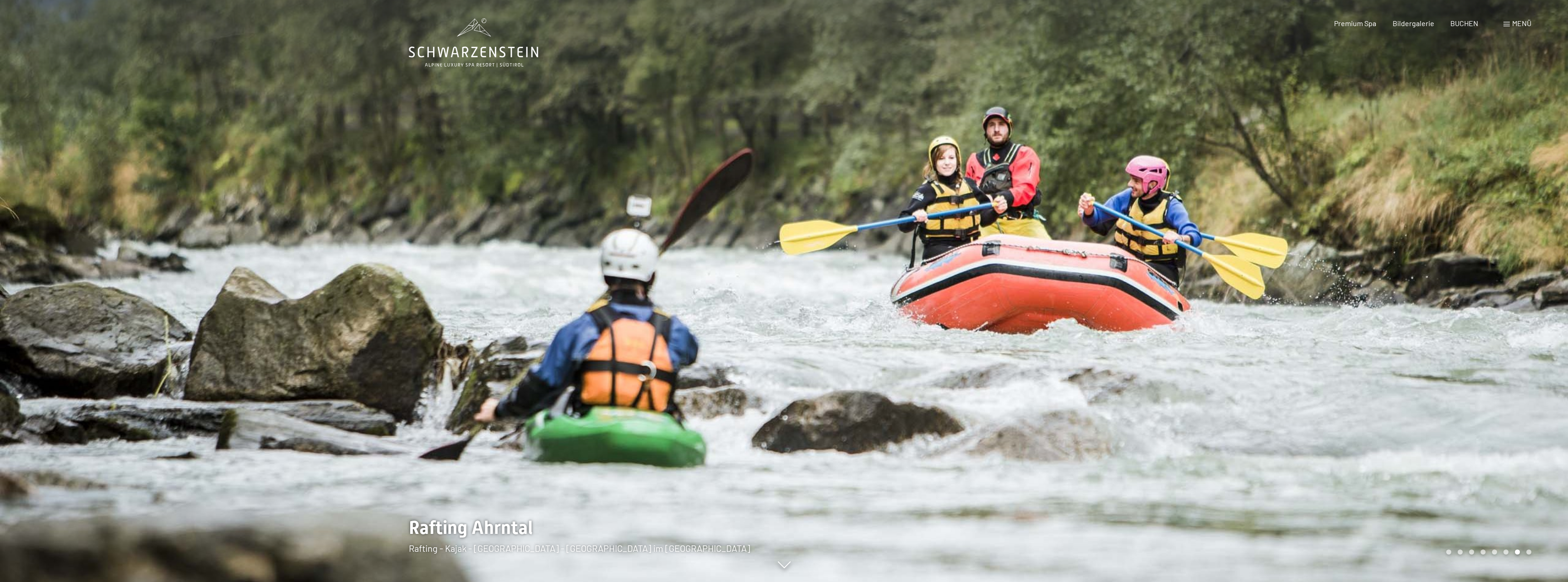
click at [1107, 293] on div at bounding box center [1176, 291] width 784 height 582
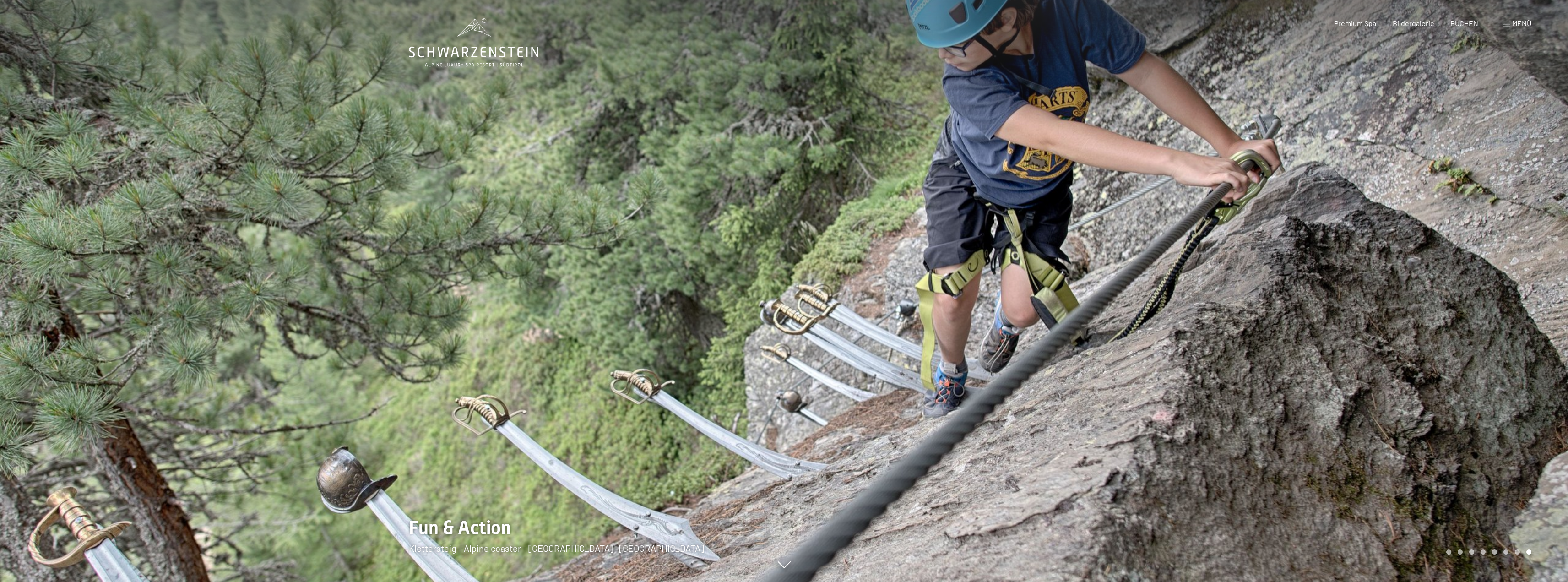
click at [1107, 293] on div at bounding box center [1176, 291] width 784 height 582
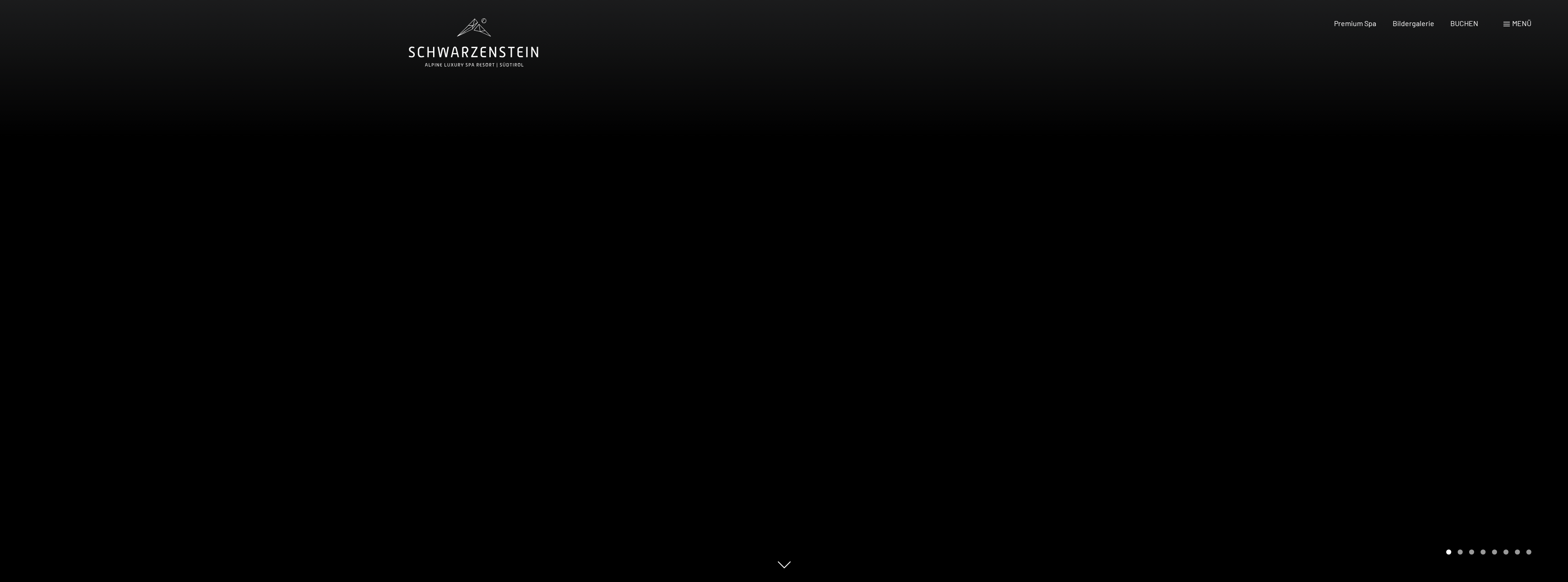
click at [1528, 23] on span "Menü" at bounding box center [1521, 23] width 19 height 9
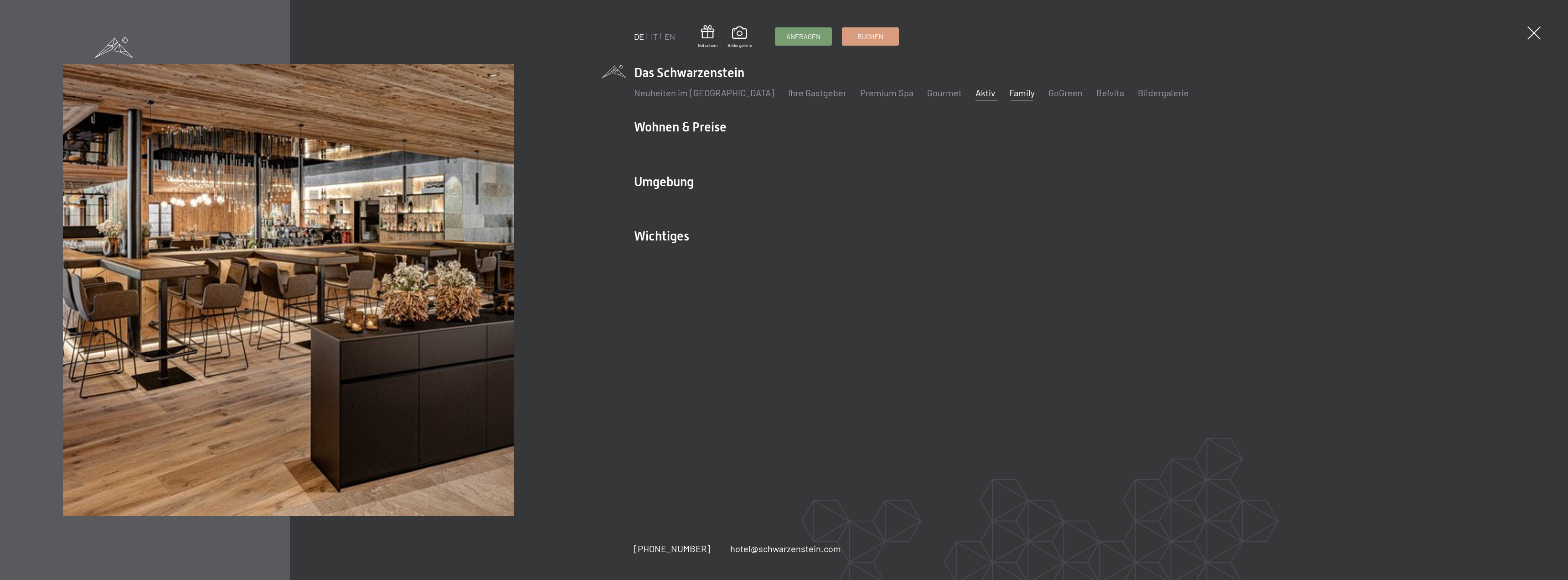
click at [975, 94] on link "Aktiv" at bounding box center [985, 92] width 20 height 11
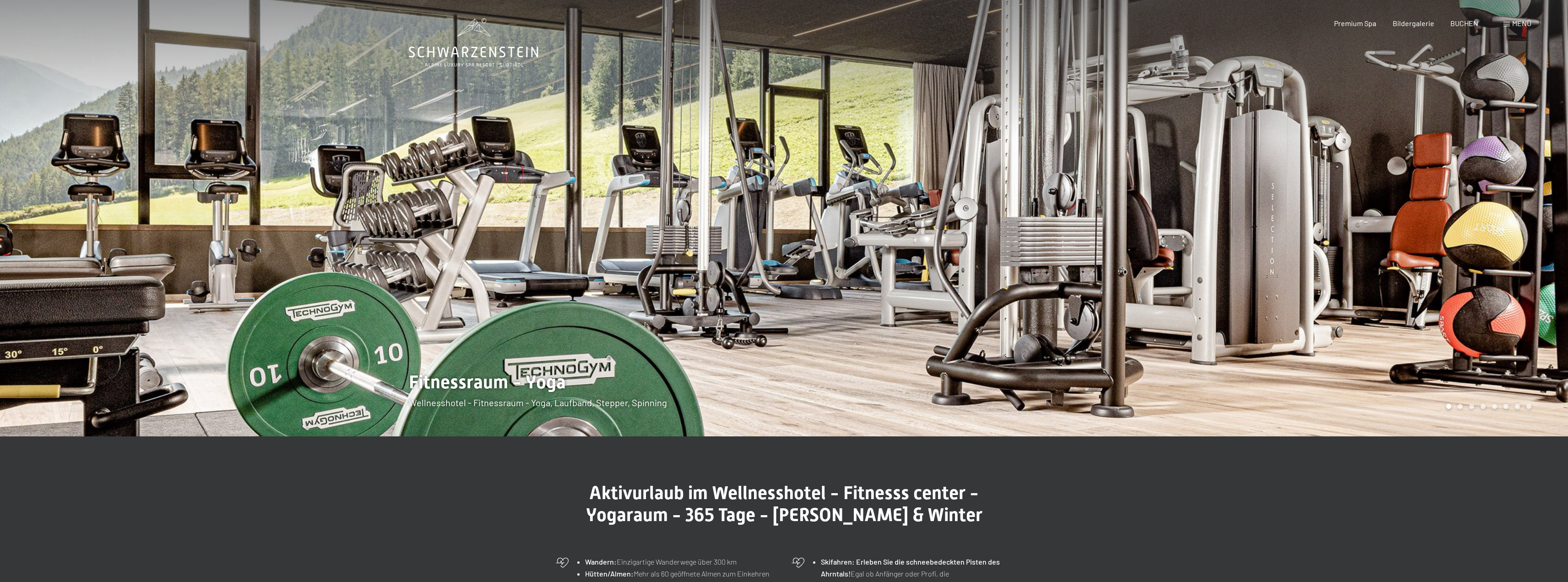
click at [1440, 202] on div at bounding box center [1176, 218] width 784 height 436
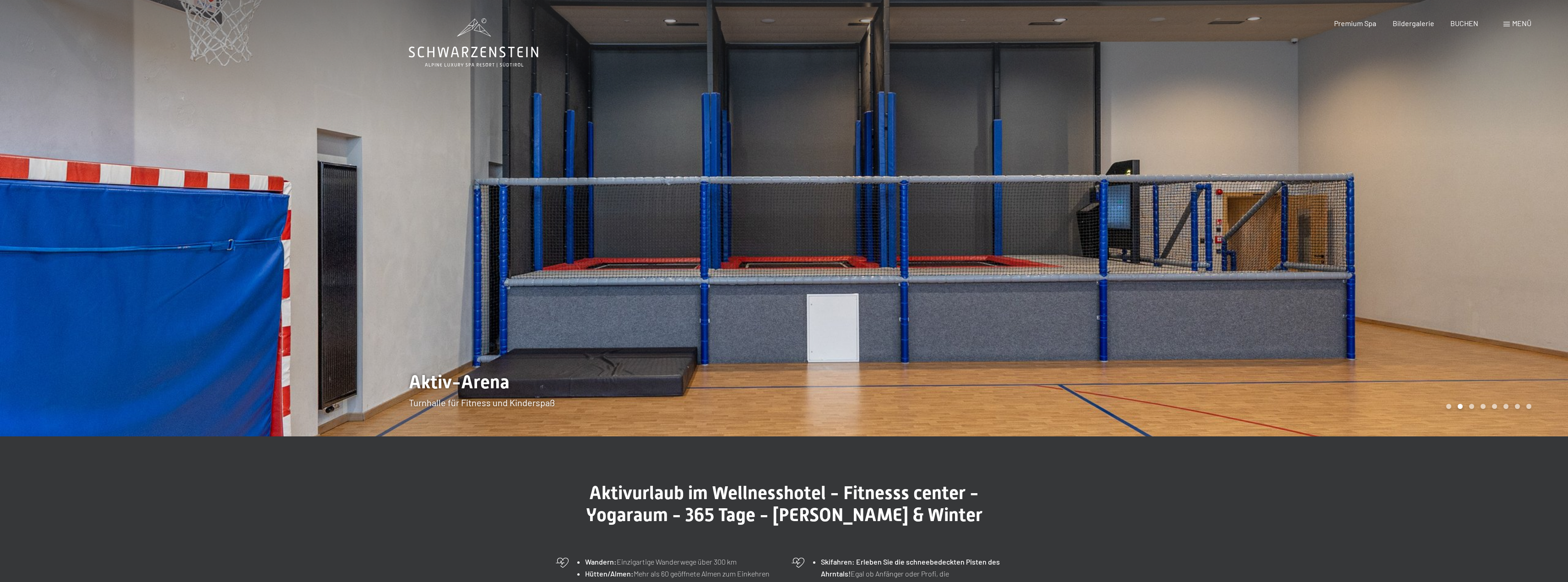
click at [1440, 202] on div at bounding box center [1176, 218] width 784 height 436
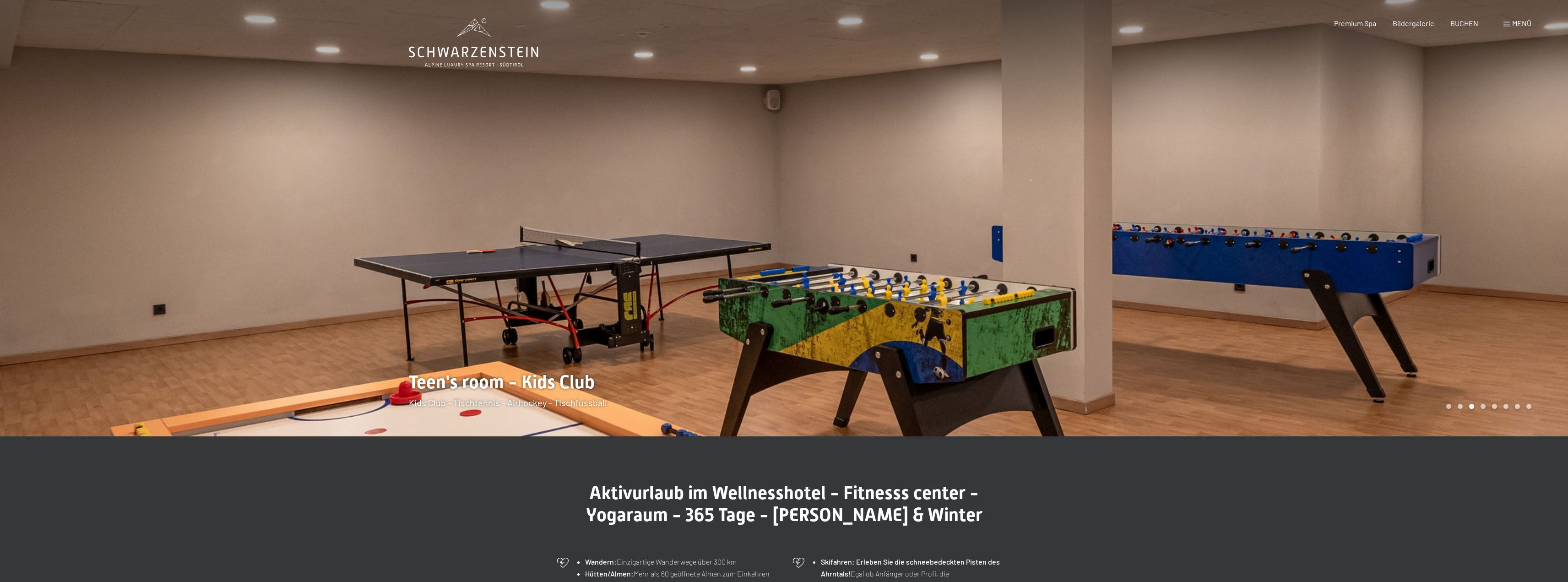
click at [1440, 202] on div at bounding box center [1176, 218] width 784 height 436
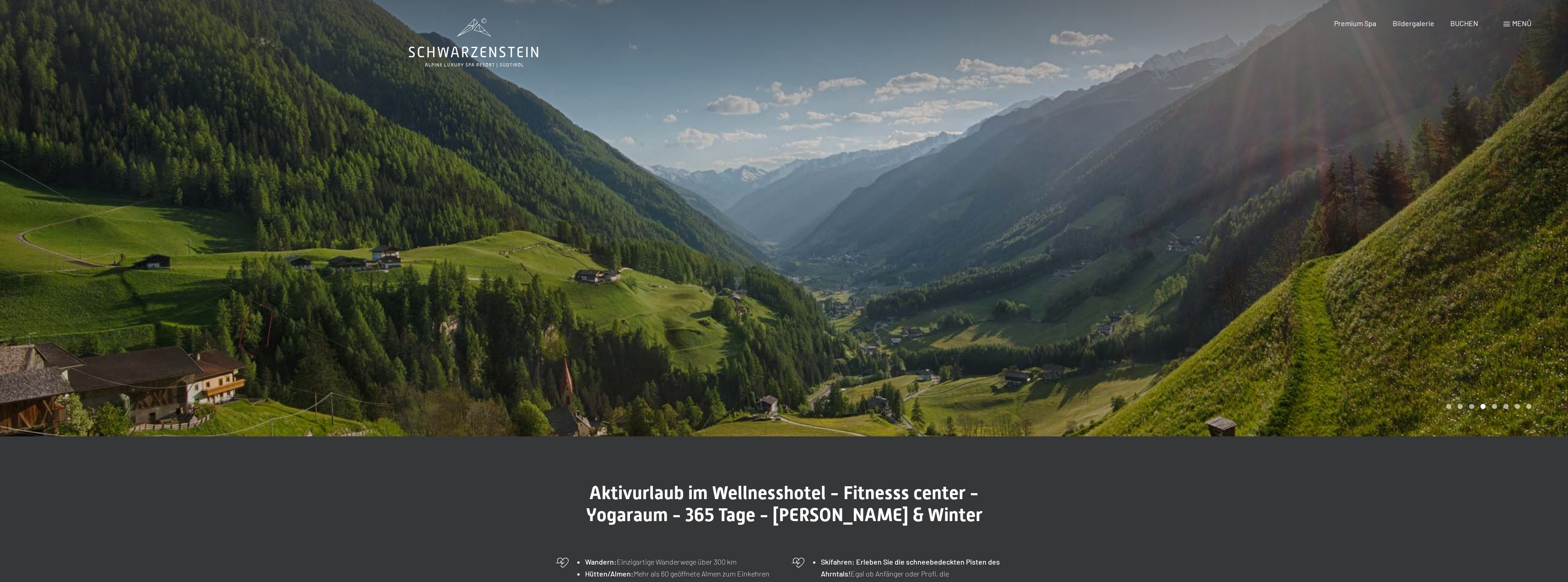
click at [1440, 202] on div at bounding box center [1176, 218] width 784 height 436
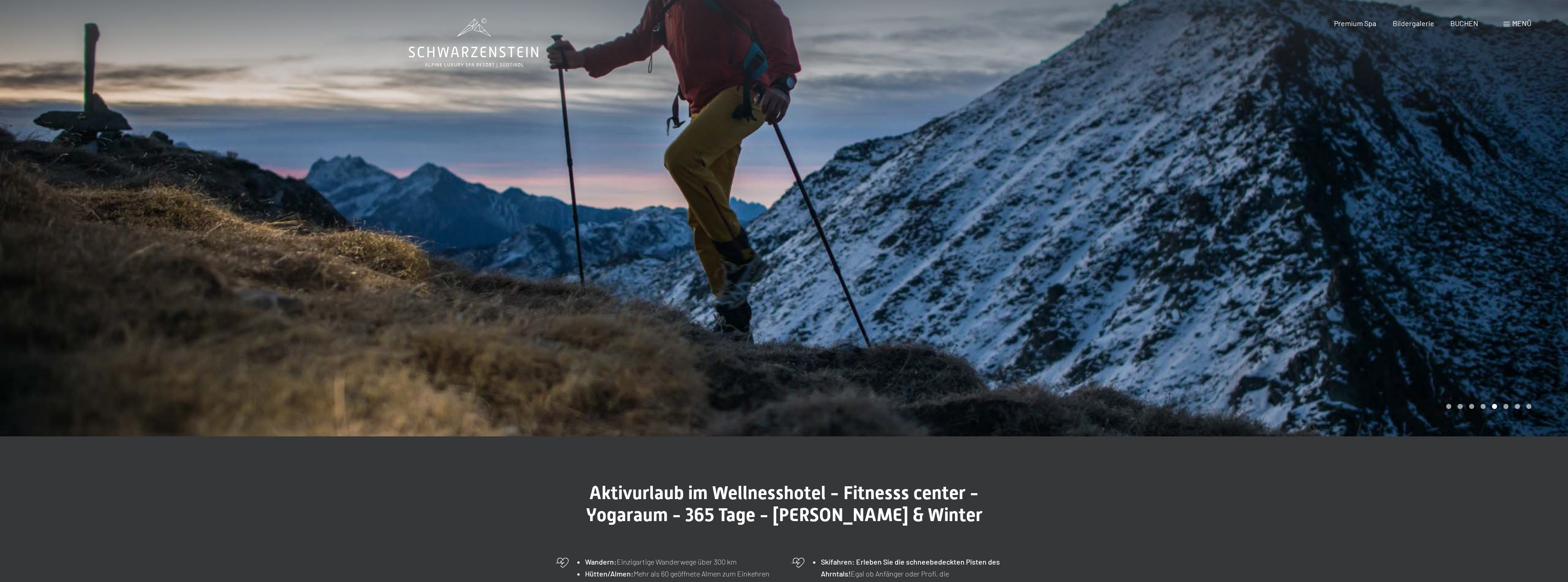
click at [1440, 202] on div at bounding box center [1176, 218] width 784 height 436
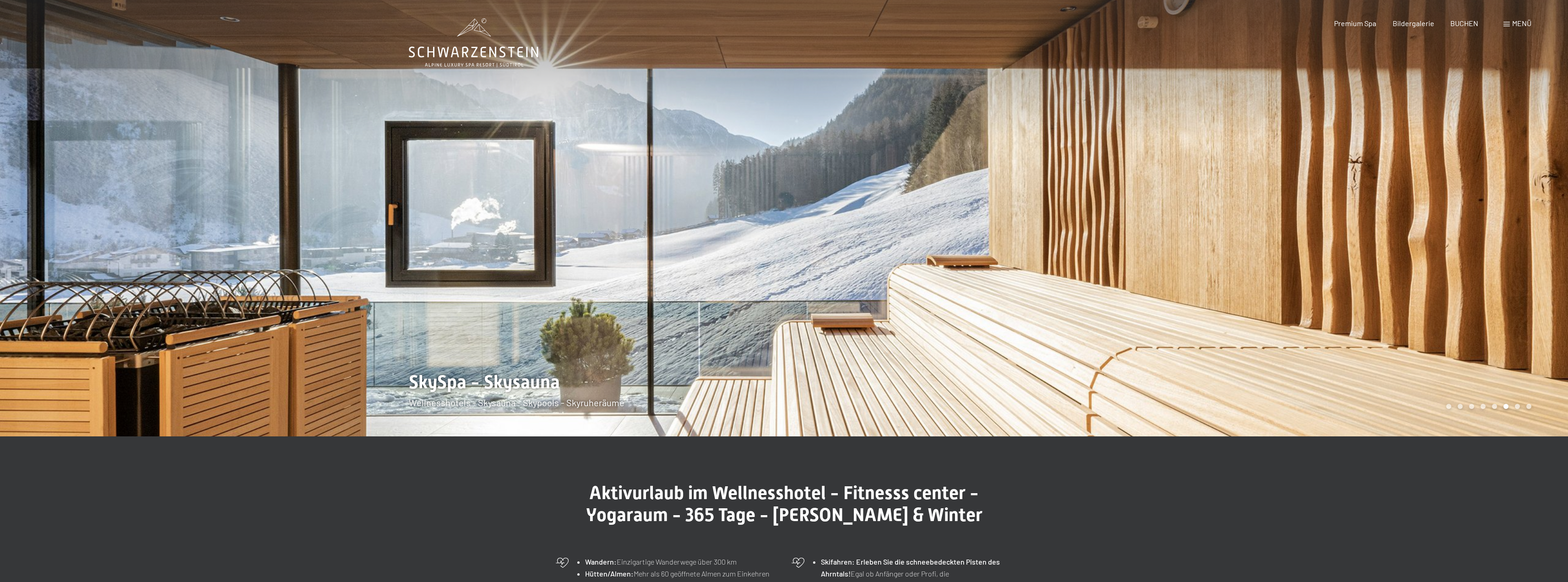
click at [1440, 202] on div at bounding box center [1176, 218] width 784 height 436
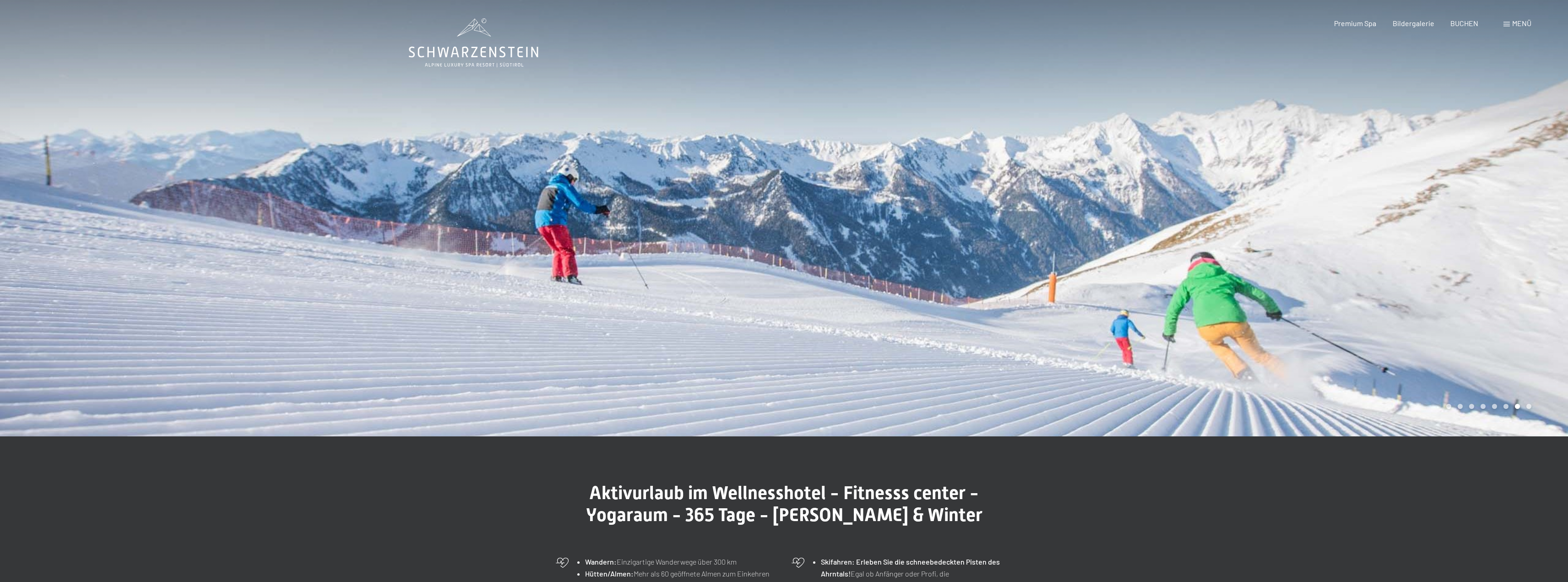
click at [1440, 202] on div at bounding box center [1176, 218] width 784 height 436
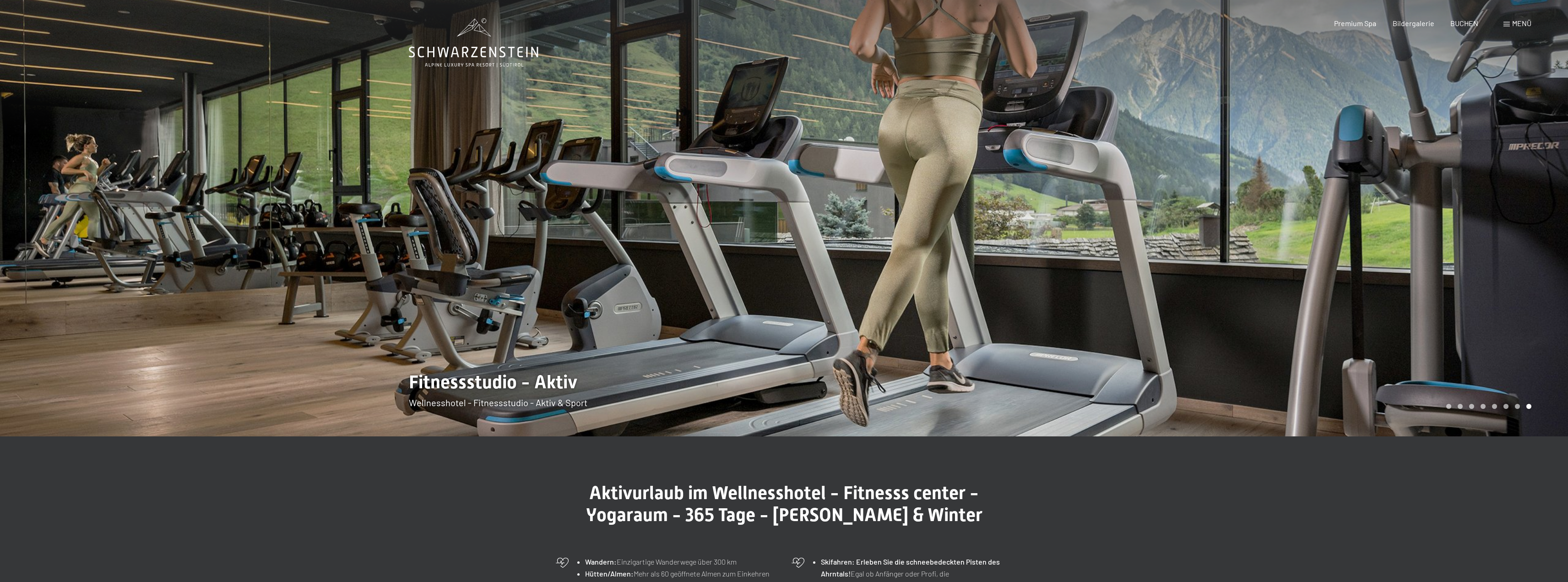
click at [1440, 202] on div at bounding box center [1176, 218] width 784 height 436
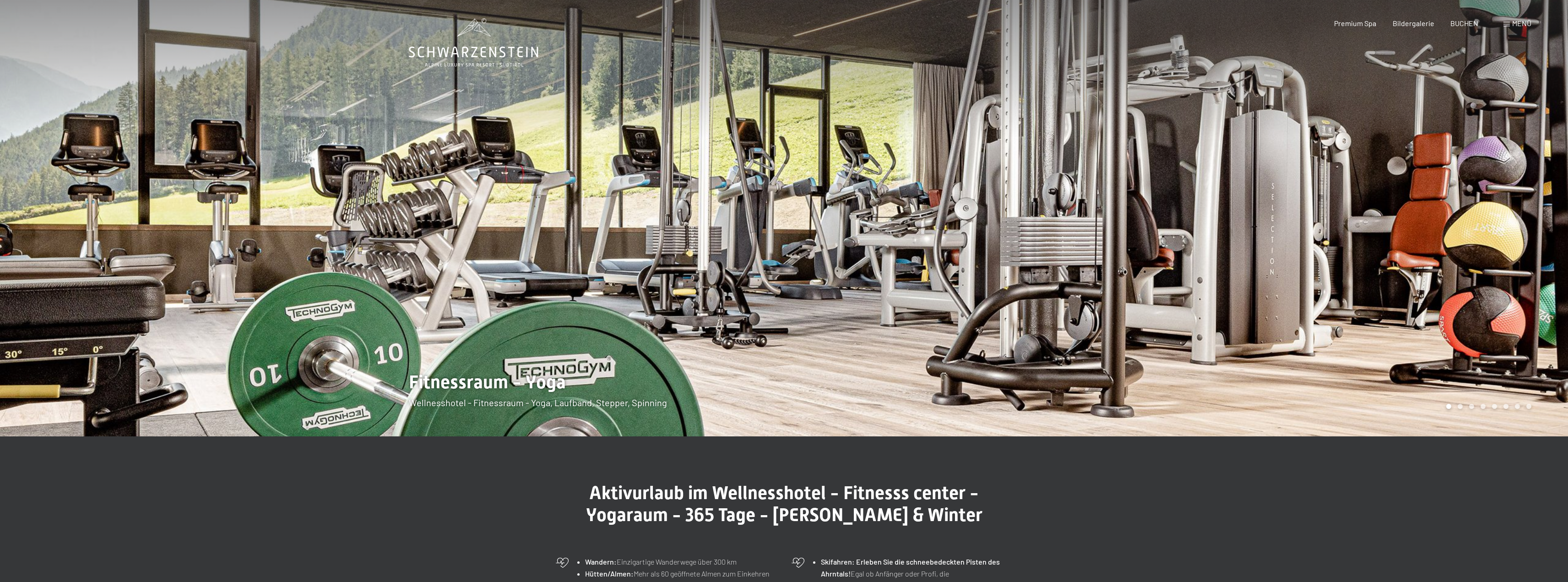
click at [1512, 26] on span "Menü" at bounding box center [1521, 23] width 19 height 9
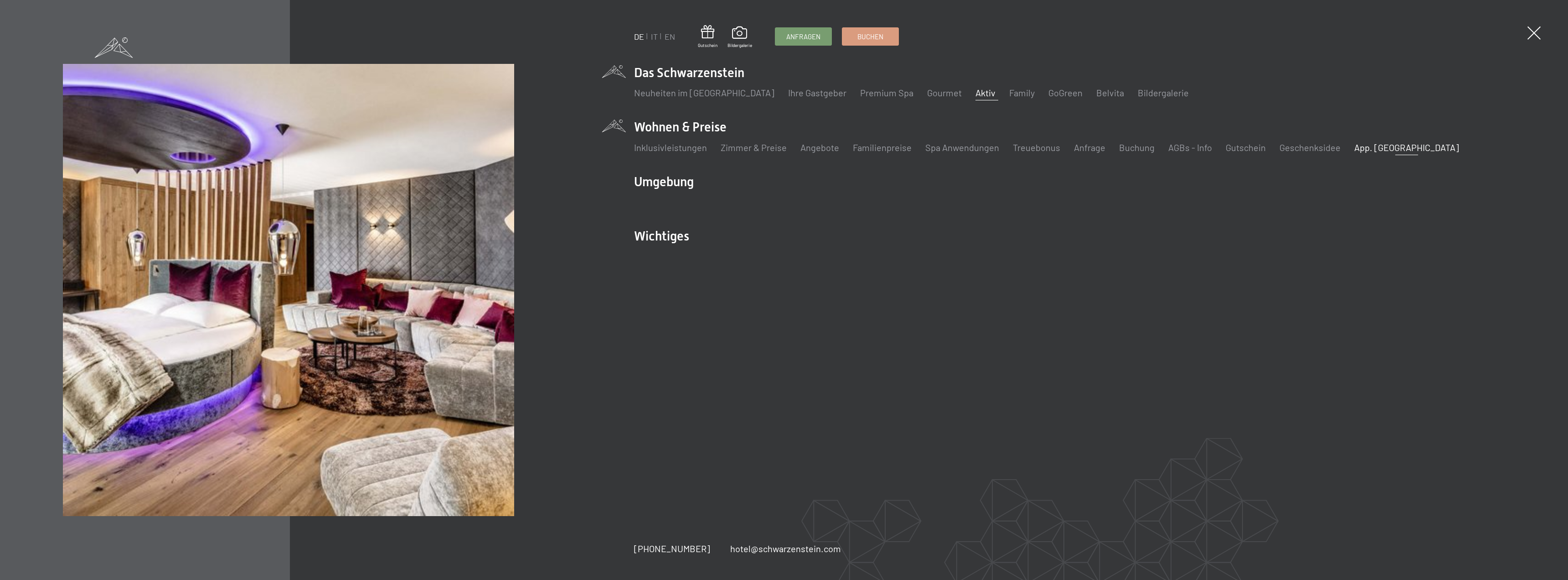
click at [1374, 148] on link "App. [GEOGRAPHIC_DATA]" at bounding box center [1407, 147] width 105 height 11
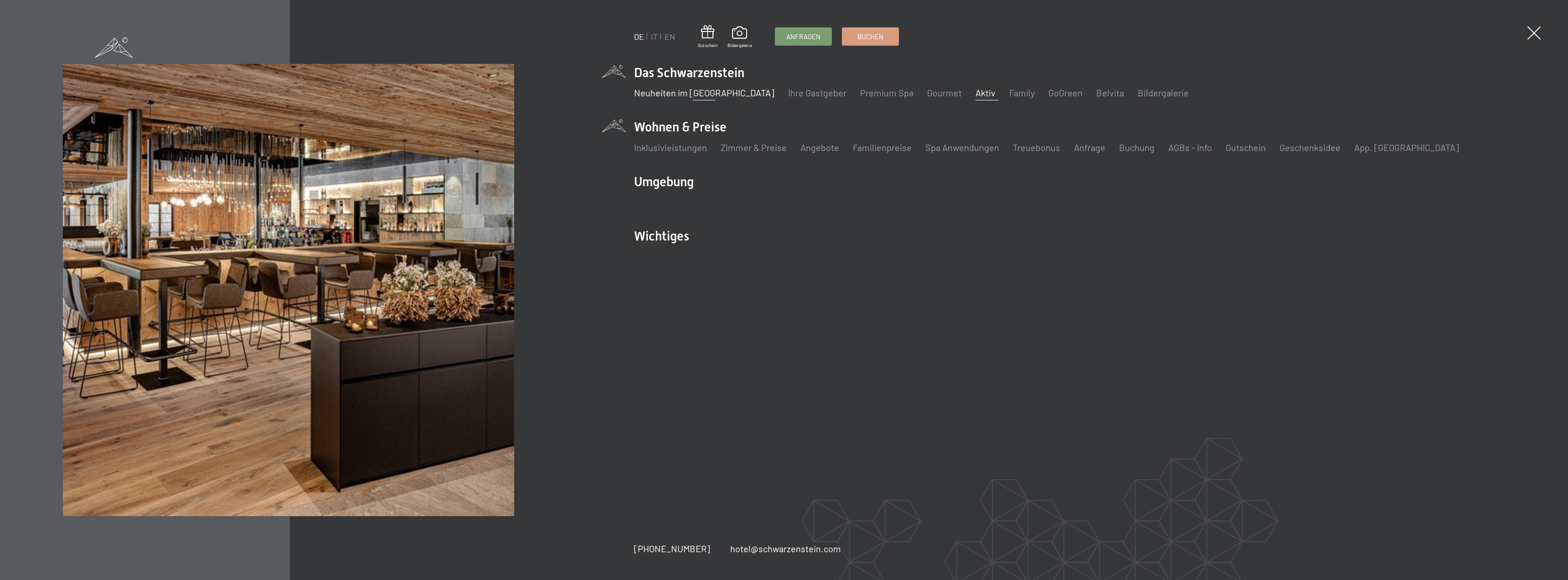
click at [711, 91] on link "Neuheiten im [GEOGRAPHIC_DATA]" at bounding box center [704, 92] width 140 height 11
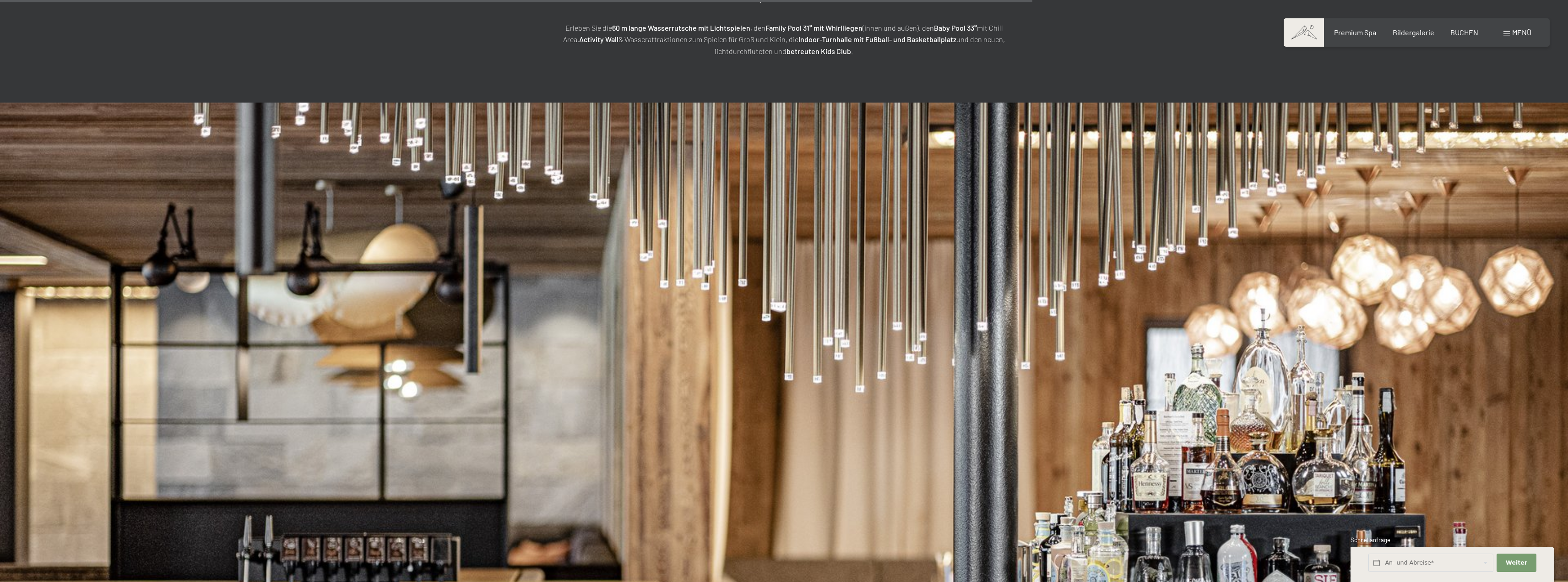
scroll to position [3597, 0]
